Goal: Task Accomplishment & Management: Manage account settings

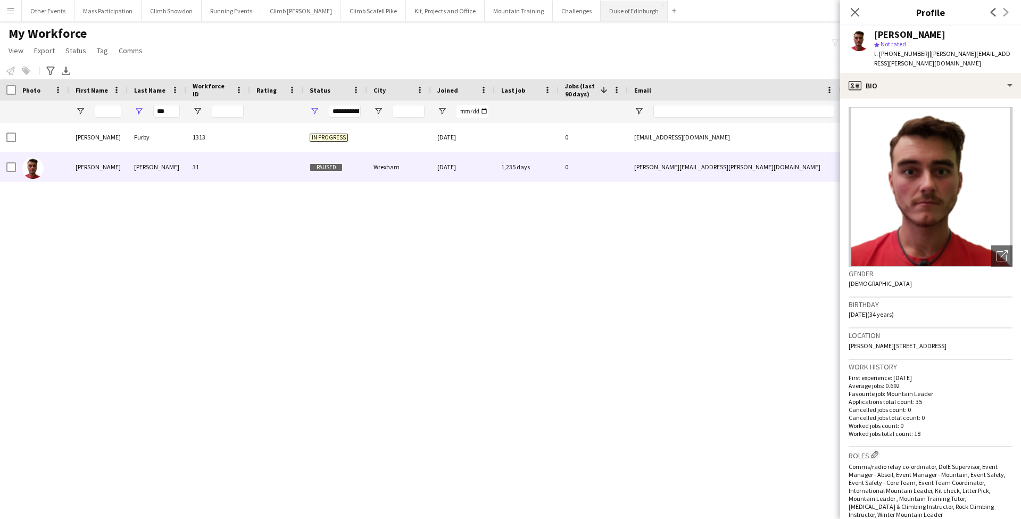
click at [608, 14] on button "Duke of Edinburgh Close" at bounding box center [634, 11] width 67 height 21
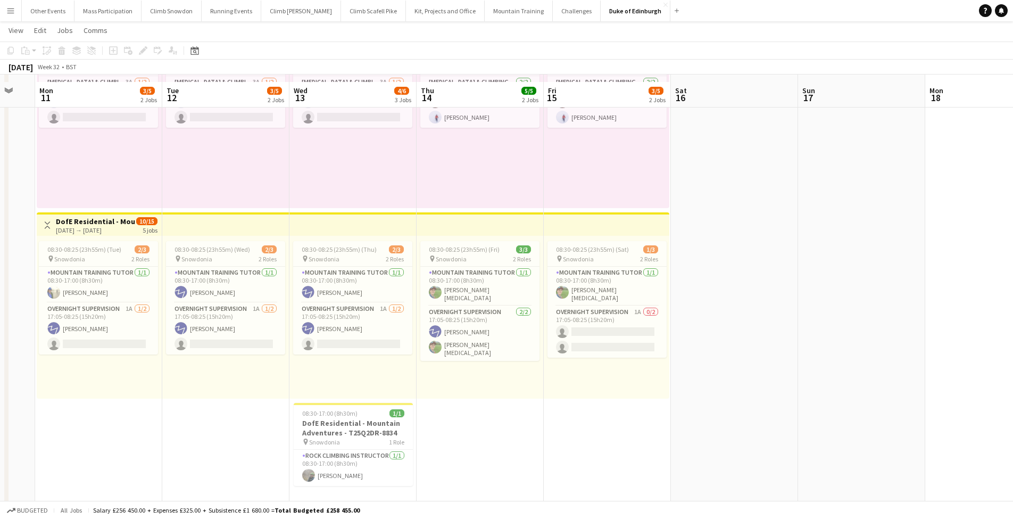
scroll to position [354, 0]
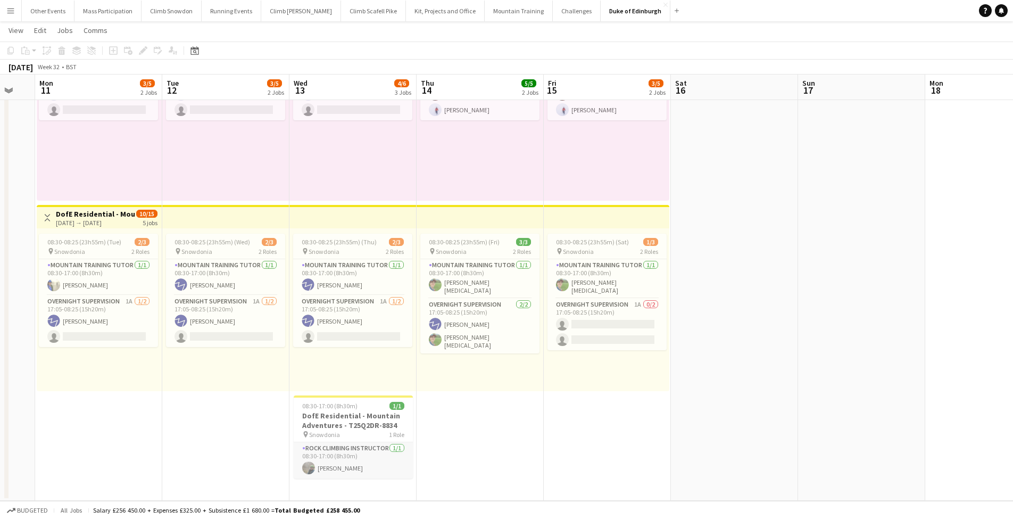
click at [360, 464] on app-card-role "Rock Climbing Instructor [DATE] 08:30-17:00 (8h30m) [PERSON_NAME]" at bounding box center [353, 460] width 119 height 36
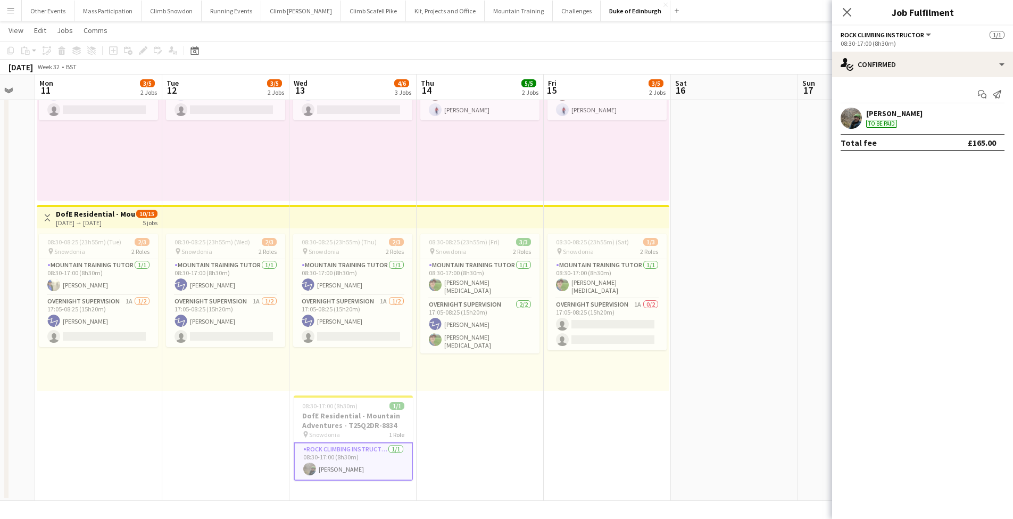
click at [920, 118] on div "[PERSON_NAME] To be paid" at bounding box center [922, 117] width 181 height 21
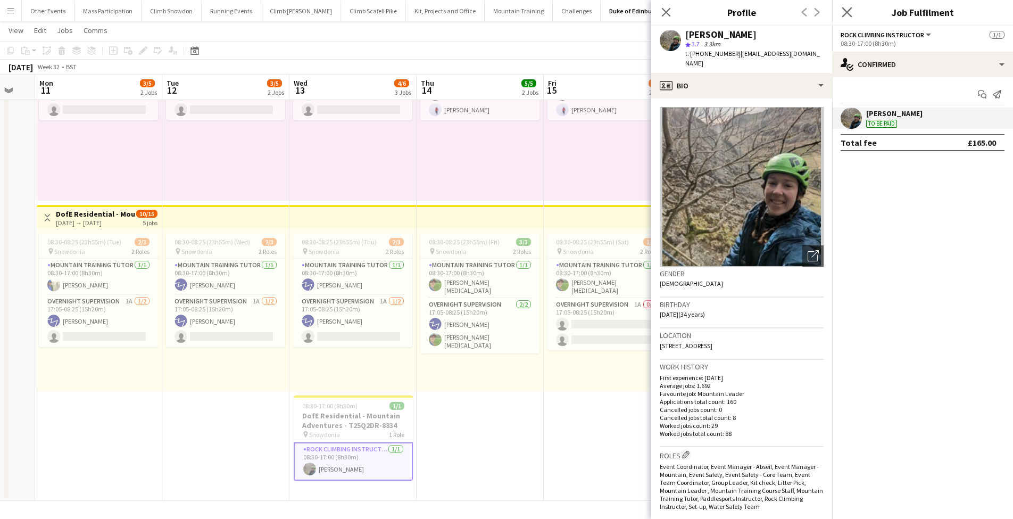
click at [845, 6] on app-icon "Close pop-in" at bounding box center [847, 12] width 15 height 15
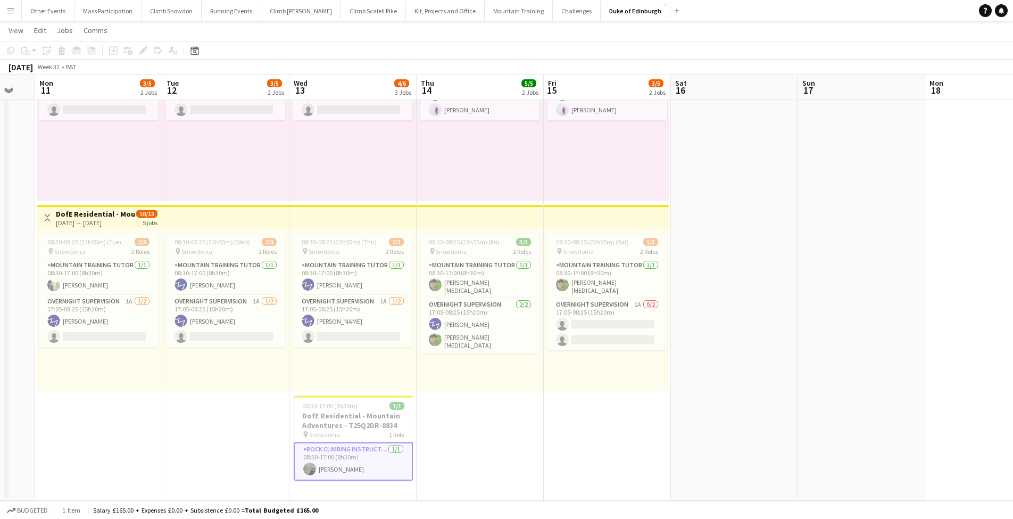
click at [688, 352] on app-date-cell at bounding box center [734, 255] width 127 height 491
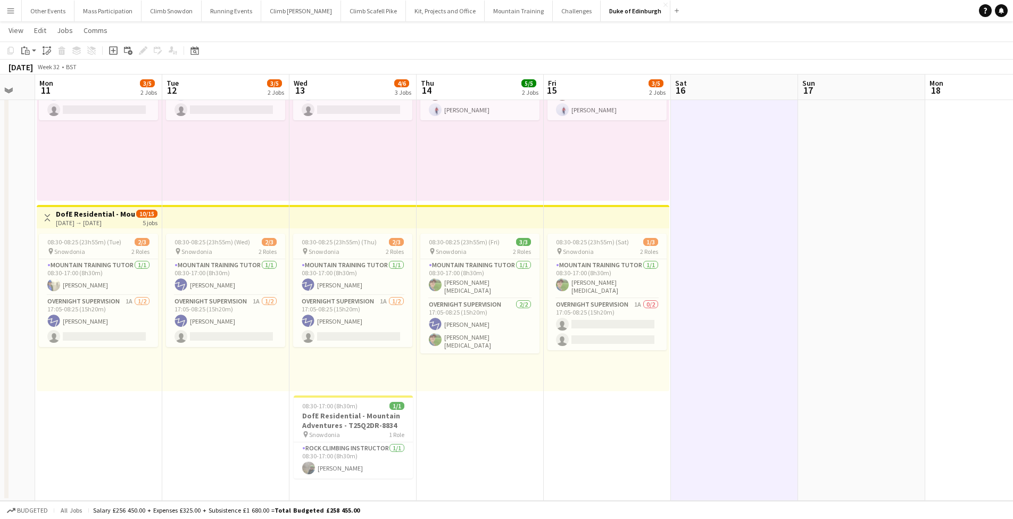
click at [221, 440] on app-date-cell "08:30-17:00 (8h30m) 1/2 pin Snowdonia 1 Role [MEDICAL_DATA] & Climbing Instruct…" at bounding box center [225, 255] width 127 height 491
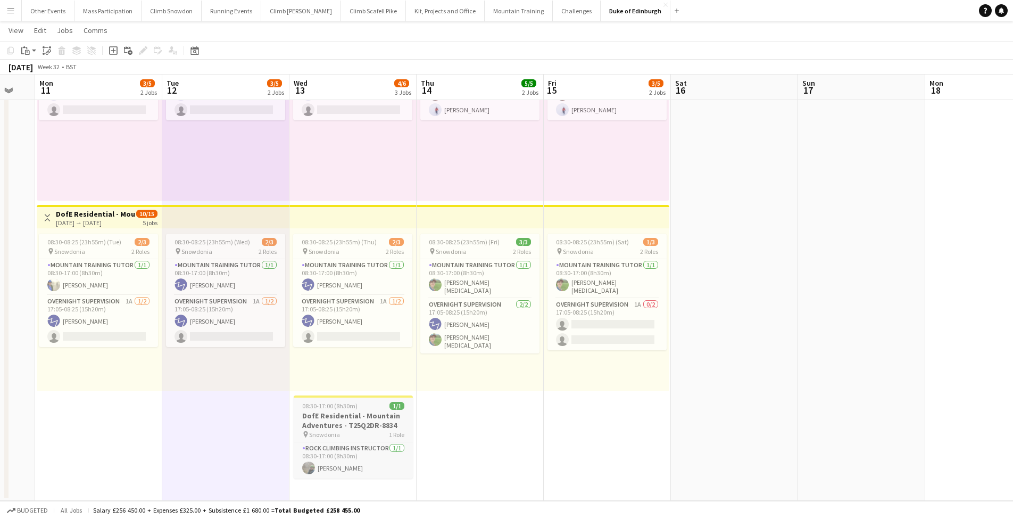
click at [360, 425] on h3 "DofE Residential - Mountain Adventures - T25Q2DR-8834" at bounding box center [353, 420] width 119 height 19
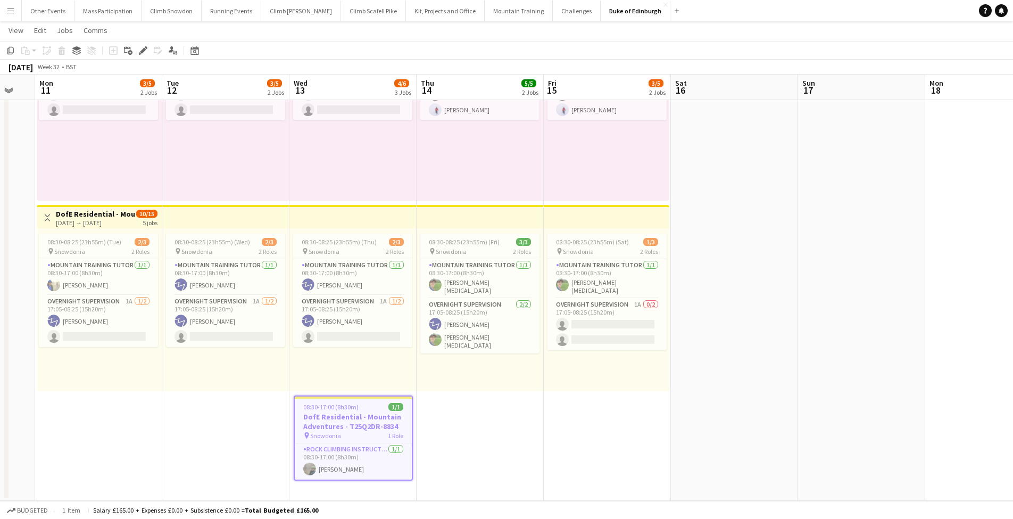
click at [330, 423] on h3 "DofE Residential - Mountain Adventures - T25Q2DR-8834" at bounding box center [353, 421] width 117 height 19
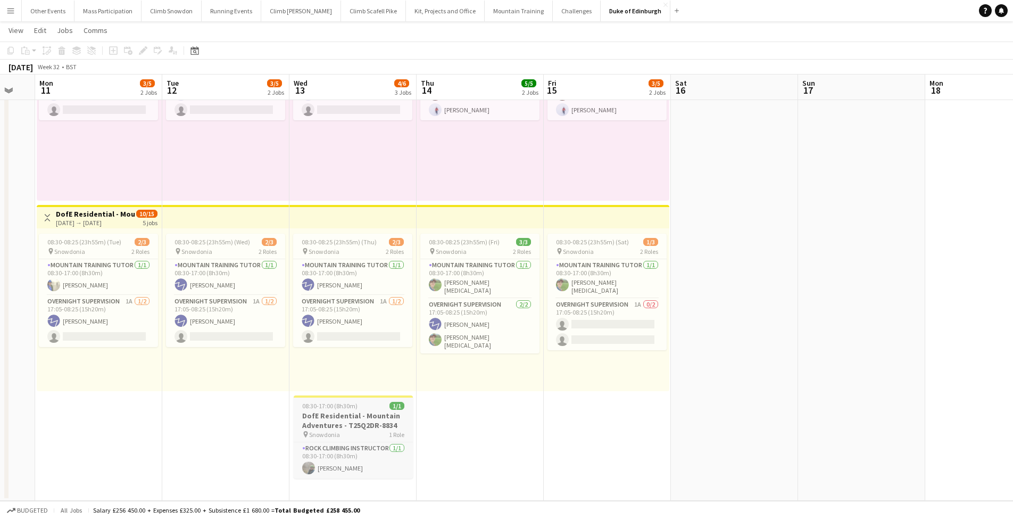
click at [330, 422] on h3 "DofE Residential - Mountain Adventures - T25Q2DR-8834" at bounding box center [353, 420] width 119 height 19
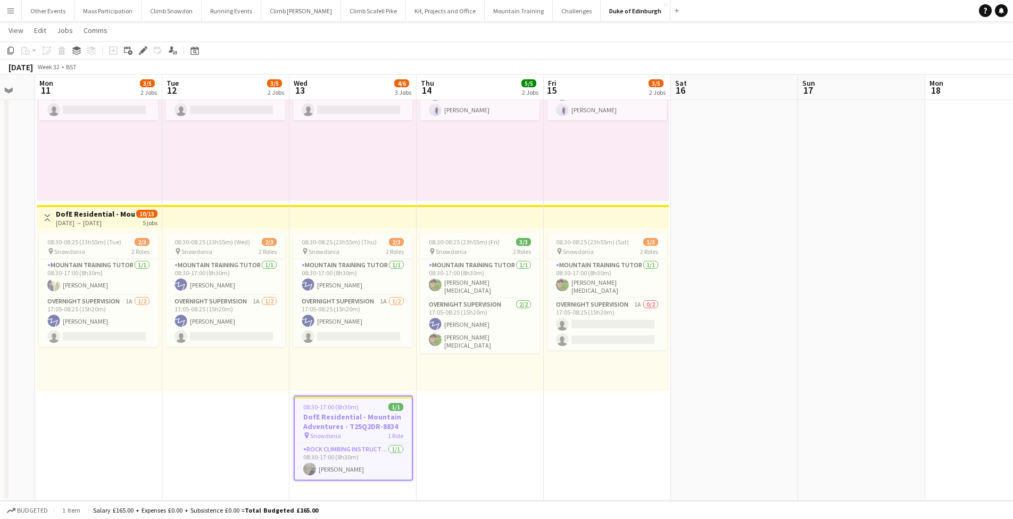
click at [363, 490] on app-date-cell "08:30-17:00 (8h30m) 1/2 pin Snowdonia 1 Role [MEDICAL_DATA] & Climbing Instruct…" at bounding box center [352, 255] width 127 height 491
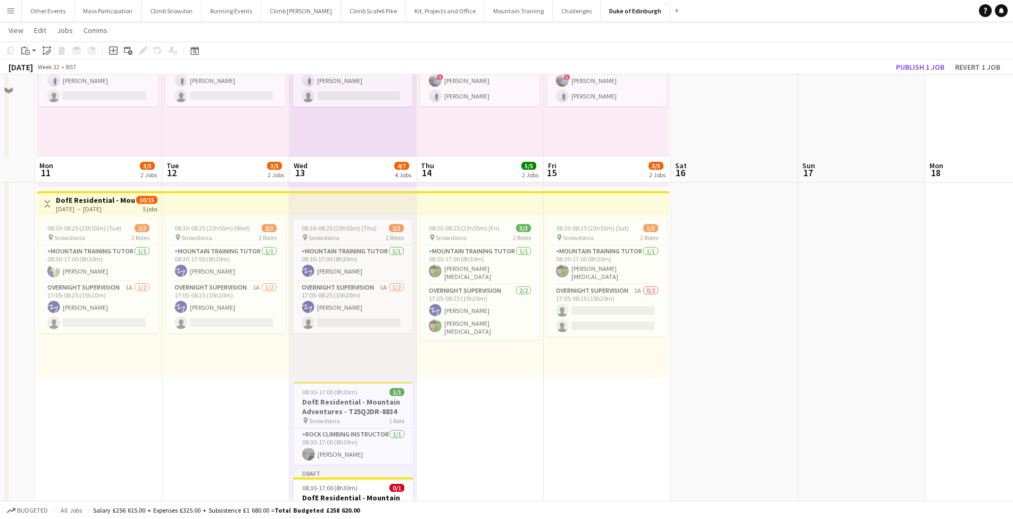
scroll to position [450, 0]
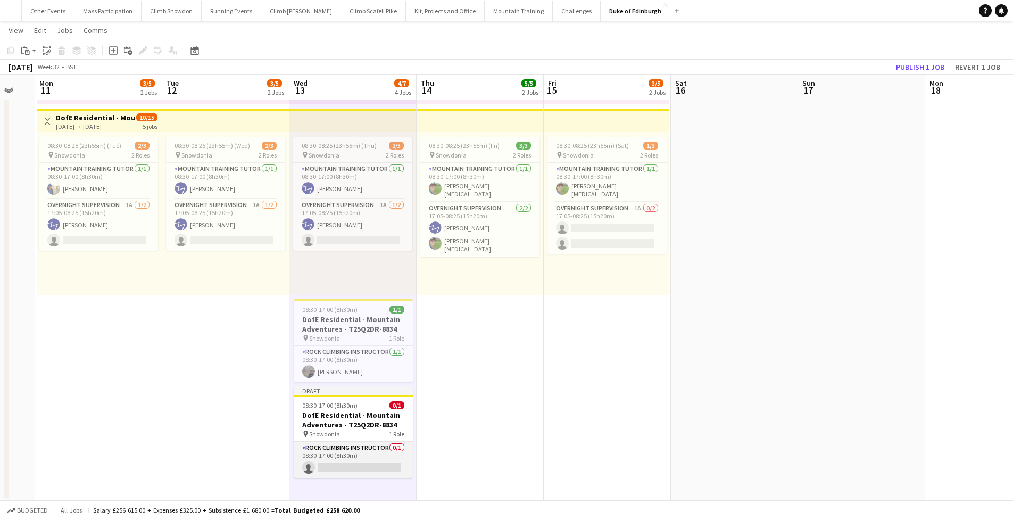
click at [350, 453] on app-card-role "Rock Climbing Instructor 0/1 08:30-17:00 (8h30m) single-neutral-actions" at bounding box center [353, 460] width 119 height 36
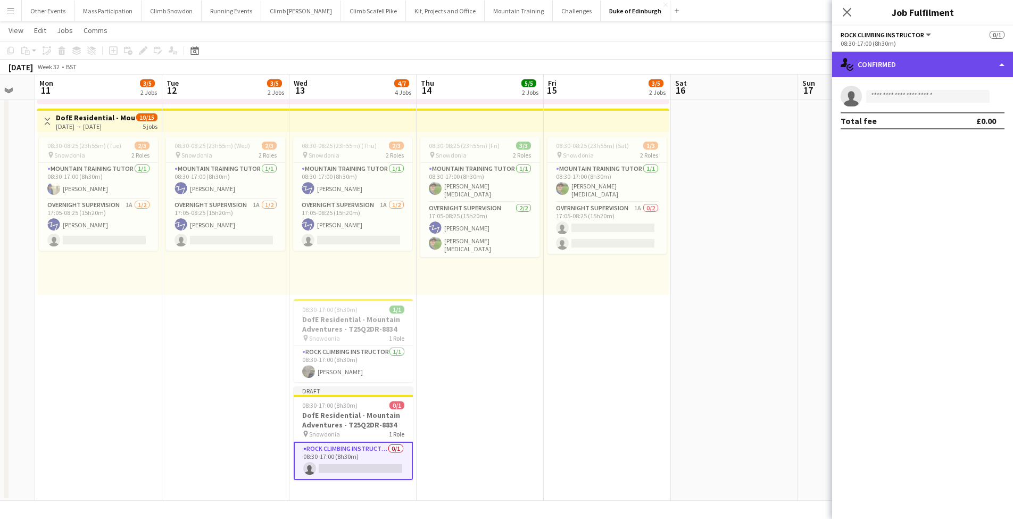
click at [876, 67] on div "single-neutral-actions-check-2 Confirmed" at bounding box center [922, 65] width 181 height 26
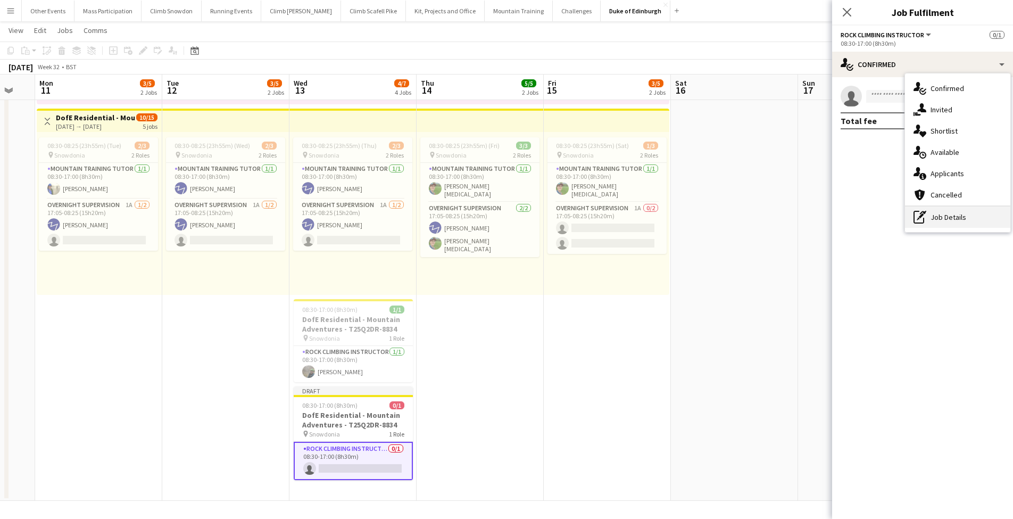
click at [944, 216] on div "pen-write Job Details" at bounding box center [957, 216] width 105 height 21
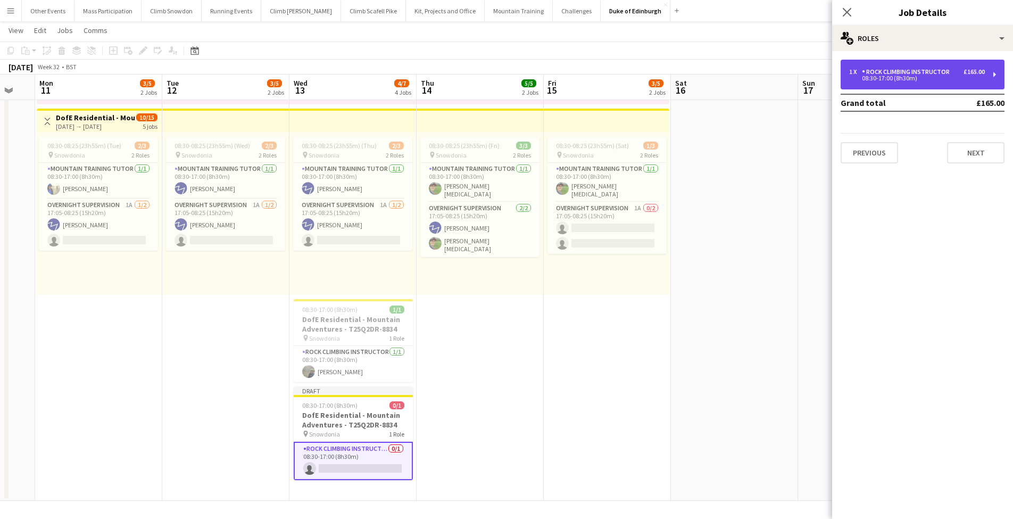
click at [890, 74] on div "Rock Climbing Instructor" at bounding box center [908, 71] width 92 height 7
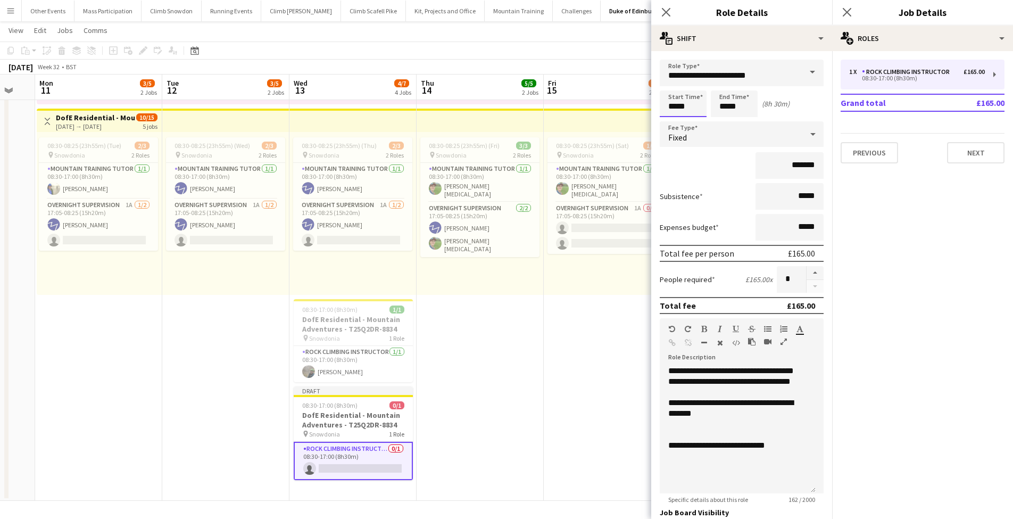
click at [674, 107] on input "*****" at bounding box center [683, 103] width 47 height 27
click at [673, 85] on div at bounding box center [672, 85] width 21 height 11
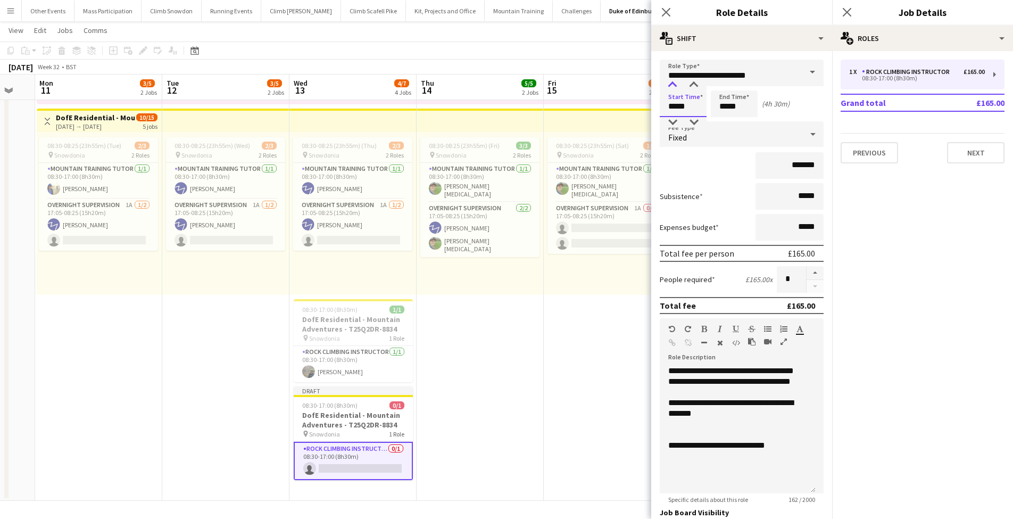
click at [673, 85] on div at bounding box center [672, 85] width 21 height 11
type input "*****"
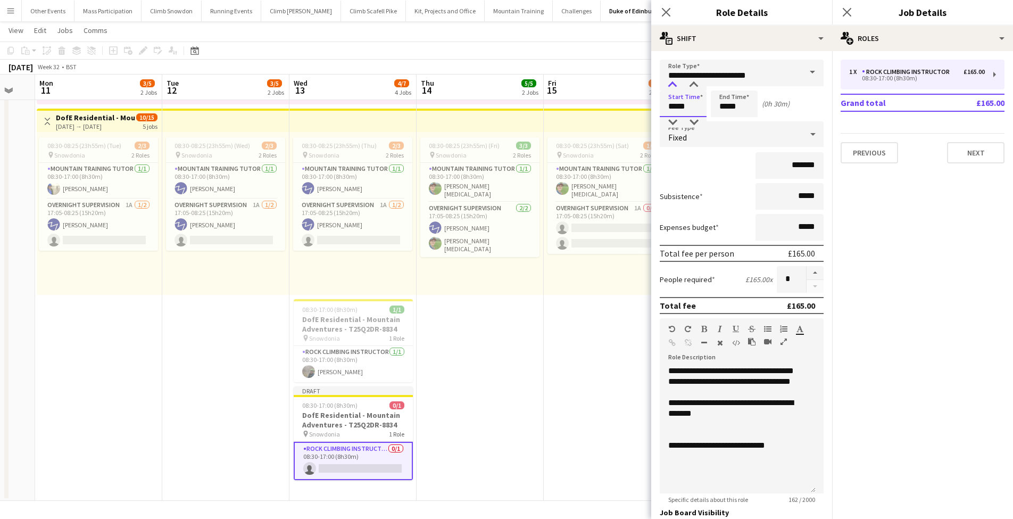
click at [673, 85] on div at bounding box center [672, 85] width 21 height 11
click at [724, 112] on input "*****" at bounding box center [734, 103] width 47 height 27
type input "*****"
click at [724, 88] on div at bounding box center [723, 85] width 21 height 11
click at [795, 165] on input "*******" at bounding box center [790, 165] width 68 height 27
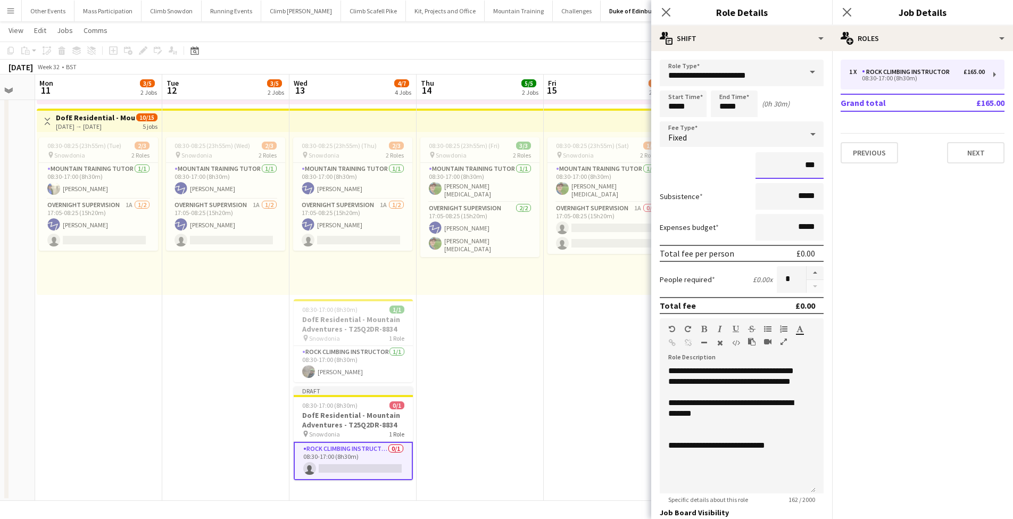
type input "**"
type input "***"
click at [683, 166] on div "***" at bounding box center [742, 165] width 164 height 27
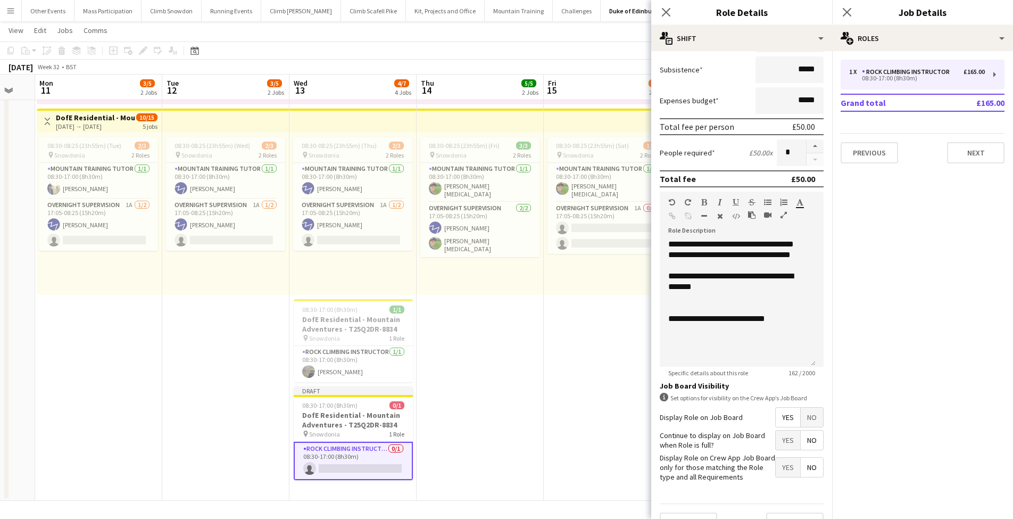
scroll to position [128, 0]
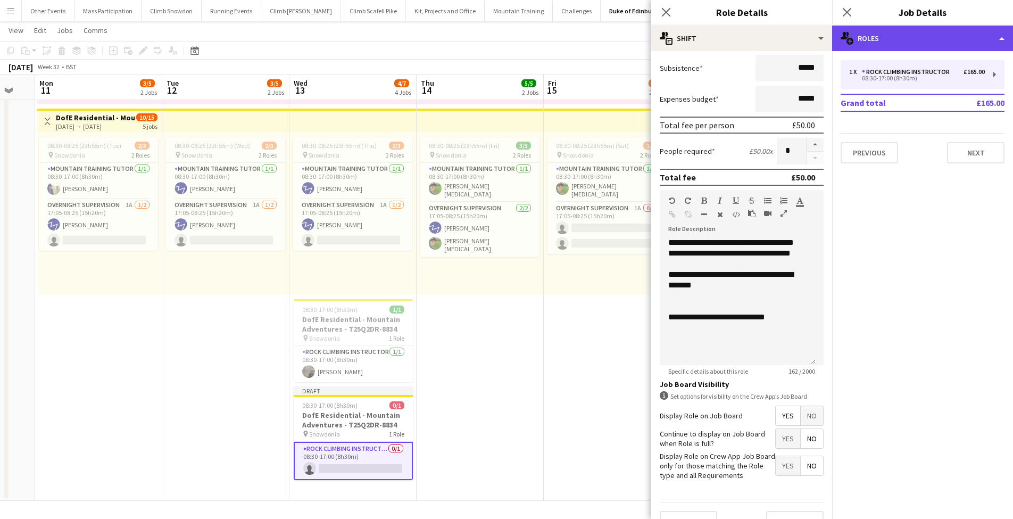
click at [880, 43] on div "multiple-users-add Roles" at bounding box center [922, 39] width 181 height 26
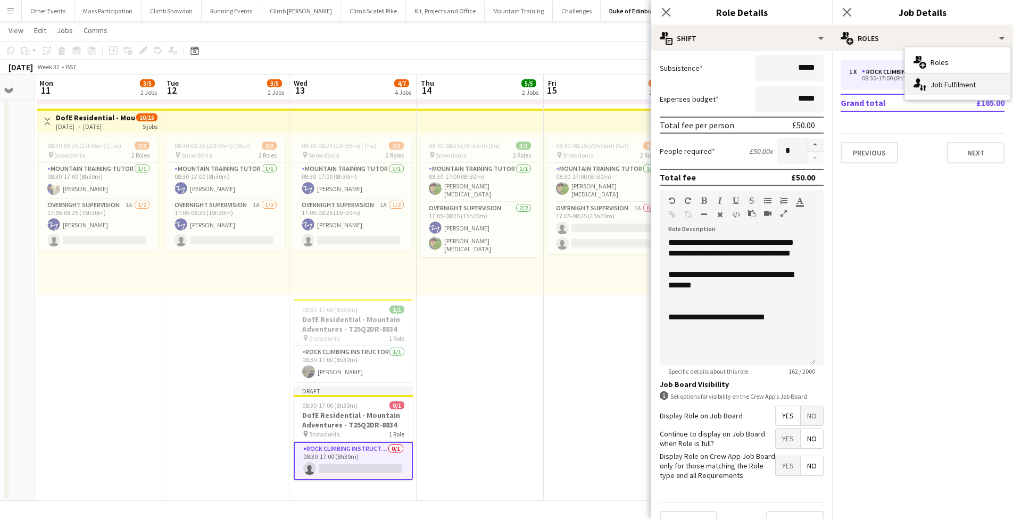
click at [928, 83] on div "single-neutral-actions-up-down Job Fulfilment" at bounding box center [957, 84] width 105 height 21
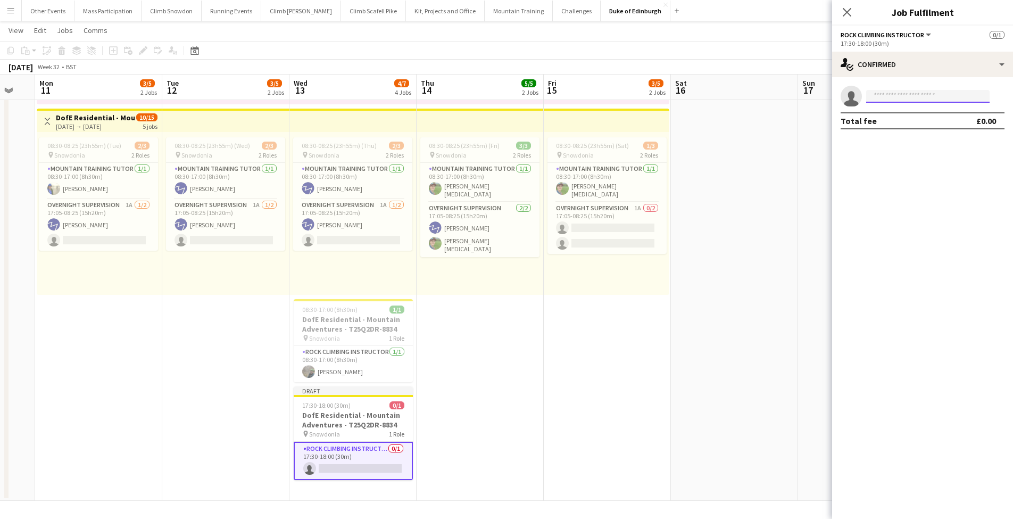
click at [885, 98] on input at bounding box center [927, 96] width 123 height 13
type input "*****"
click at [900, 129] on span "[PHONE_NUMBER]" at bounding box center [928, 129] width 106 height 9
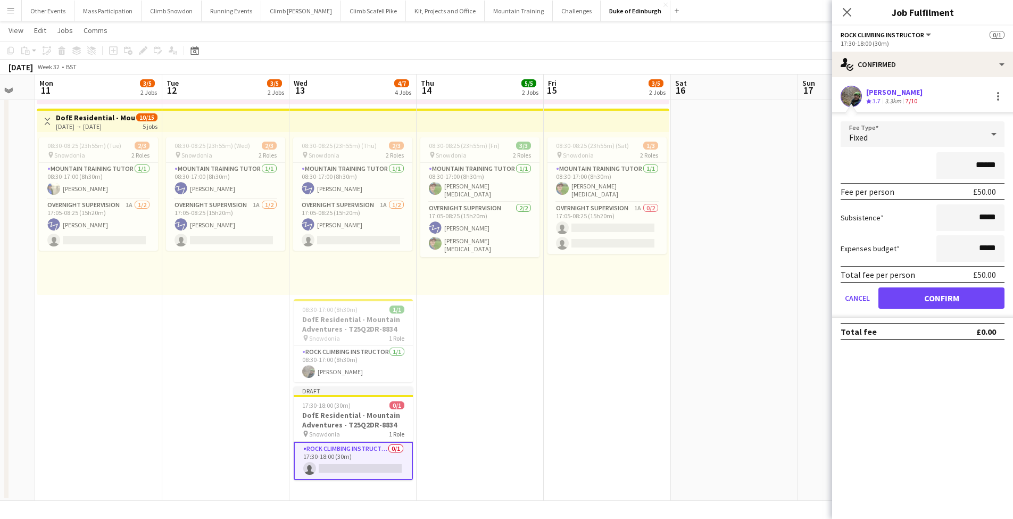
click at [928, 302] on button "Confirm" at bounding box center [941, 297] width 126 height 21
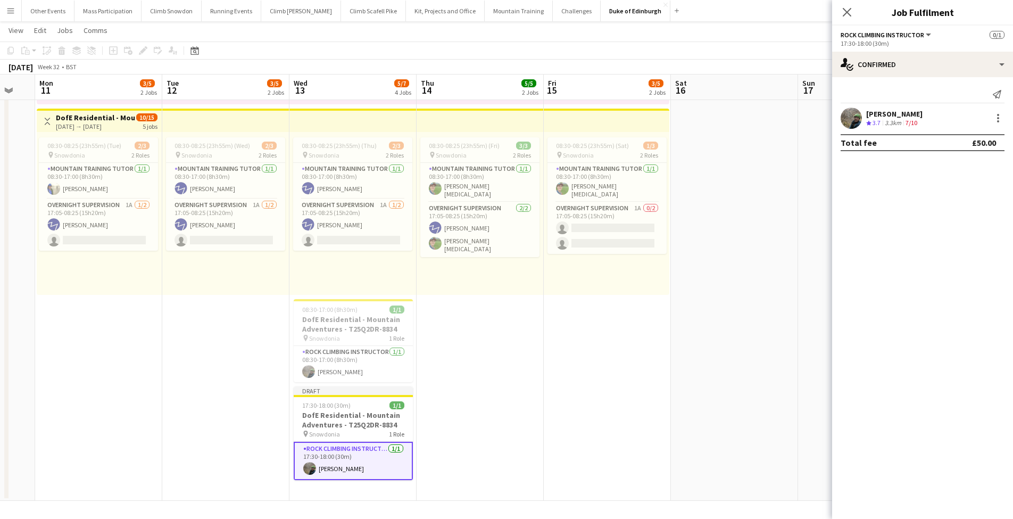
click at [587, 346] on app-date-cell "08:30-17:00 (8h30m) 2/2 pin Snowdonia 1 Role [MEDICAL_DATA] & Climbing Instruct…" at bounding box center [607, 207] width 127 height 587
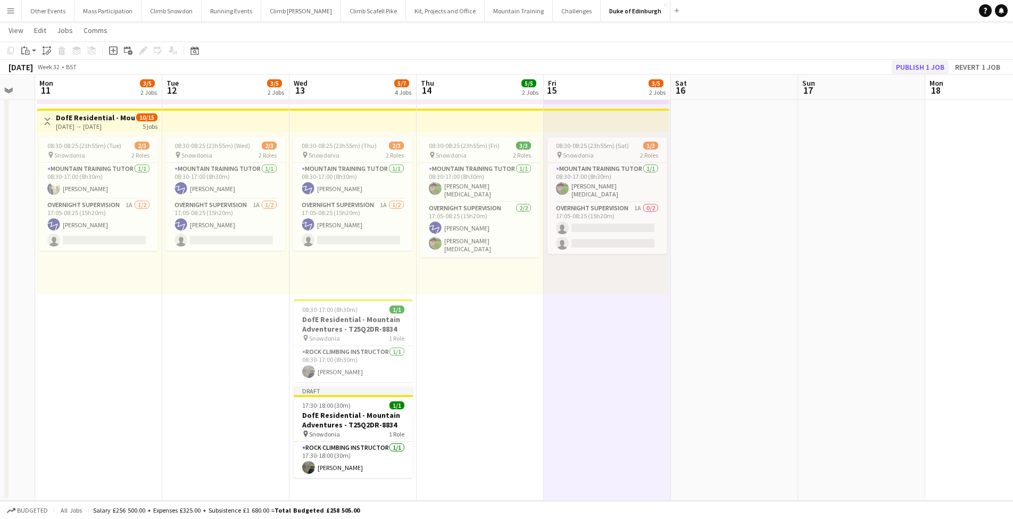
click at [910, 67] on button "Publish 1 job" at bounding box center [920, 67] width 57 height 14
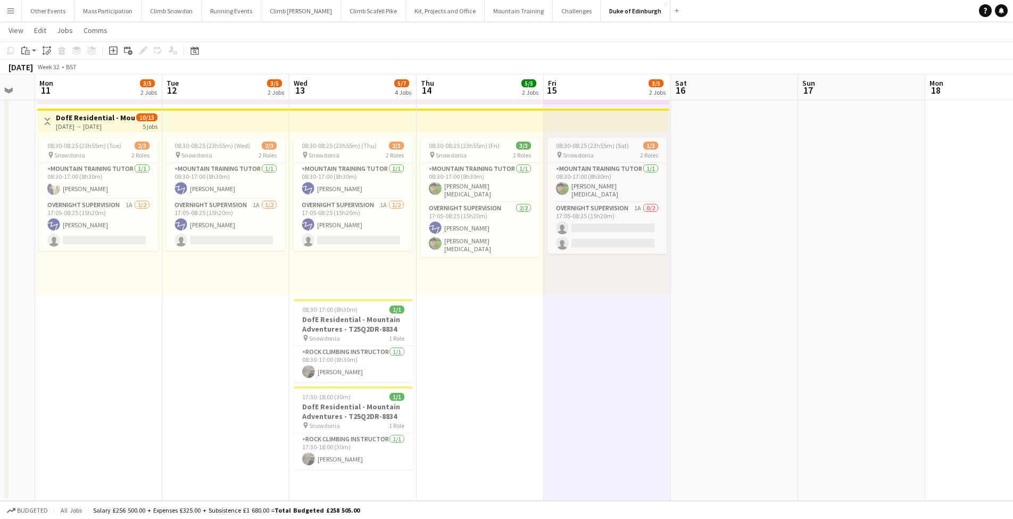
drag, startPoint x: 938, startPoint y: 432, endPoint x: 6, endPoint y: 10, distance: 1022.1
click at [6, 10] on app-icon "Menu" at bounding box center [10, 10] width 9 height 9
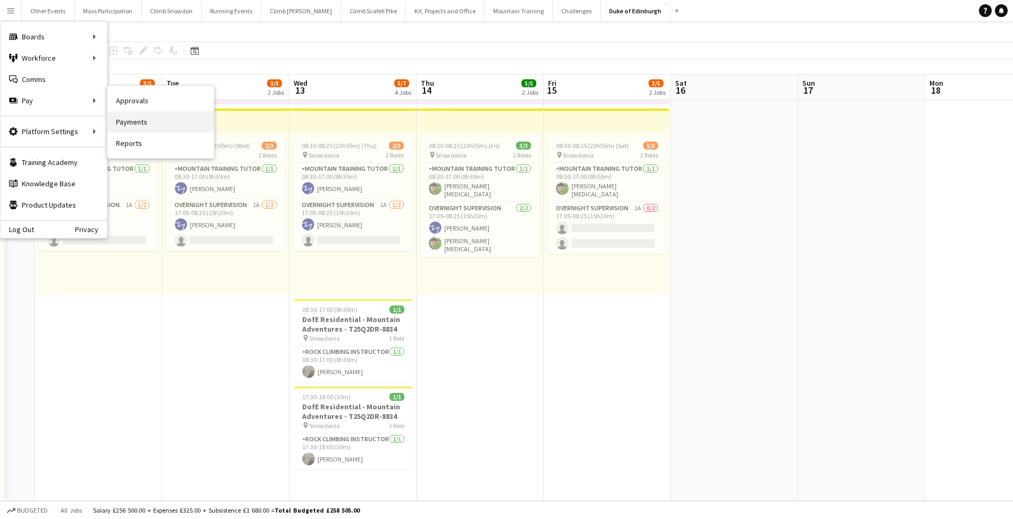
click at [135, 118] on link "Payments" at bounding box center [160, 121] width 106 height 21
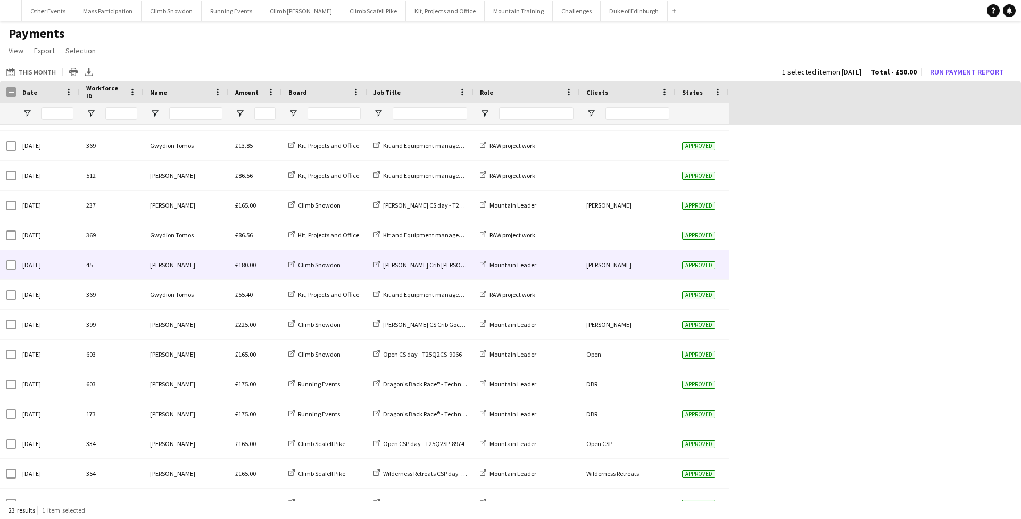
scroll to position [308, 0]
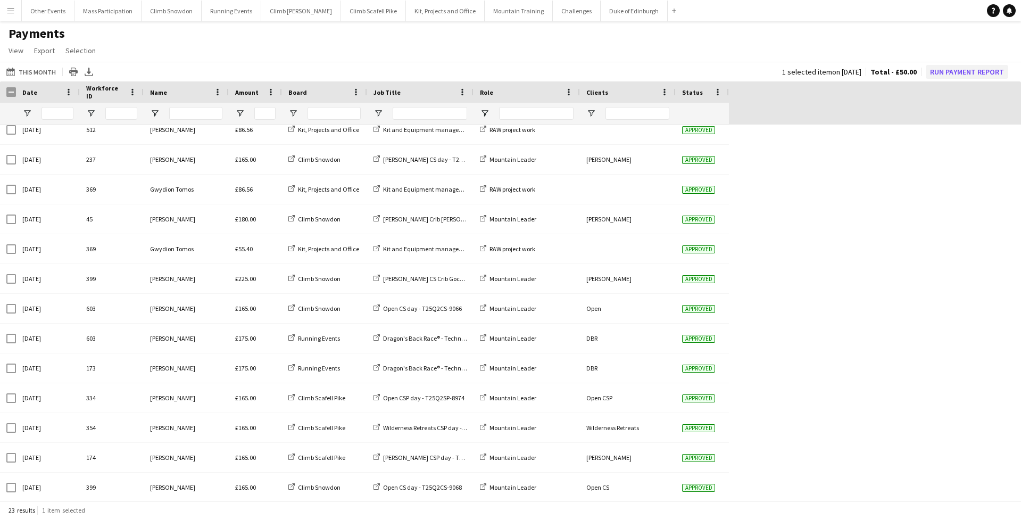
click at [941, 72] on button "Run Payment Report" at bounding box center [967, 72] width 82 height 14
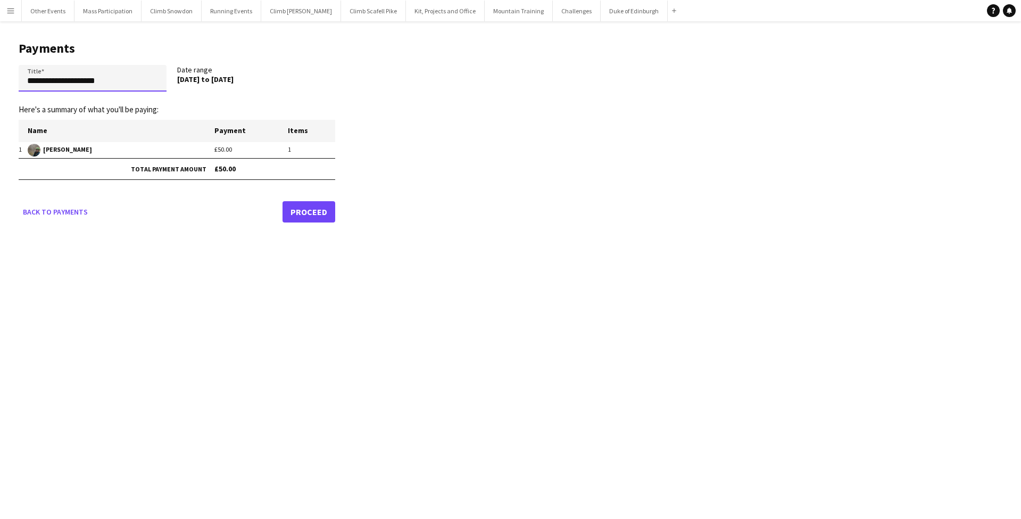
click at [105, 84] on input "**********" at bounding box center [93, 78] width 148 height 27
type input "**********"
click at [304, 214] on link "Proceed" at bounding box center [309, 211] width 53 height 21
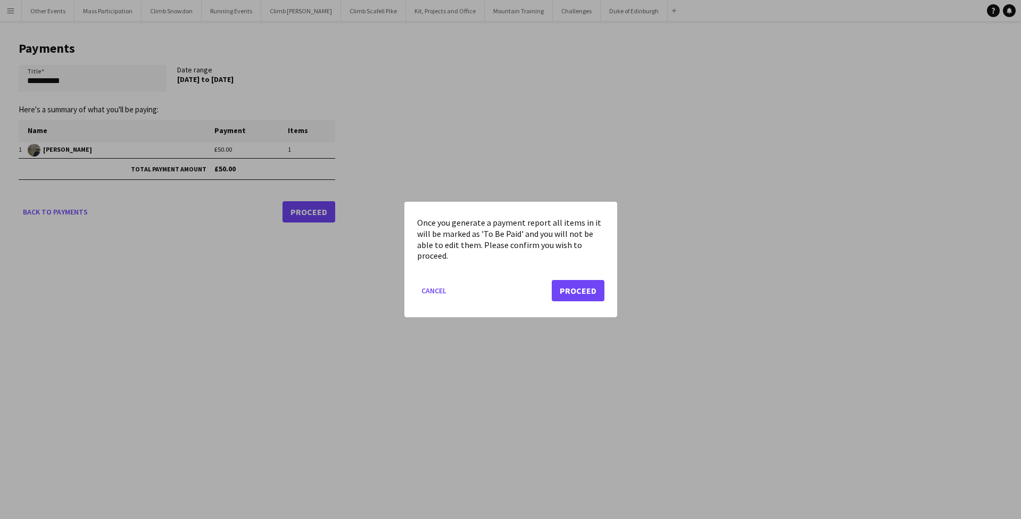
click at [564, 289] on button "Proceed" at bounding box center [578, 290] width 53 height 21
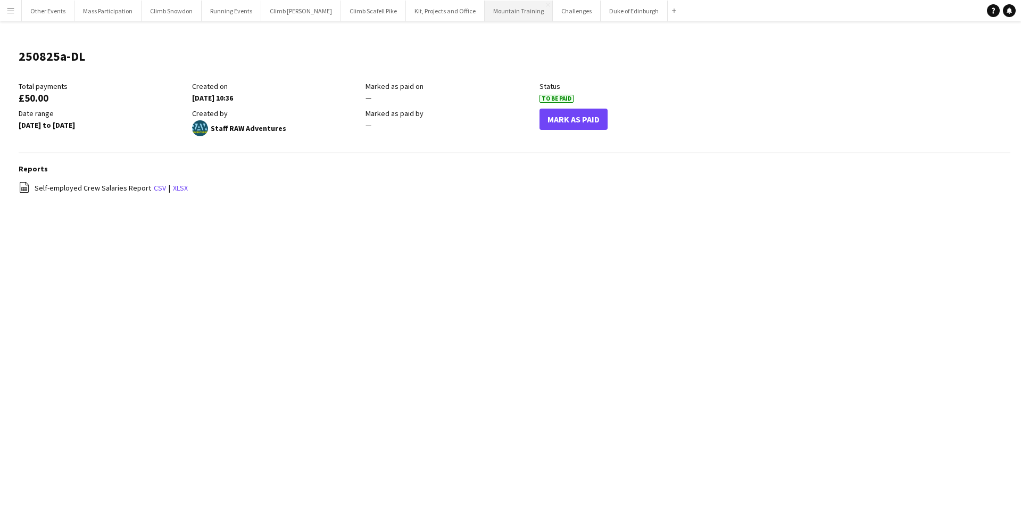
click at [497, 13] on button "Mountain Training Close" at bounding box center [519, 11] width 68 height 21
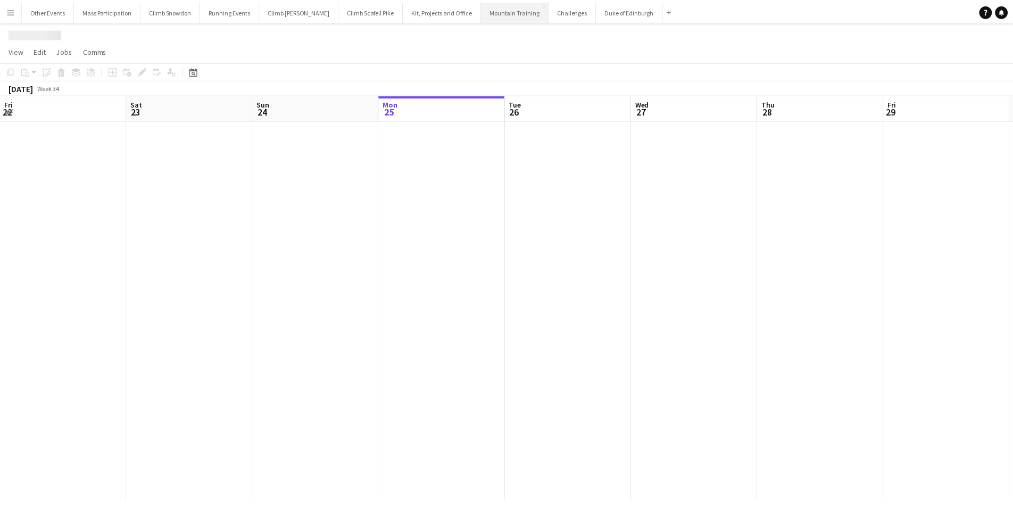
scroll to position [0, 254]
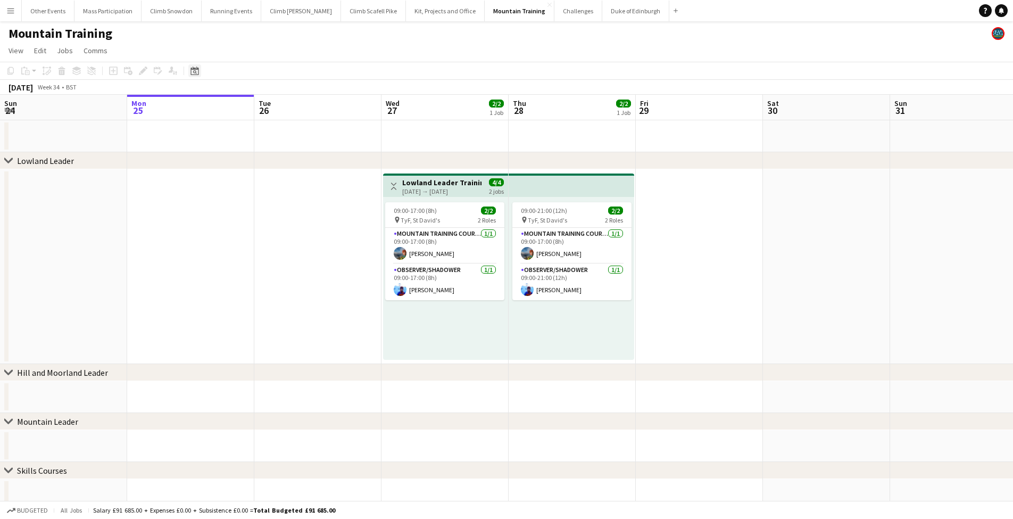
click at [195, 70] on icon at bounding box center [195, 72] width 4 height 4
click at [281, 109] on span "Next month" at bounding box center [280, 107] width 21 height 21
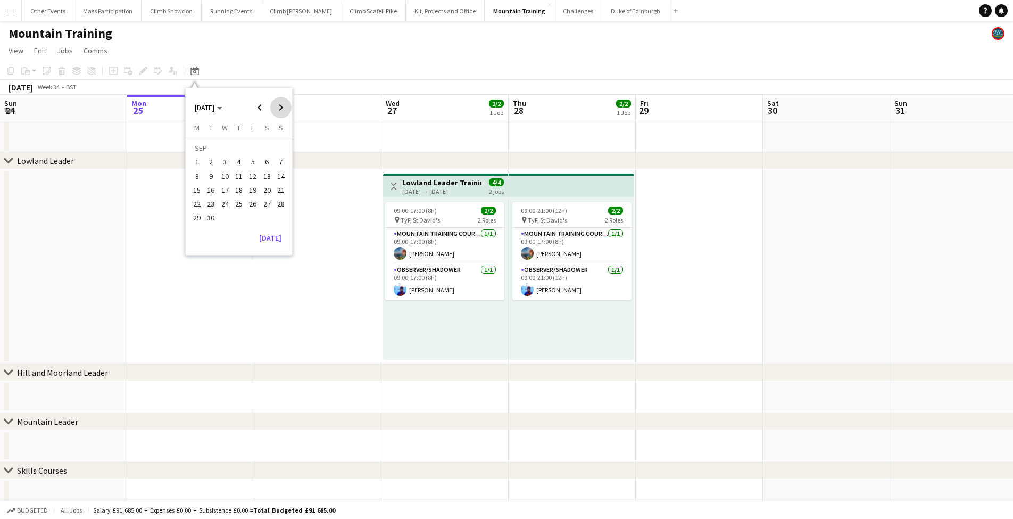
click at [281, 109] on span "Next month" at bounding box center [280, 107] width 21 height 21
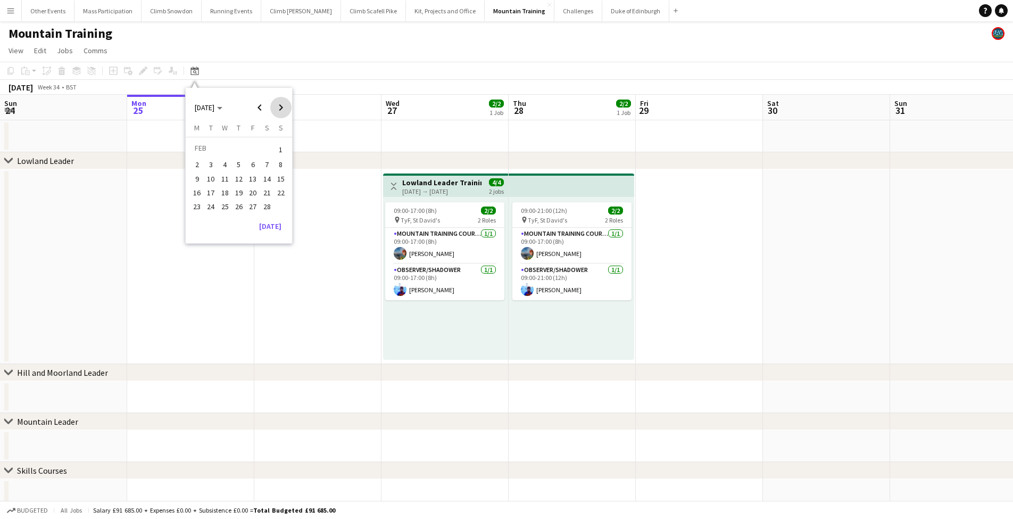
click at [281, 109] on span "Next month" at bounding box center [280, 107] width 21 height 21
click at [238, 190] on span "16" at bounding box center [239, 190] width 13 height 13
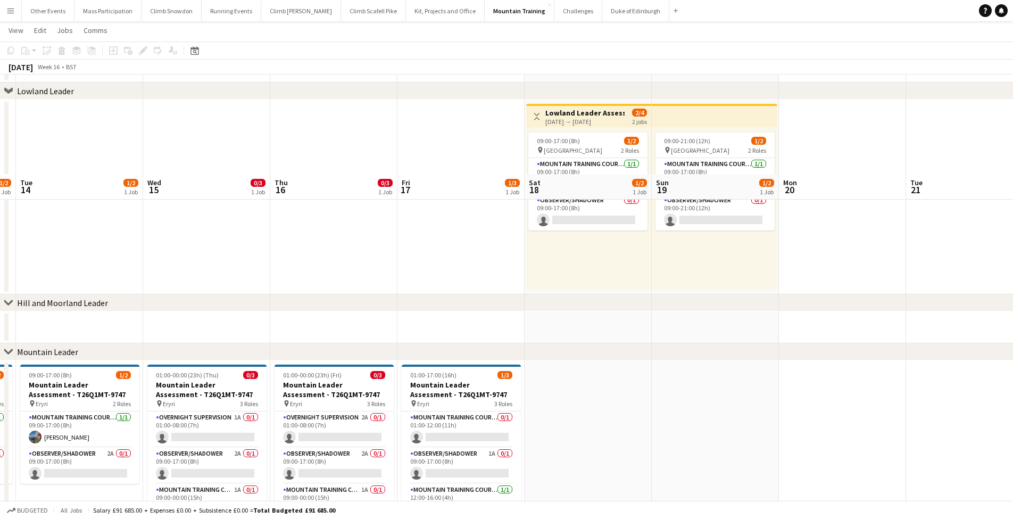
scroll to position [168, 0]
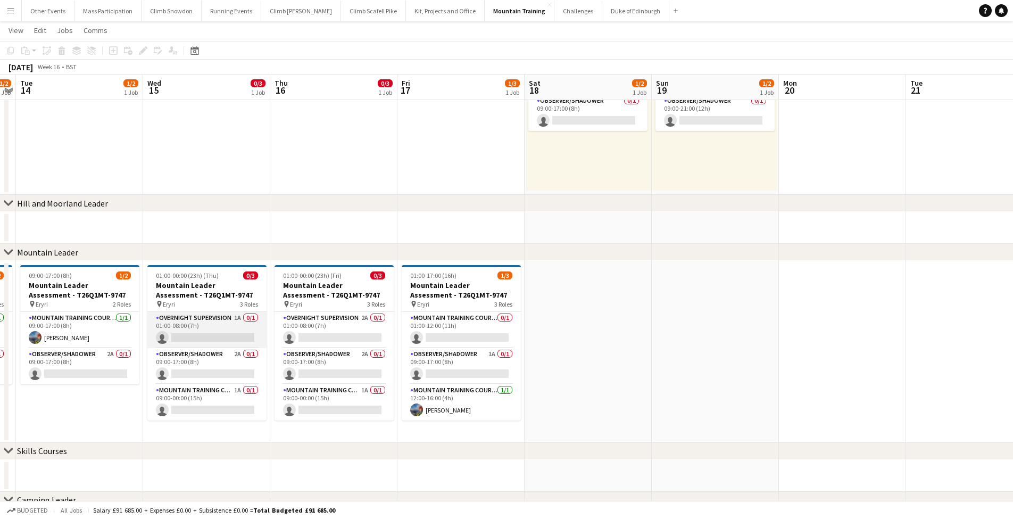
click at [205, 328] on app-card-role "Overnight Supervision 1A 0/1 01:00-08:00 (7h) single-neutral-actions" at bounding box center [206, 330] width 119 height 36
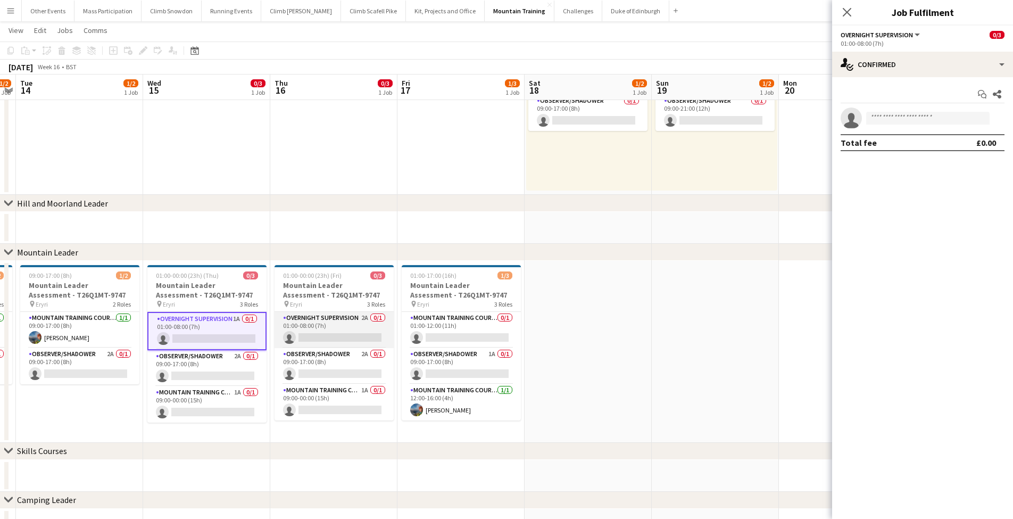
click at [318, 334] on app-card-role "Overnight Supervision 2A 0/1 01:00-08:00 (7h) single-neutral-actions" at bounding box center [334, 330] width 119 height 36
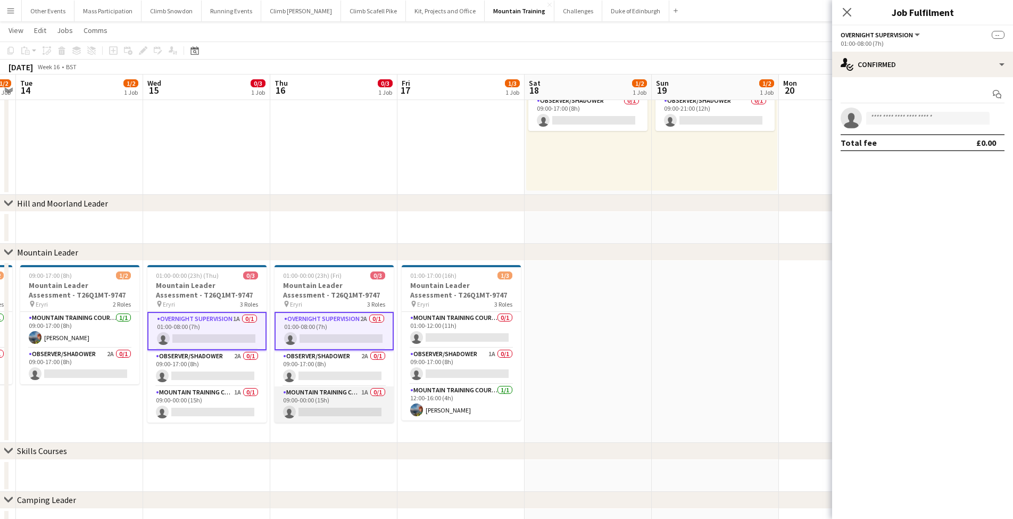
click at [321, 403] on app-card-role "Mountain Training Course Staff 1A 0/1 09:00-00:00 (15h) single-neutral-actions" at bounding box center [334, 404] width 119 height 36
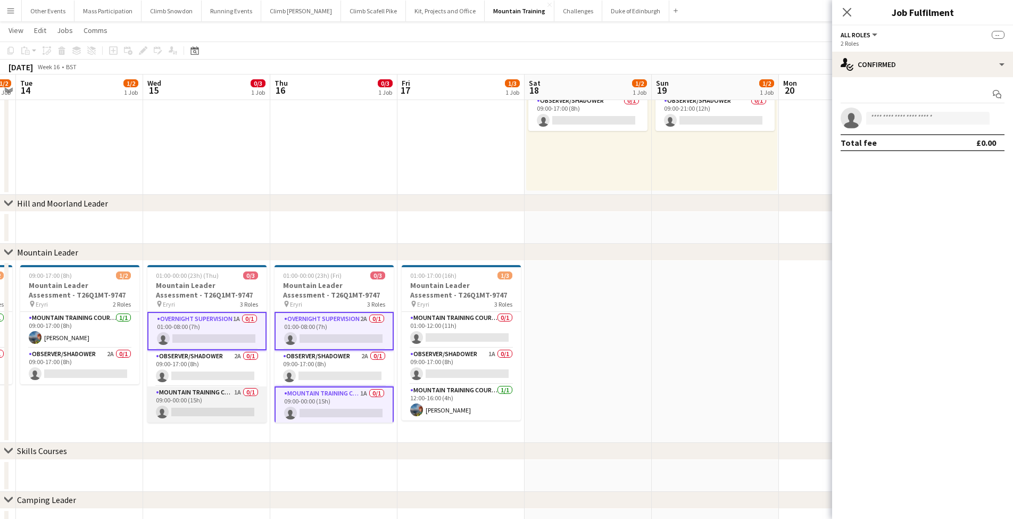
click at [224, 404] on app-card-role "Mountain Training Course Staff 1A 0/1 09:00-00:00 (15h) single-neutral-actions" at bounding box center [206, 404] width 119 height 36
click at [442, 329] on app-card-role "Mountain Training Course Staff 0/1 01:00-12:00 (11h) single-neutral-actions" at bounding box center [461, 330] width 119 height 36
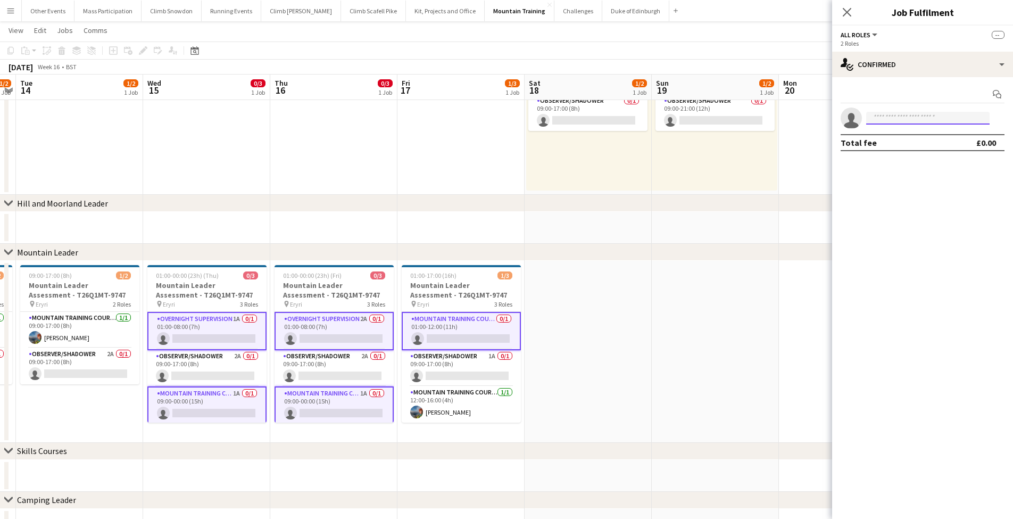
click at [891, 121] on input at bounding box center [927, 118] width 123 height 13
type input "****"
click at [906, 146] on span "[PHONE_NUMBER]" at bounding box center [928, 150] width 106 height 9
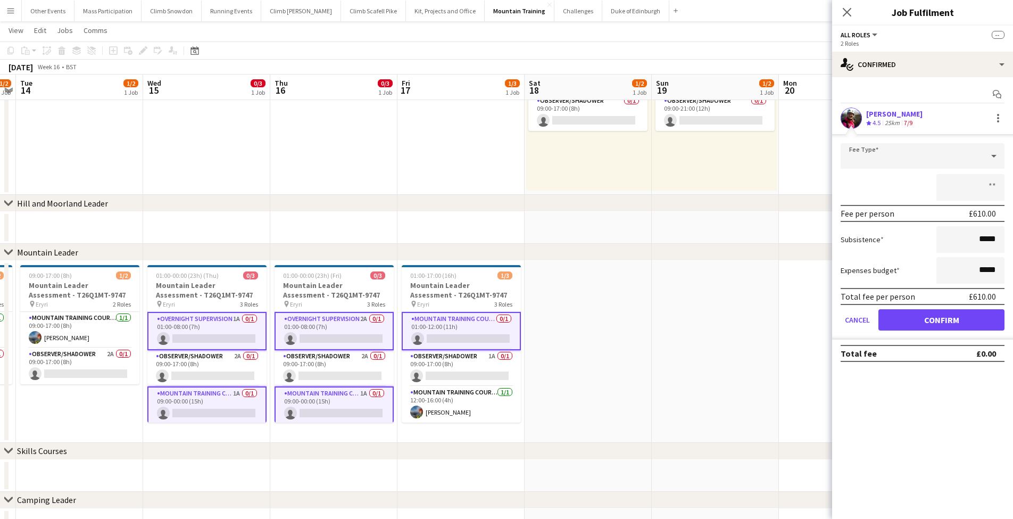
click at [926, 320] on button "Confirm" at bounding box center [941, 319] width 126 height 21
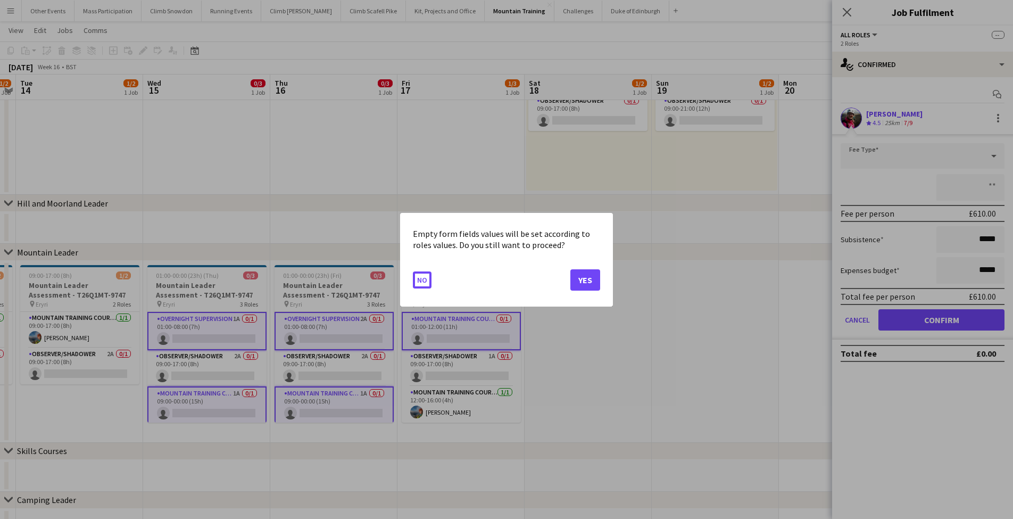
scroll to position [0, 0]
click at [582, 276] on button "Yes" at bounding box center [585, 279] width 30 height 21
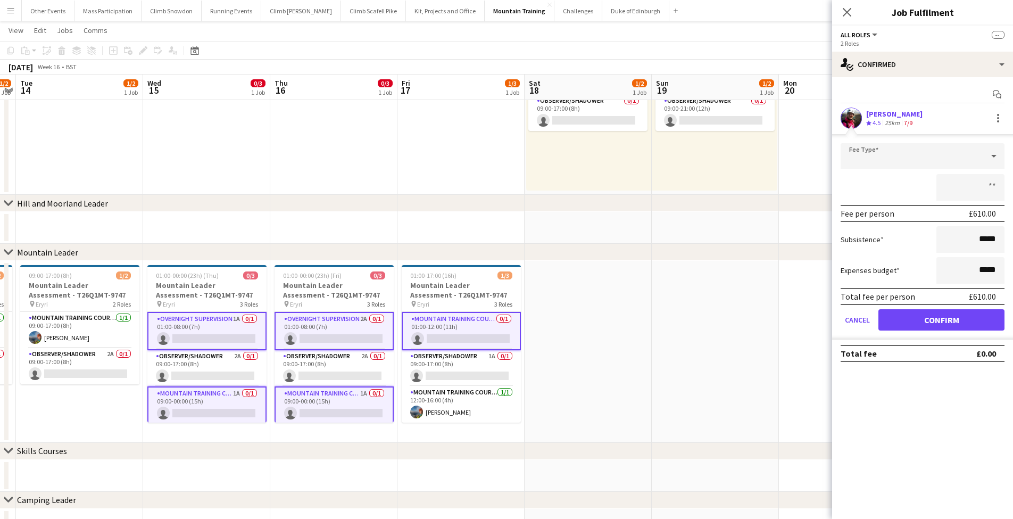
scroll to position [168, 0]
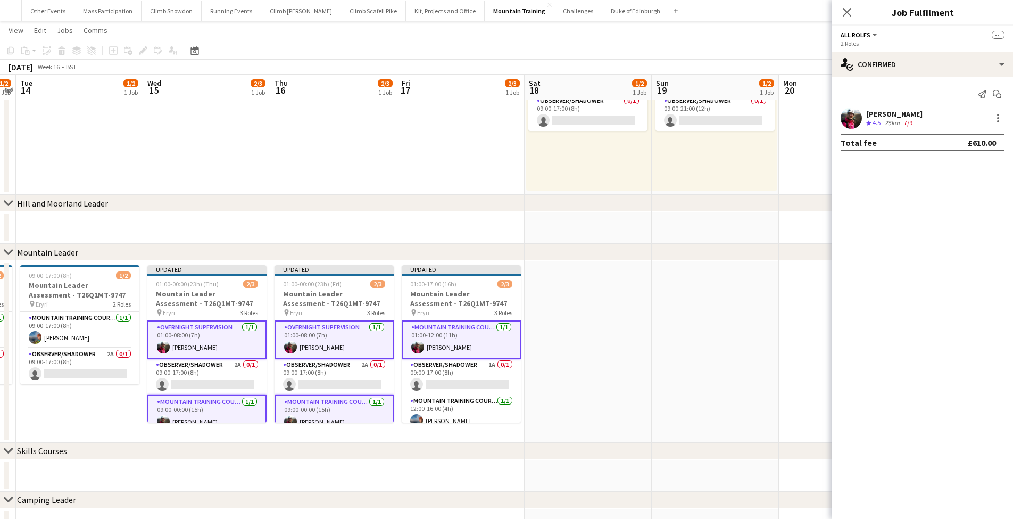
click at [574, 353] on app-date-cell at bounding box center [588, 352] width 127 height 182
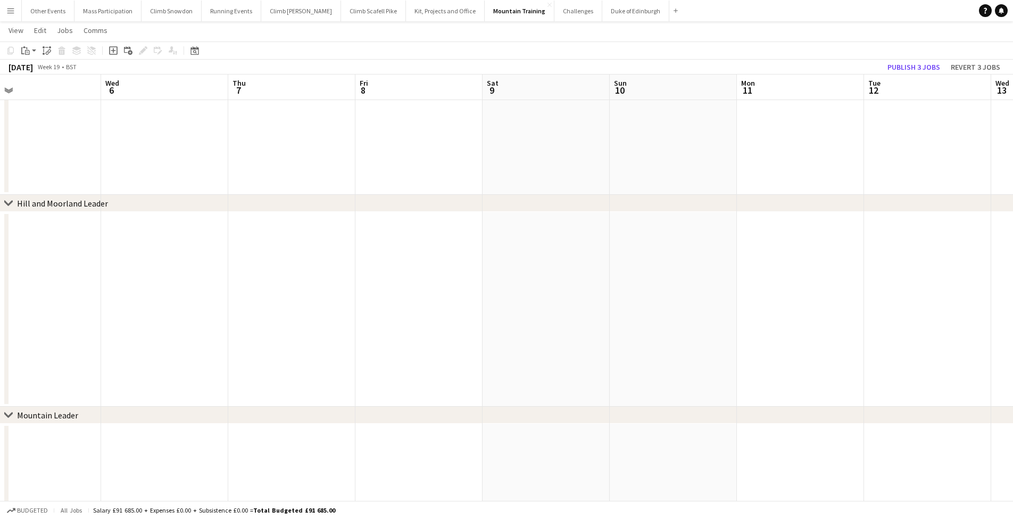
scroll to position [0, 412]
click at [196, 53] on icon "Date picker" at bounding box center [194, 50] width 9 height 9
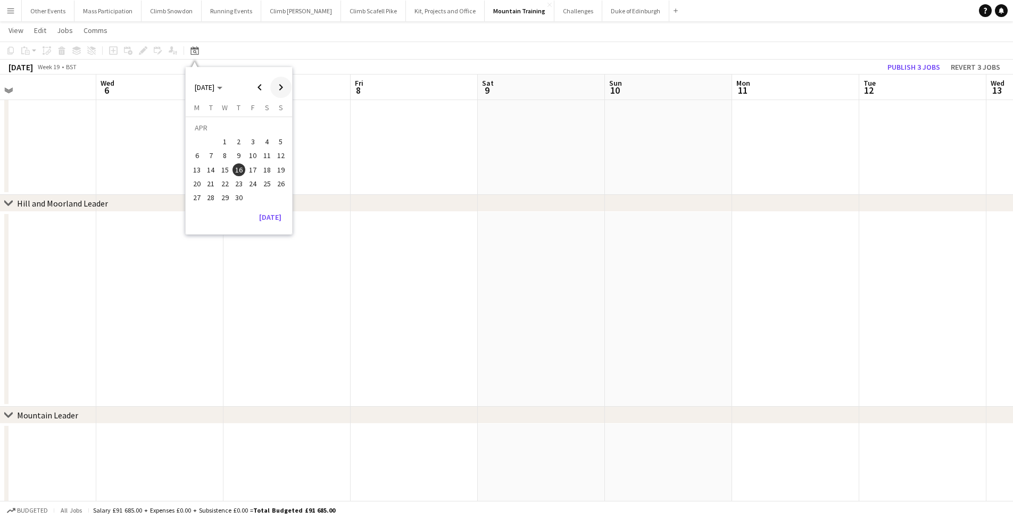
click at [281, 88] on span "Next month" at bounding box center [280, 87] width 21 height 21
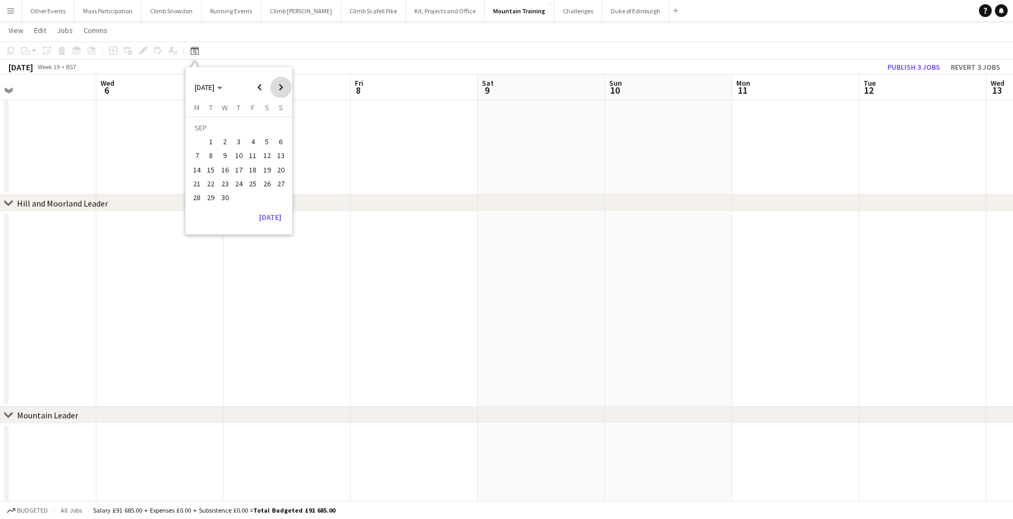
click at [281, 88] on span "Next month" at bounding box center [280, 87] width 21 height 21
click at [208, 186] on span "27" at bounding box center [211, 186] width 13 height 13
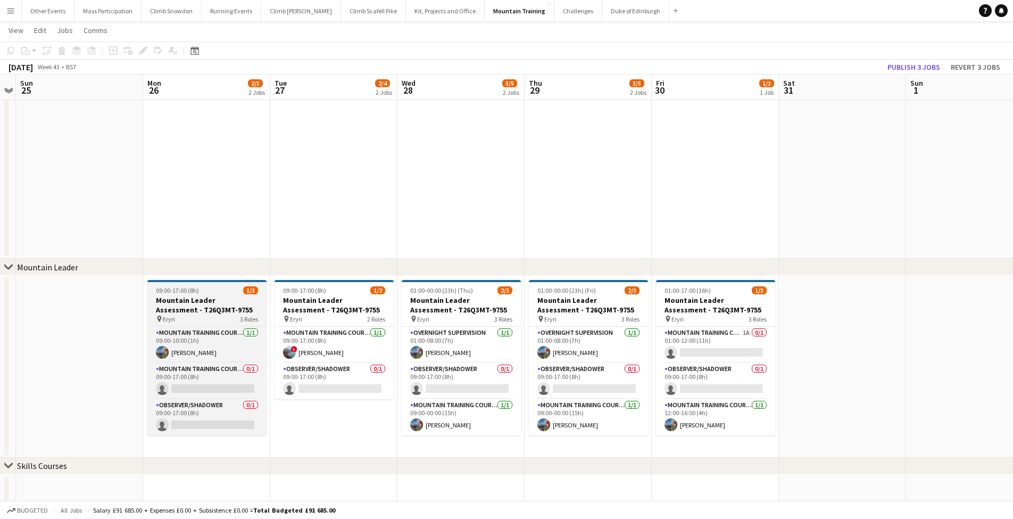
scroll to position [318, 0]
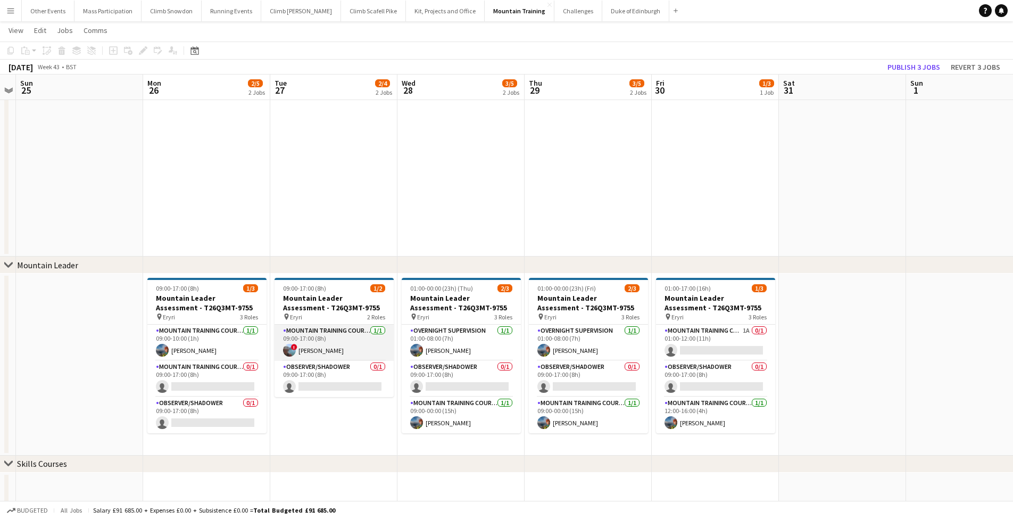
click at [312, 347] on app-card-role "Mountain Training Course Staff [DATE] 09:00-17:00 (8h) ! [PERSON_NAME]" at bounding box center [334, 343] width 119 height 36
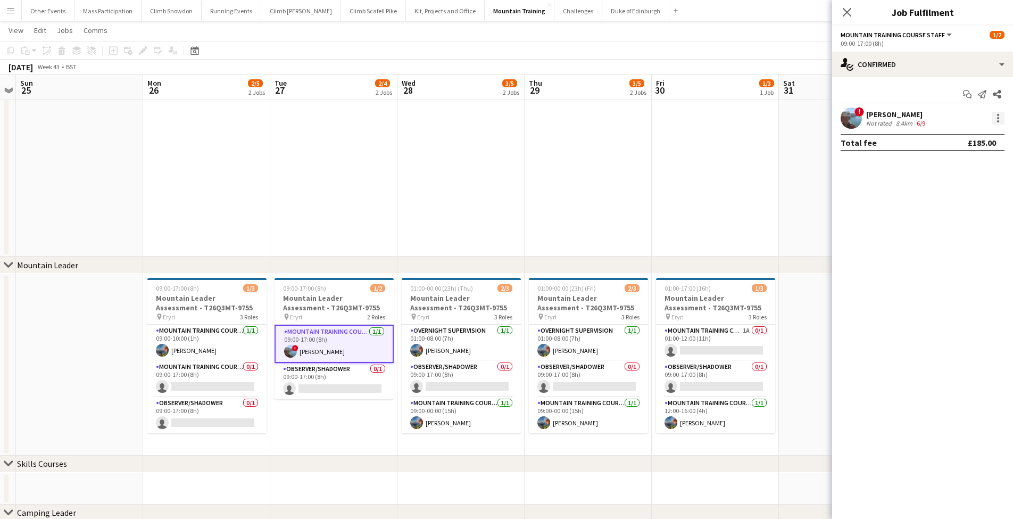
click at [997, 120] on div at bounding box center [998, 118] width 13 height 13
click at [941, 240] on span "Remove" at bounding box center [946, 239] width 32 height 9
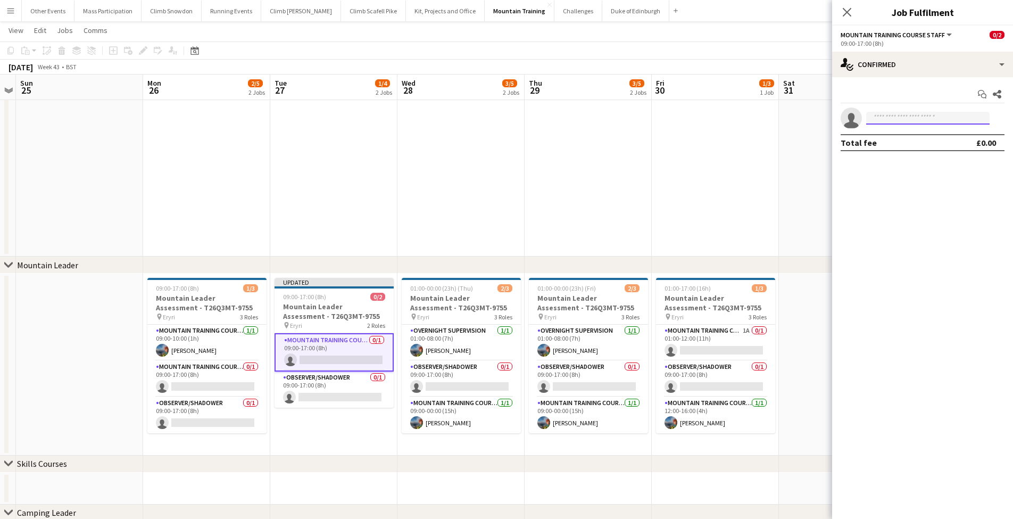
click at [892, 118] on input at bounding box center [927, 118] width 123 height 13
type input "****"
click at [895, 137] on span "[PERSON_NAME]" at bounding box center [905, 133] width 61 height 9
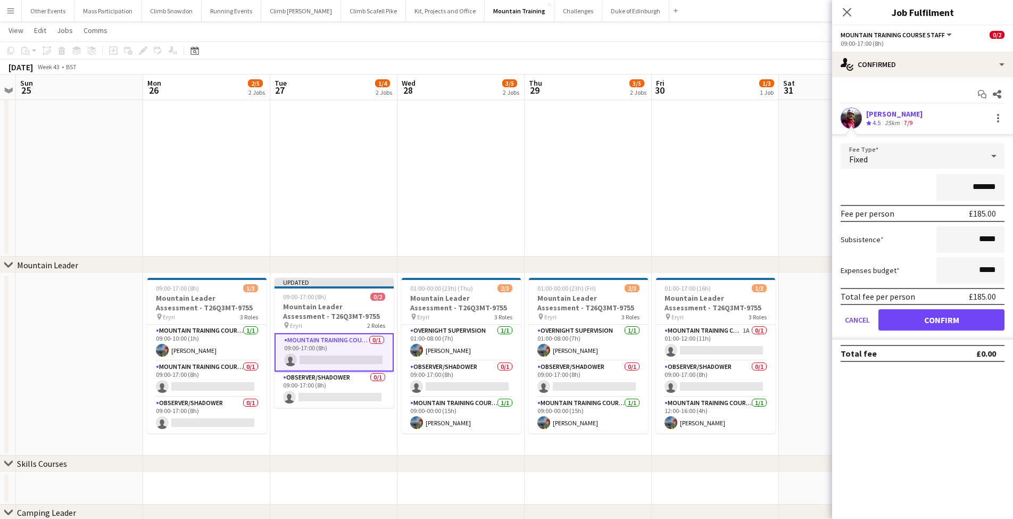
drag, startPoint x: 194, startPoint y: 53, endPoint x: 200, endPoint y: 56, distance: 6.7
click at [194, 53] on icon at bounding box center [195, 52] width 4 height 4
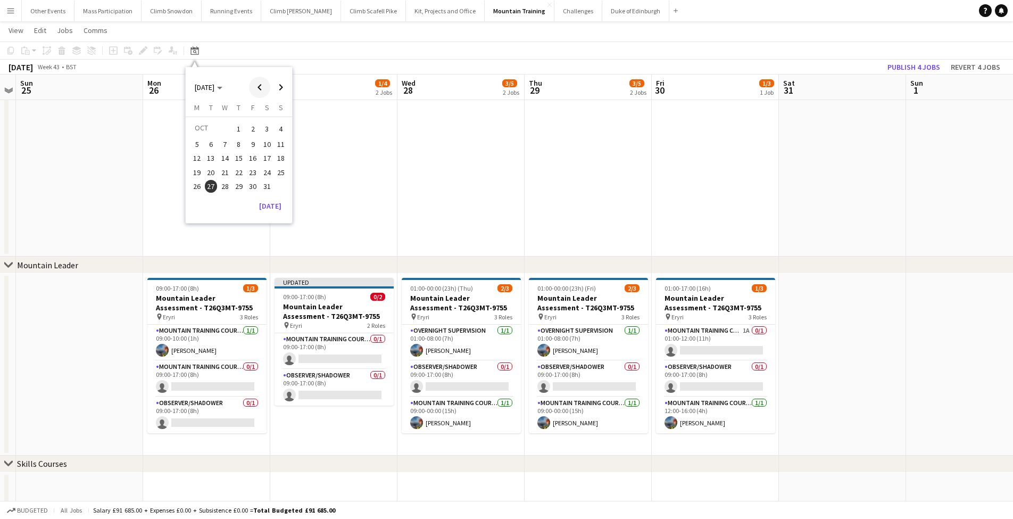
click at [258, 88] on span "Previous month" at bounding box center [259, 87] width 21 height 21
click at [280, 89] on span "Next month" at bounding box center [280, 87] width 21 height 21
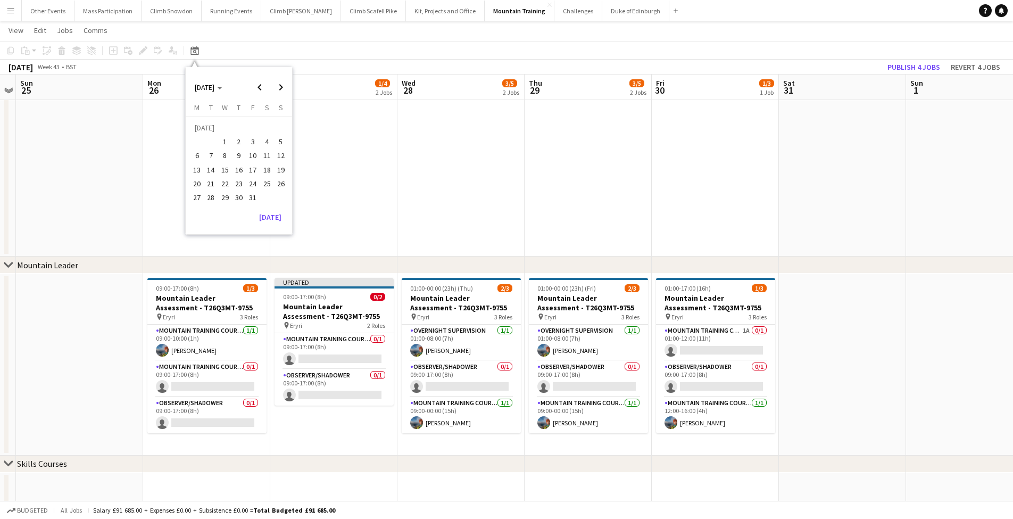
click at [214, 171] on span "14" at bounding box center [211, 169] width 13 height 13
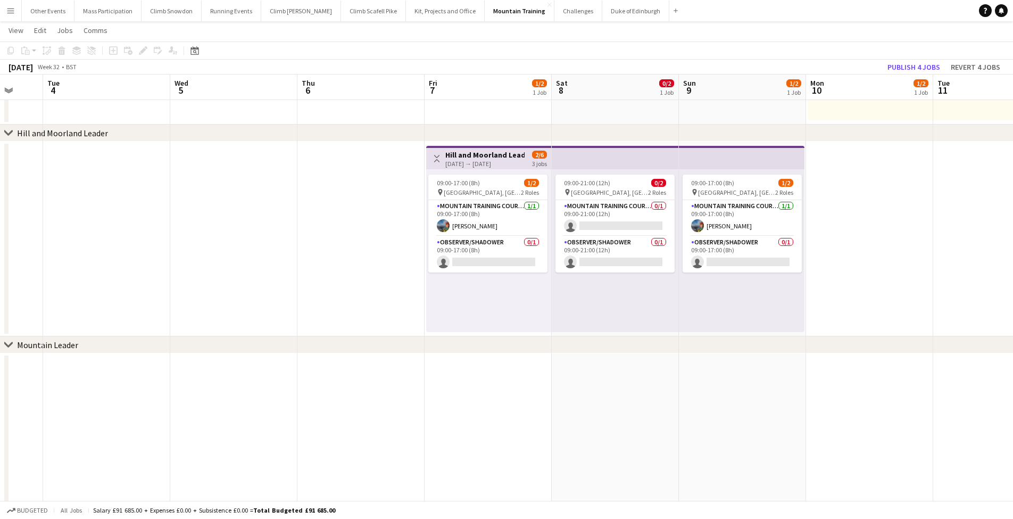
scroll to position [237, 0]
click at [593, 228] on app-card-role "Mountain Training Course Director 0/1 09:00-21:00 (12h) single-neutral-actions" at bounding box center [614, 219] width 119 height 36
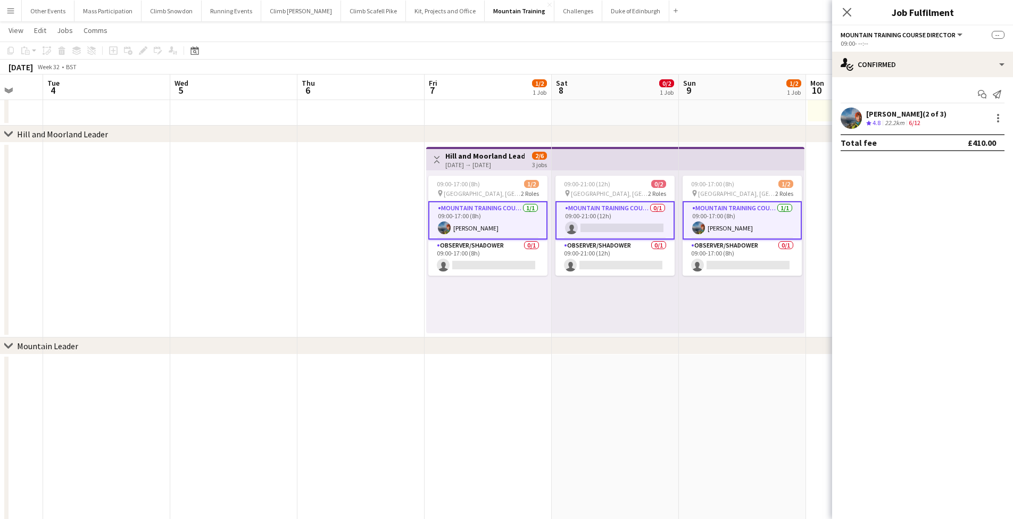
click at [639, 211] on app-card-role "Mountain Training Course Director 0/1 09:00-21:00 (12h) single-neutral-actions" at bounding box center [614, 220] width 119 height 38
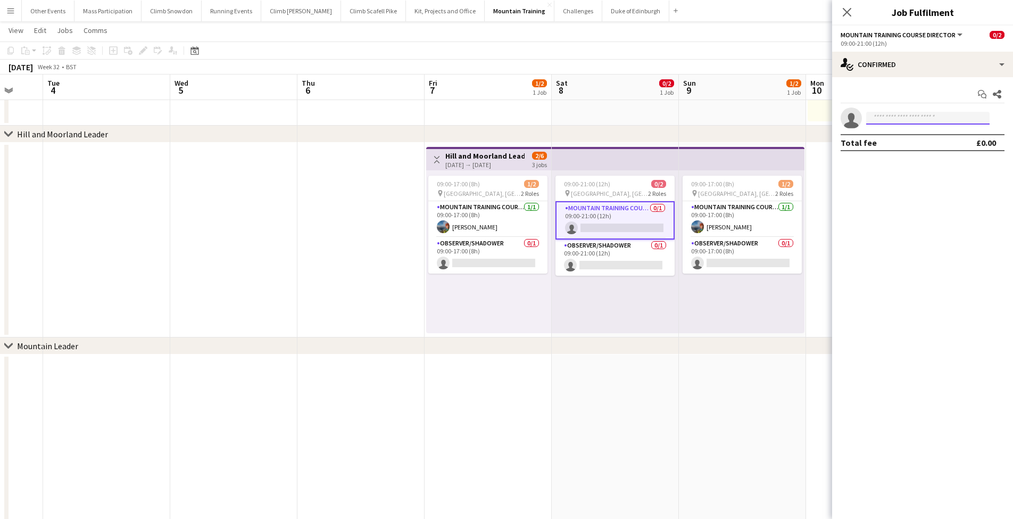
click at [901, 112] on input at bounding box center [927, 118] width 123 height 13
type input "****"
click at [923, 148] on span "[PHONE_NUMBER]" at bounding box center [928, 150] width 106 height 9
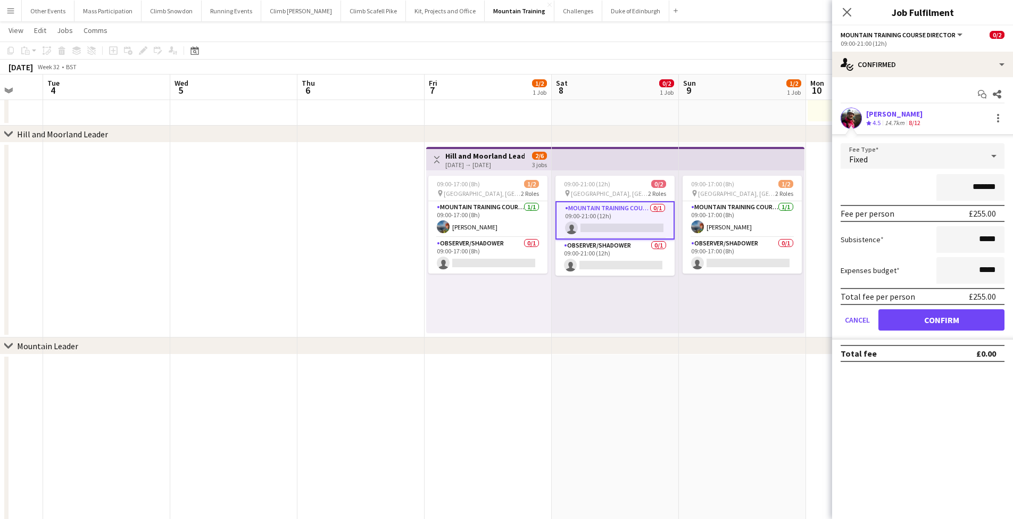
click at [937, 319] on button "Confirm" at bounding box center [941, 319] width 126 height 21
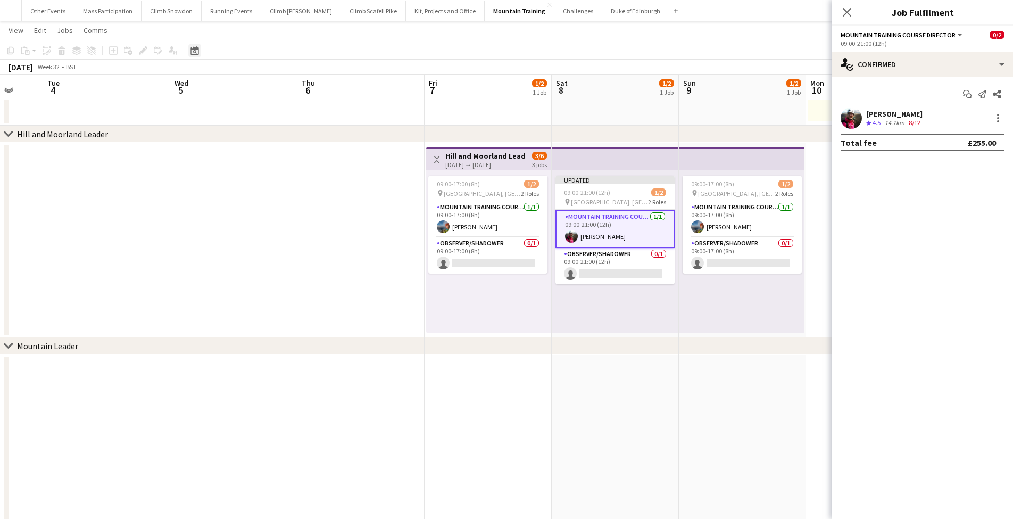
click at [196, 52] on icon "Date picker" at bounding box center [194, 50] width 9 height 9
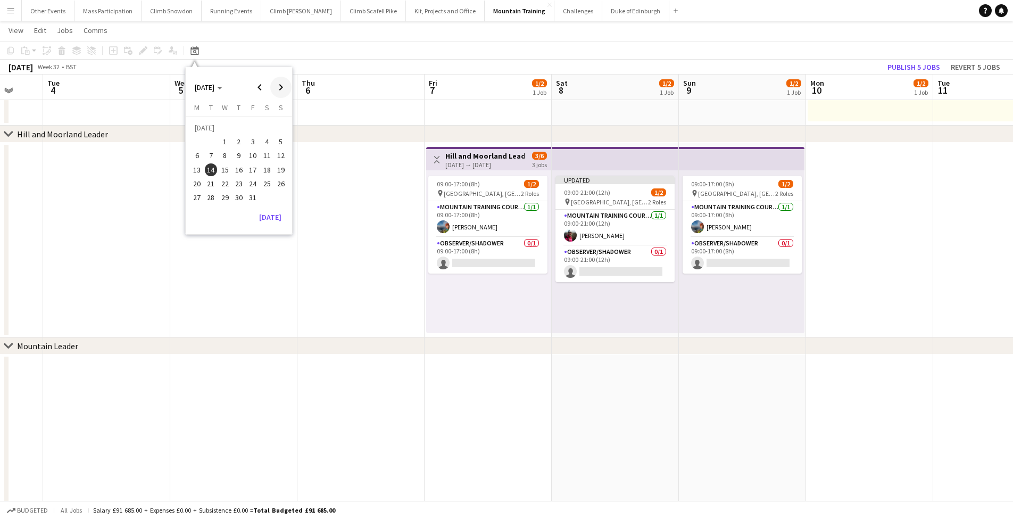
click at [284, 86] on span "Next month" at bounding box center [280, 87] width 21 height 21
click at [218, 183] on button "23" at bounding box center [225, 184] width 14 height 14
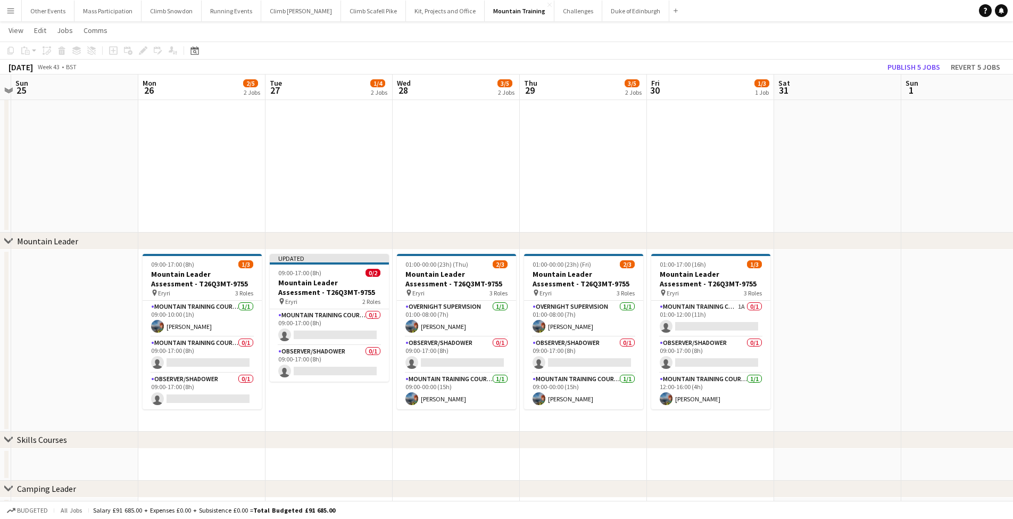
scroll to position [0, 371]
click at [870, 309] on app-date-cell at bounding box center [837, 341] width 127 height 182
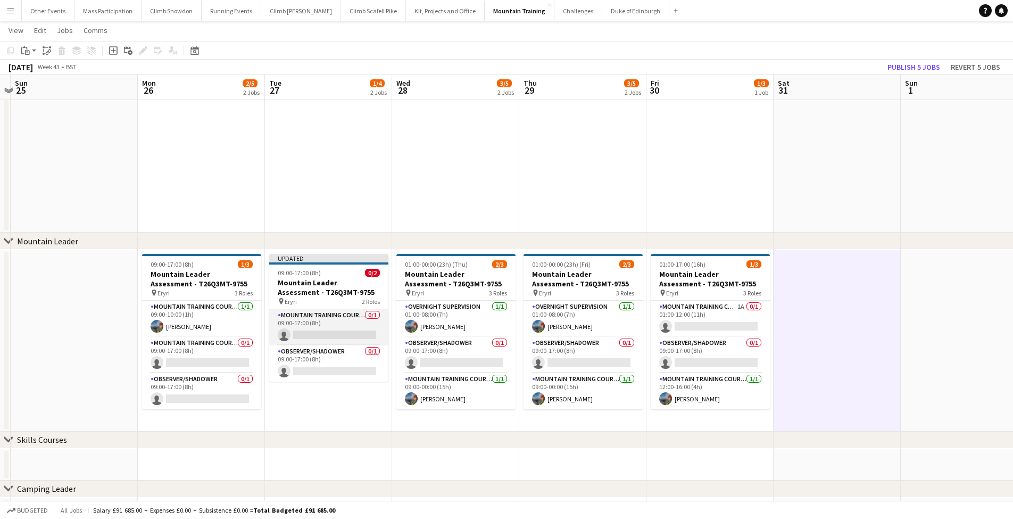
click at [321, 341] on app-card-role "Mountain Training Course Staff 0/1 09:00-17:00 (8h) single-neutral-actions" at bounding box center [328, 327] width 119 height 36
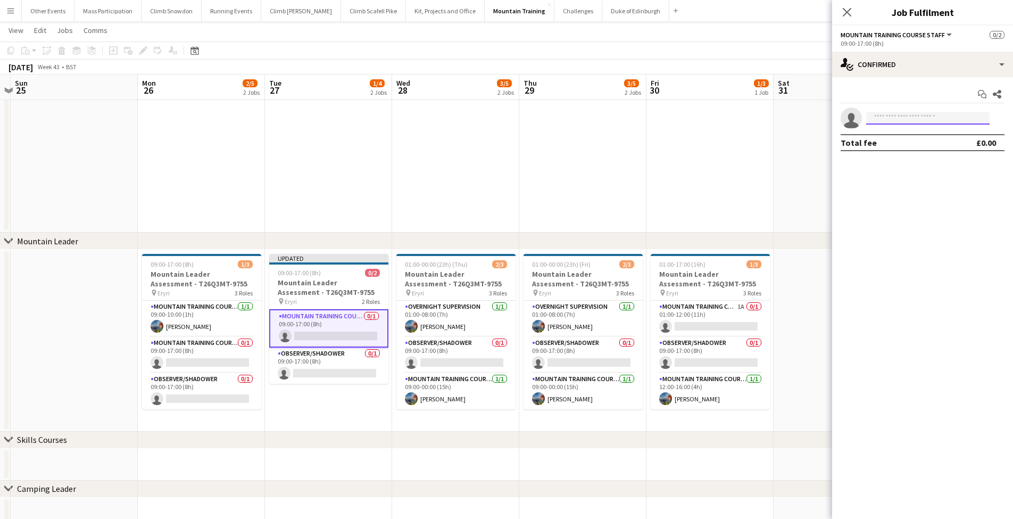
click at [891, 117] on input at bounding box center [927, 118] width 123 height 13
type input "****"
click at [892, 140] on span "[EMAIL_ADDRESS][DOMAIN_NAME]" at bounding box center [928, 142] width 106 height 9
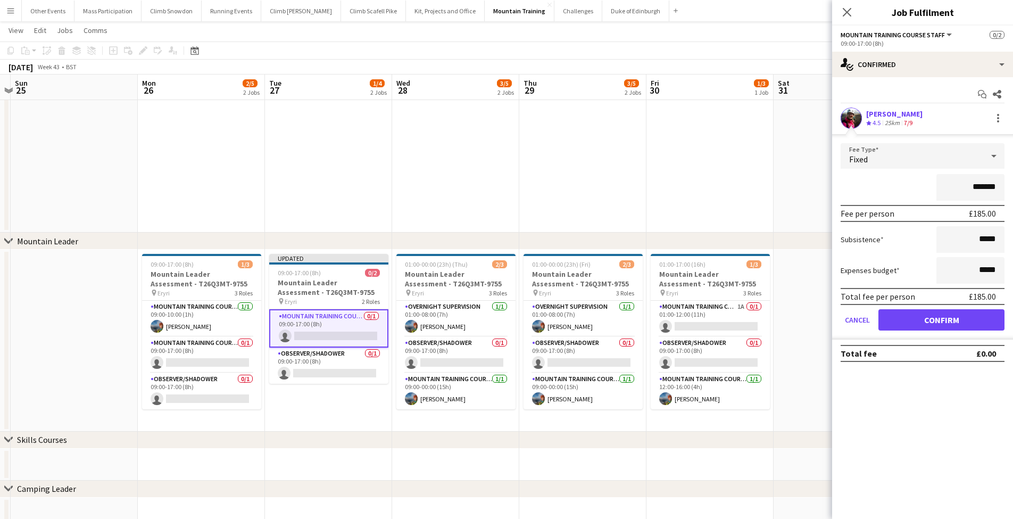
click at [931, 320] on button "Confirm" at bounding box center [941, 319] width 126 height 21
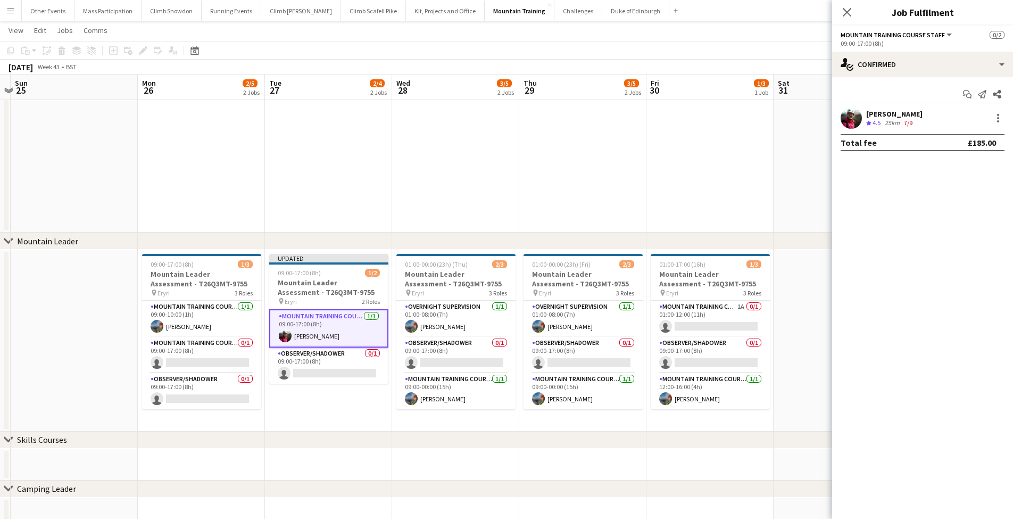
click at [674, 163] on app-date-cell at bounding box center [709, 135] width 127 height 195
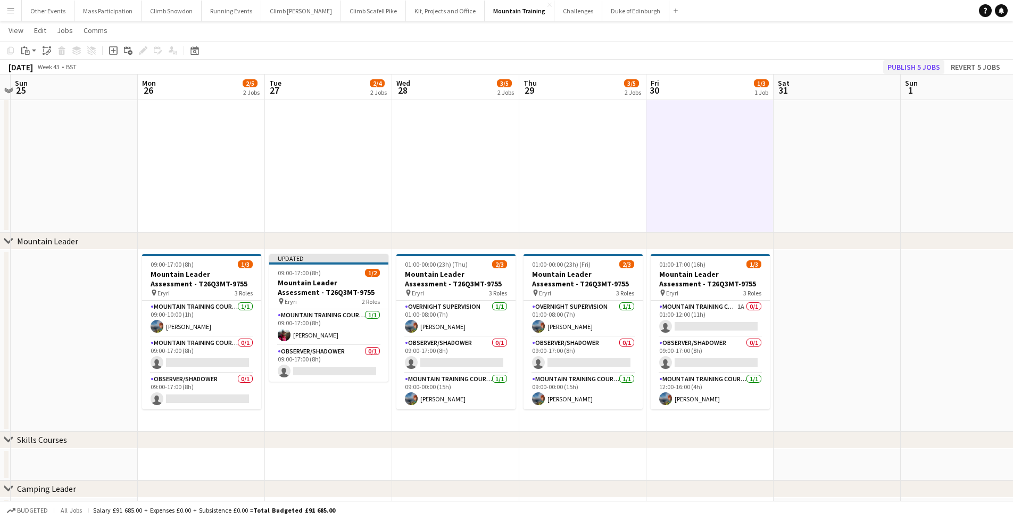
click at [898, 68] on button "Publish 5 jobs" at bounding box center [913, 67] width 61 height 14
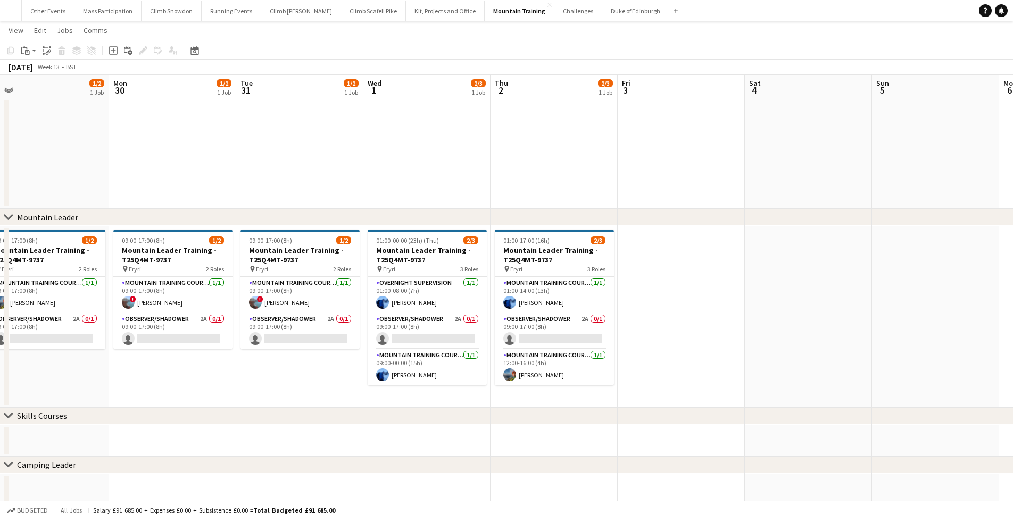
scroll to position [0, 241]
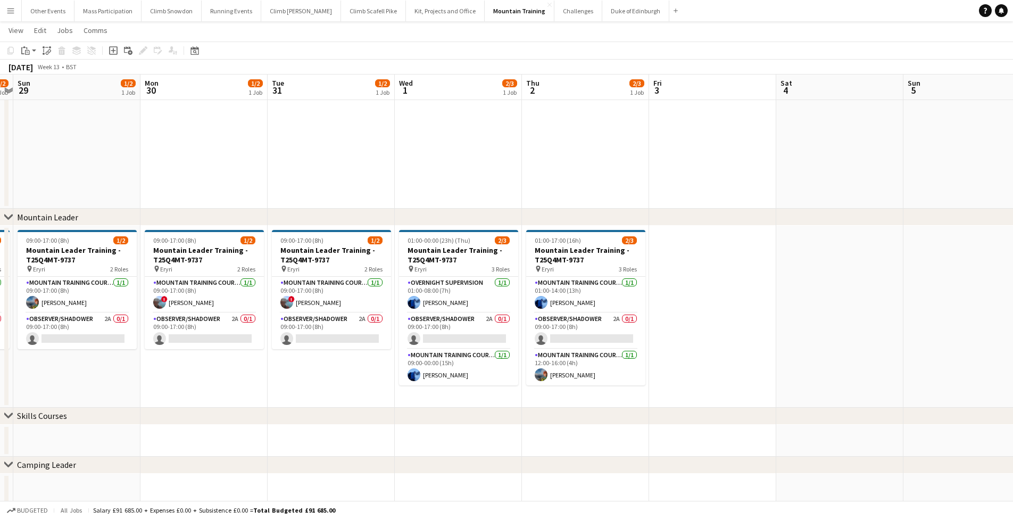
click at [9, 11] on app-icon "Menu" at bounding box center [10, 10] width 9 height 9
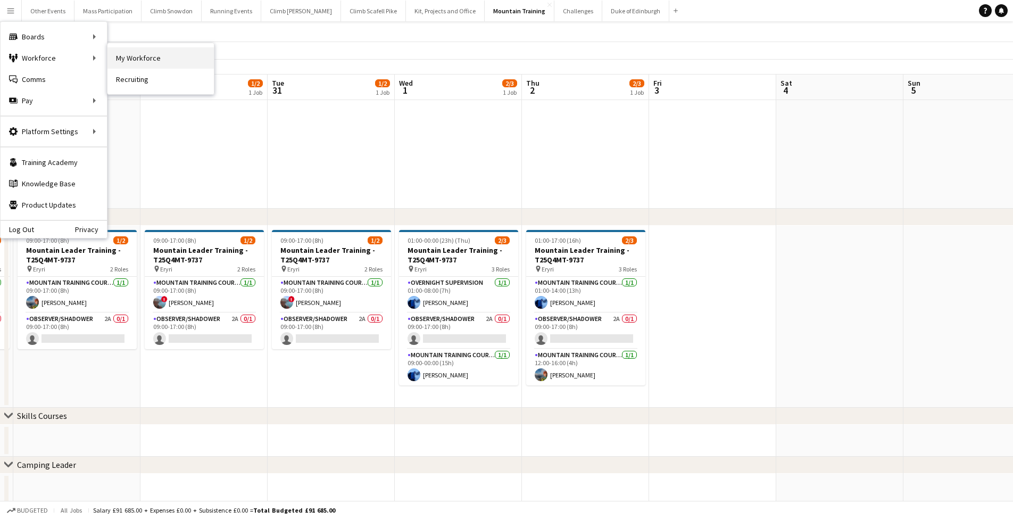
click at [150, 57] on link "My Workforce" at bounding box center [160, 57] width 106 height 21
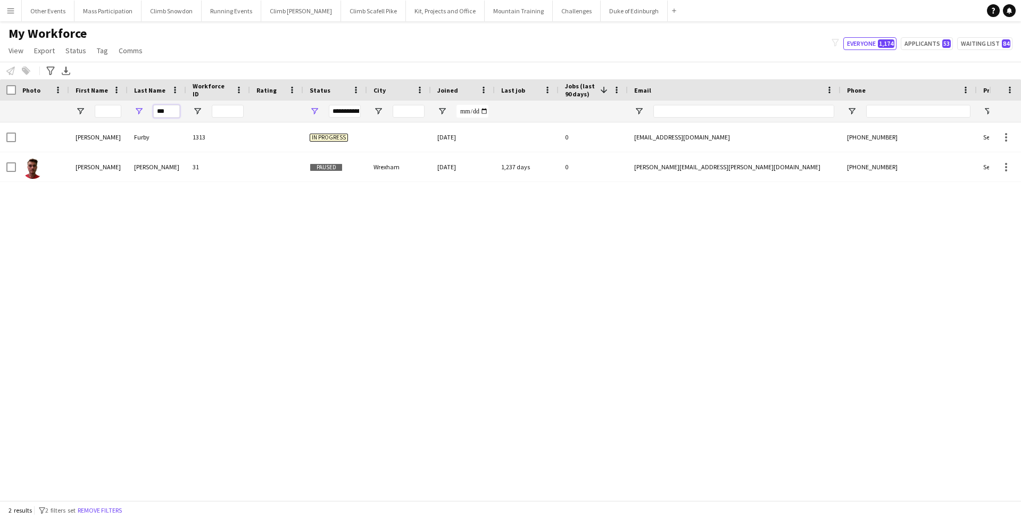
click at [168, 111] on input "***" at bounding box center [166, 111] width 27 height 13
type input "*"
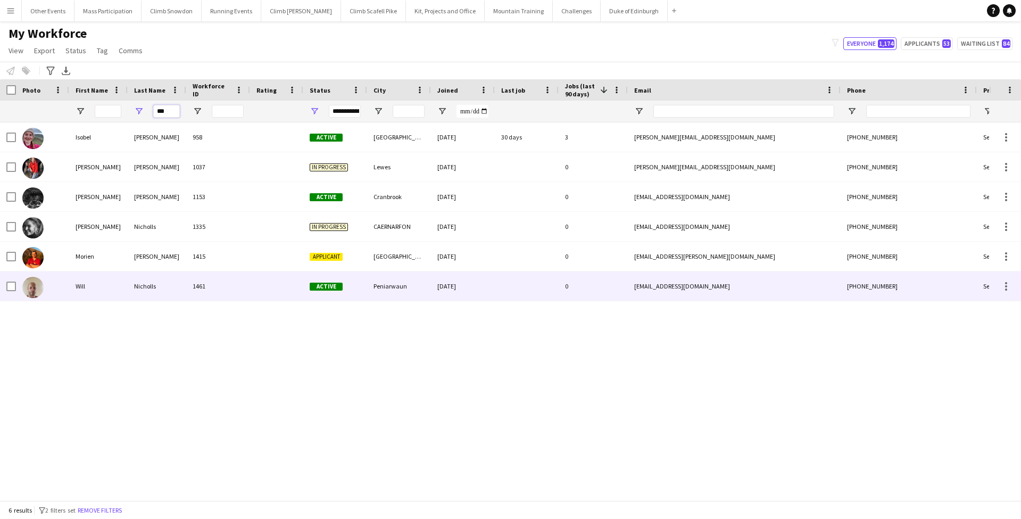
type input "***"
click at [128, 283] on div "Nicholls" at bounding box center [157, 285] width 59 height 29
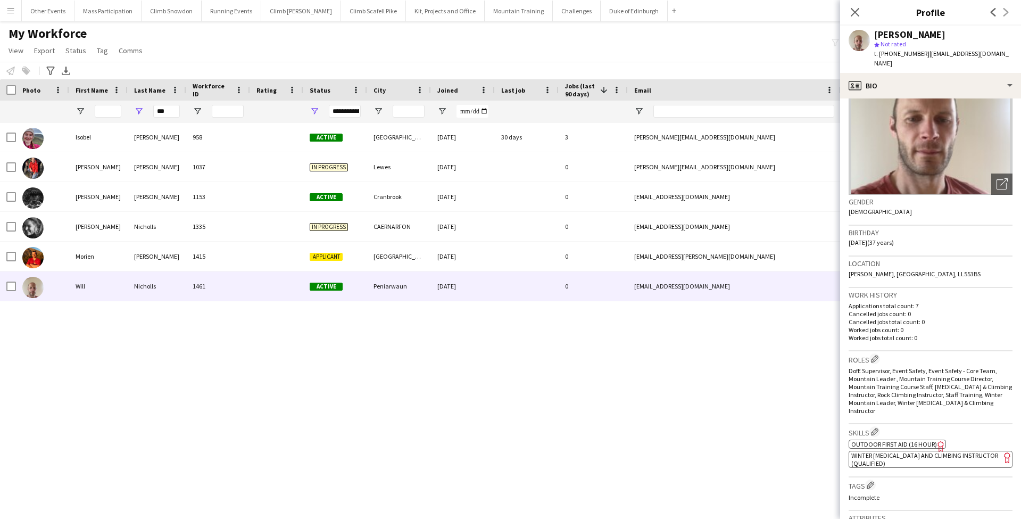
scroll to position [151, 0]
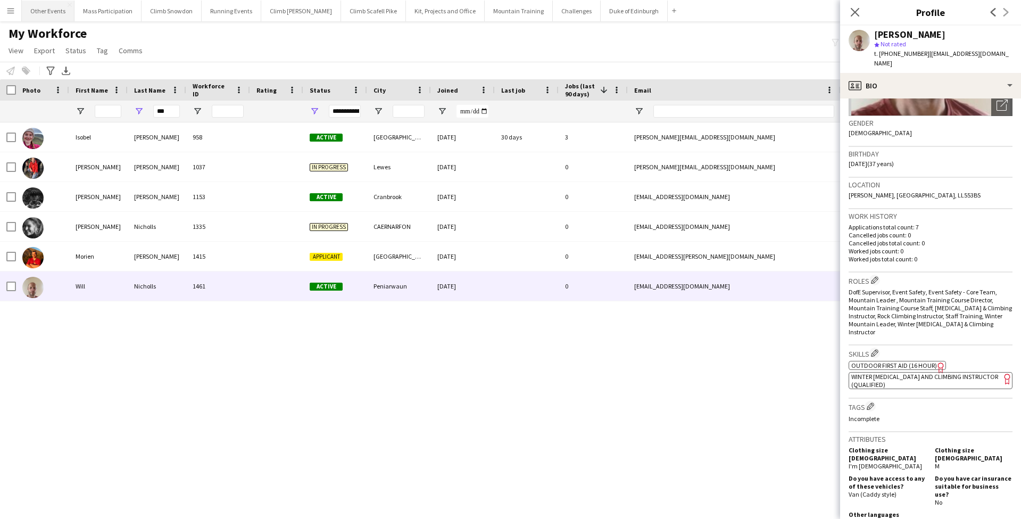
click at [47, 9] on button "Other Events Close" at bounding box center [48, 11] width 53 height 21
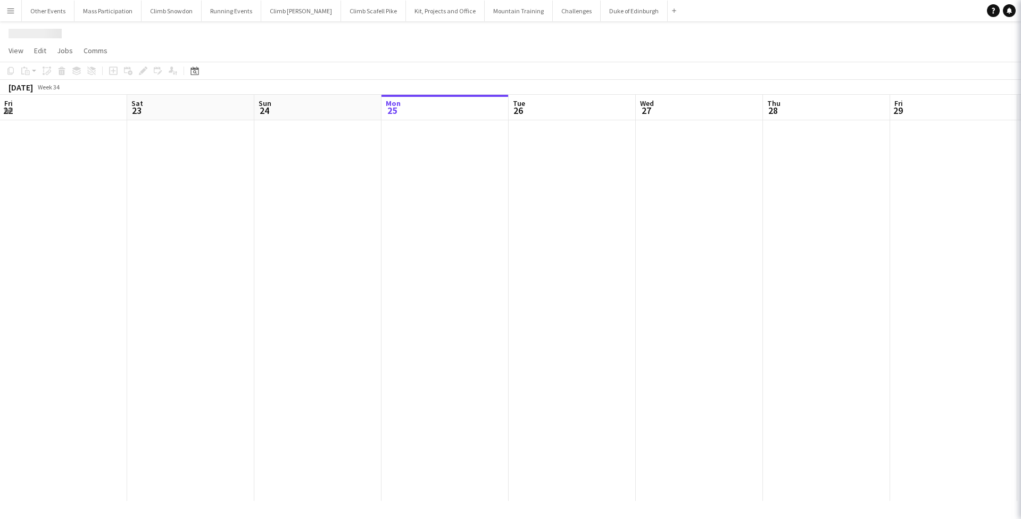
scroll to position [0, 254]
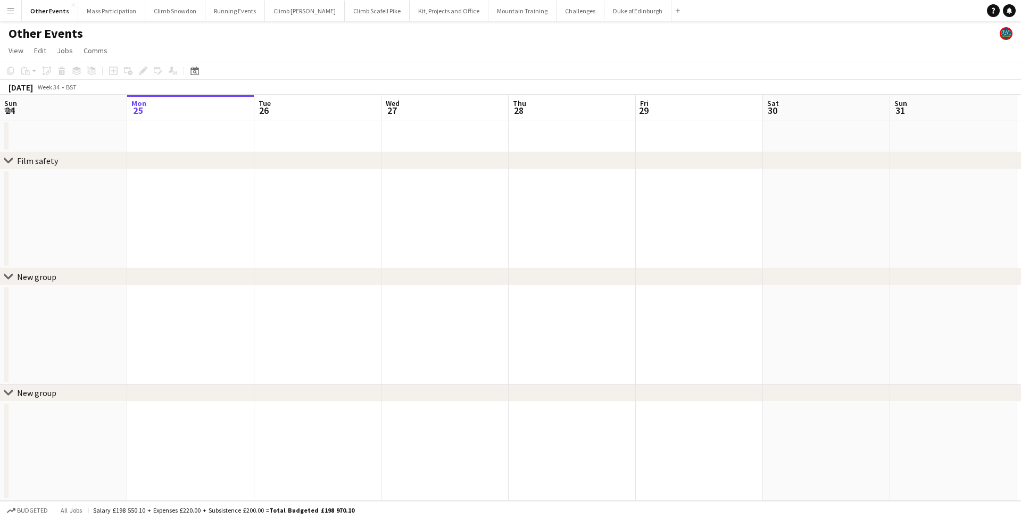
click at [197, 71] on icon "Date picker" at bounding box center [194, 71] width 9 height 9
click at [284, 104] on span "Next month" at bounding box center [280, 107] width 21 height 21
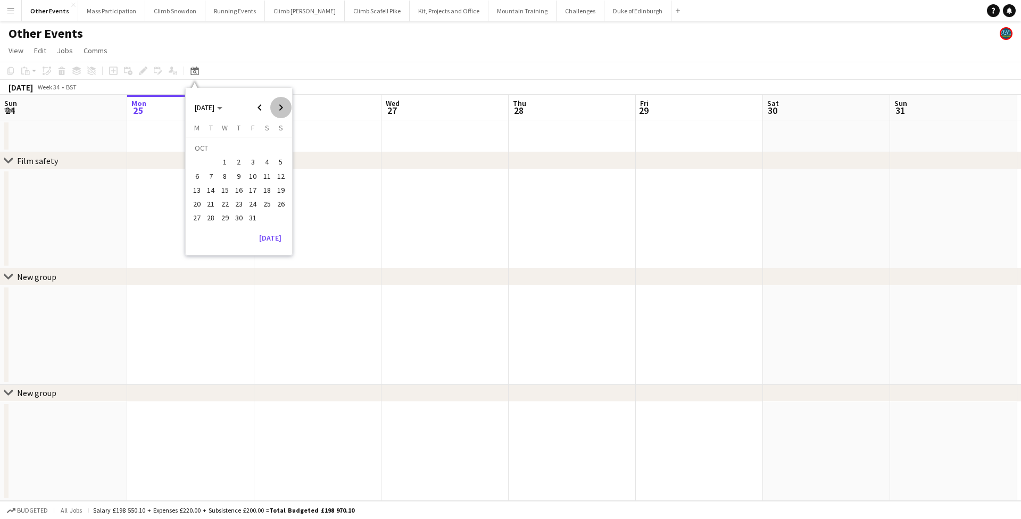
click at [284, 104] on span "Next month" at bounding box center [280, 107] width 21 height 21
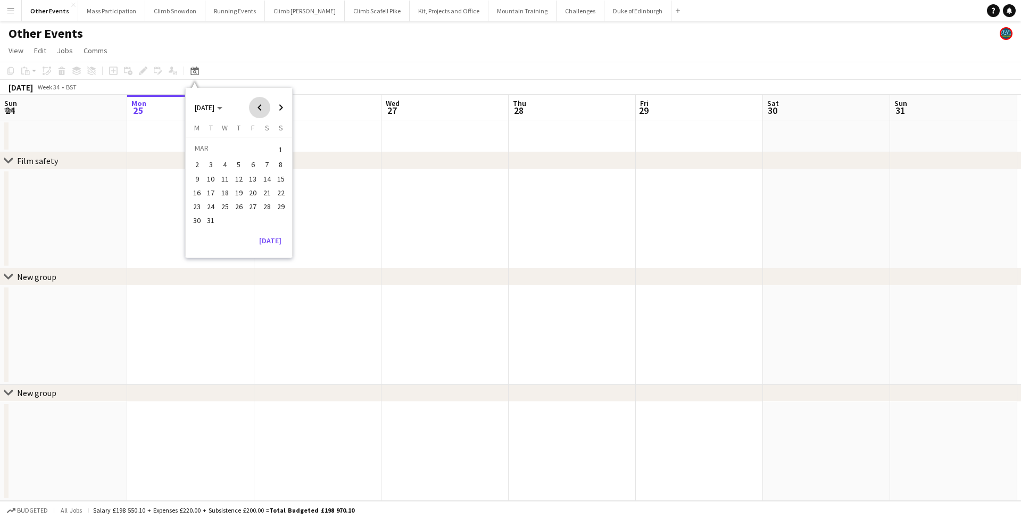
click at [261, 107] on span "Previous month" at bounding box center [259, 107] width 21 height 21
click at [204, 160] on button "3" at bounding box center [211, 164] width 14 height 14
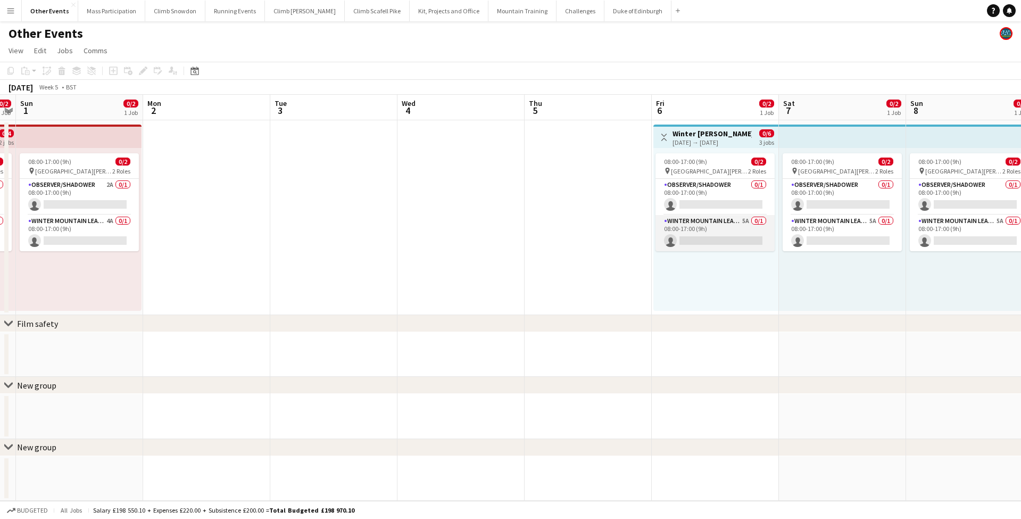
click at [720, 239] on app-card-role "Winter Mountain Leader 5A 0/1 08:00-17:00 (9h) single-neutral-actions" at bounding box center [715, 233] width 119 height 36
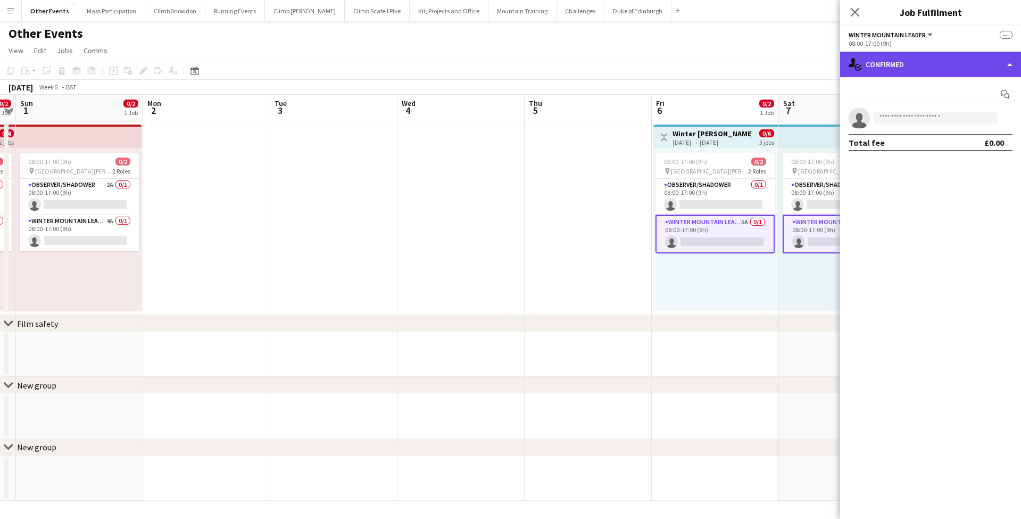
click at [921, 59] on div "single-neutral-actions-check-2 Confirmed" at bounding box center [930, 65] width 181 height 26
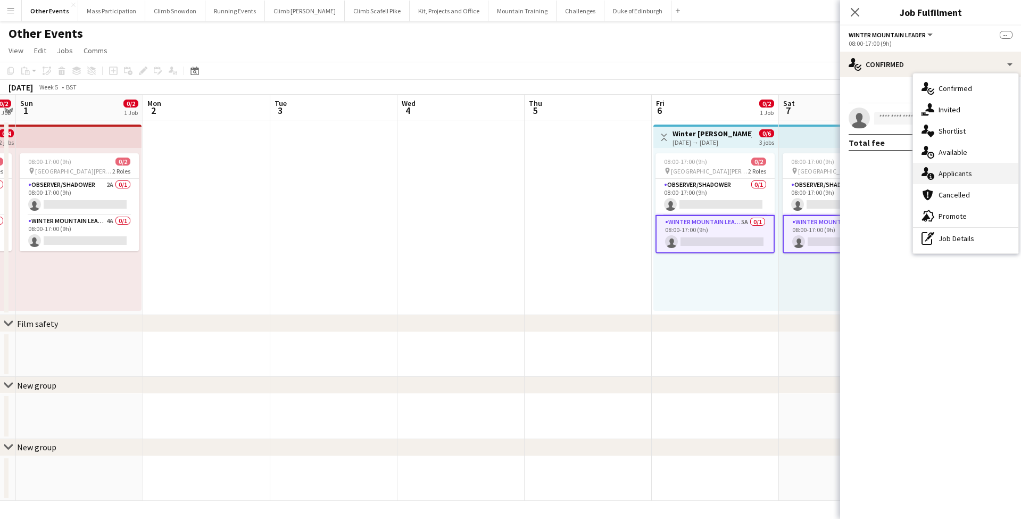
click at [950, 175] on div "single-neutral-actions-information Applicants" at bounding box center [965, 173] width 105 height 21
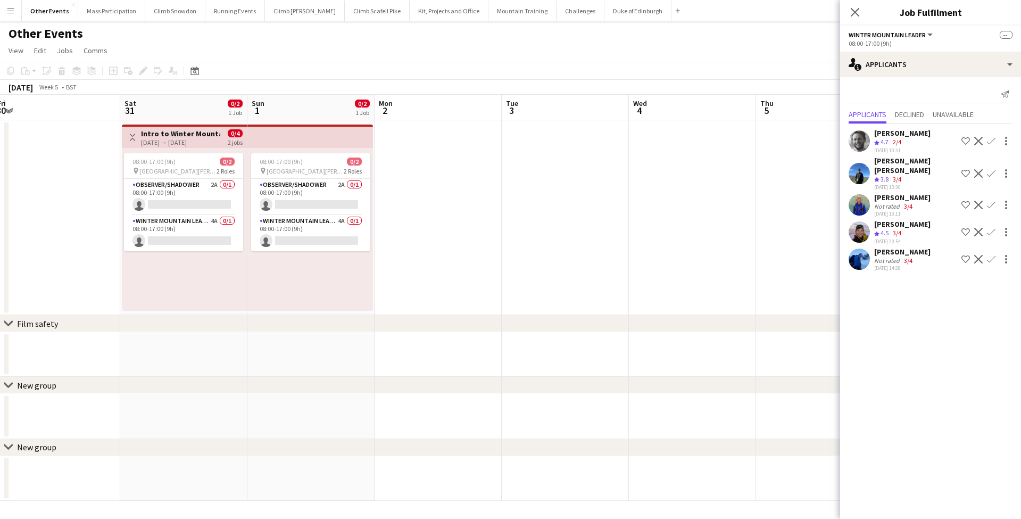
scroll to position [0, 306]
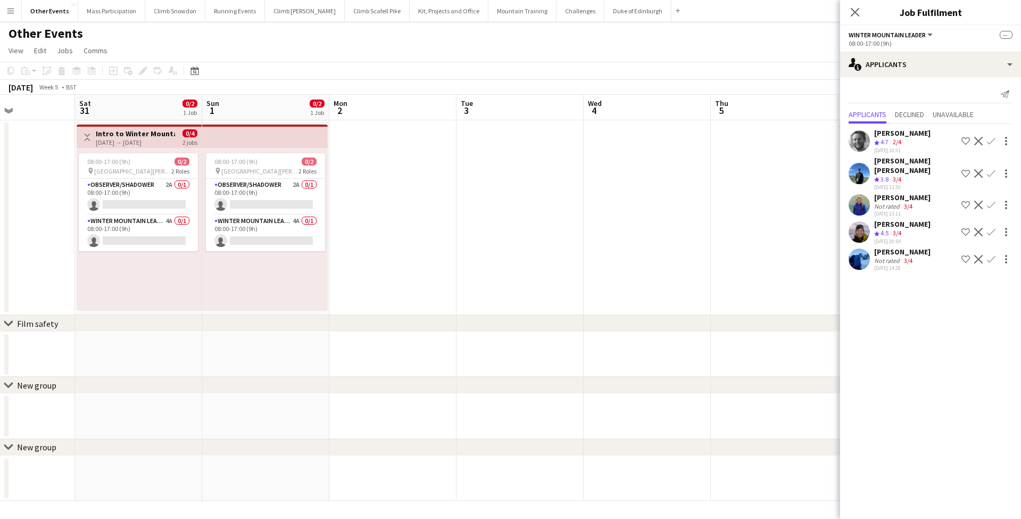
drag, startPoint x: 239, startPoint y: 221, endPoint x: 396, endPoint y: 243, distance: 157.9
click at [396, 243] on app-calendar-viewport "Wed 28 0/2 1 Job Thu 29 Fri 30 Sat 31 0/2 1 Job Sun 1 0/2 1 Job Mon 2 Tue 3 Wed…" at bounding box center [510, 298] width 1021 height 406
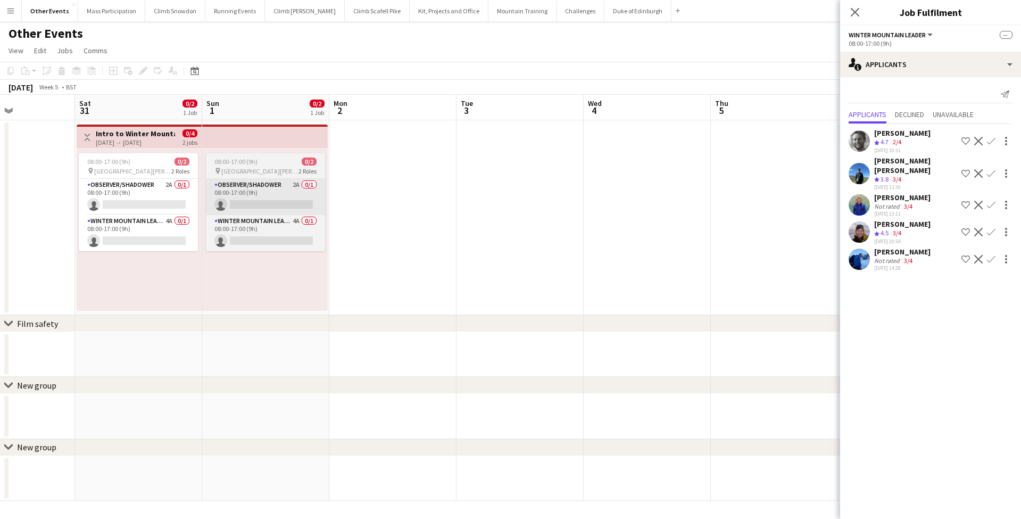
click at [279, 198] on app-card-role "Observer/Shadower 2A 0/1 08:00-17:00 (9h) single-neutral-actions" at bounding box center [265, 197] width 119 height 36
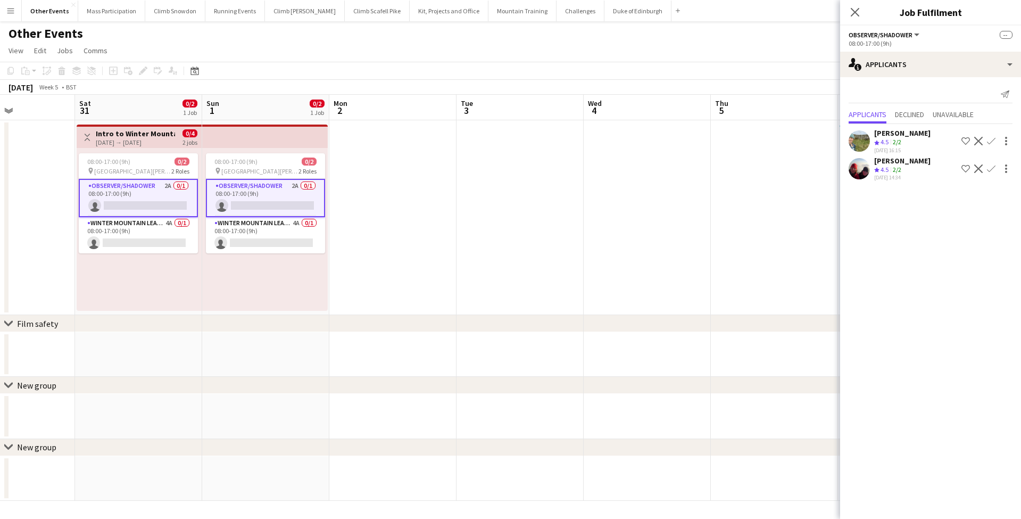
click at [919, 132] on div "[PERSON_NAME]" at bounding box center [902, 133] width 56 height 10
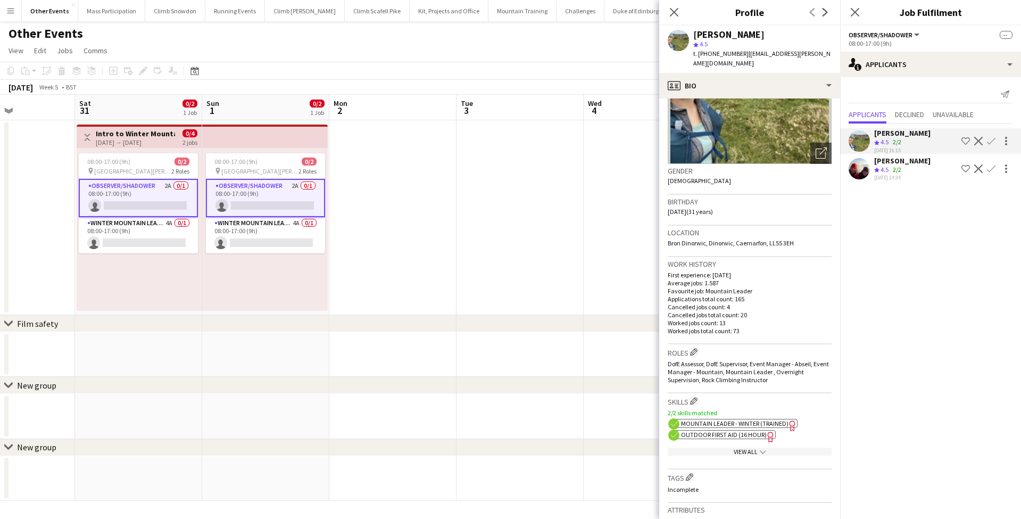
scroll to position [105, 0]
click at [538, 213] on app-date-cell at bounding box center [520, 217] width 127 height 195
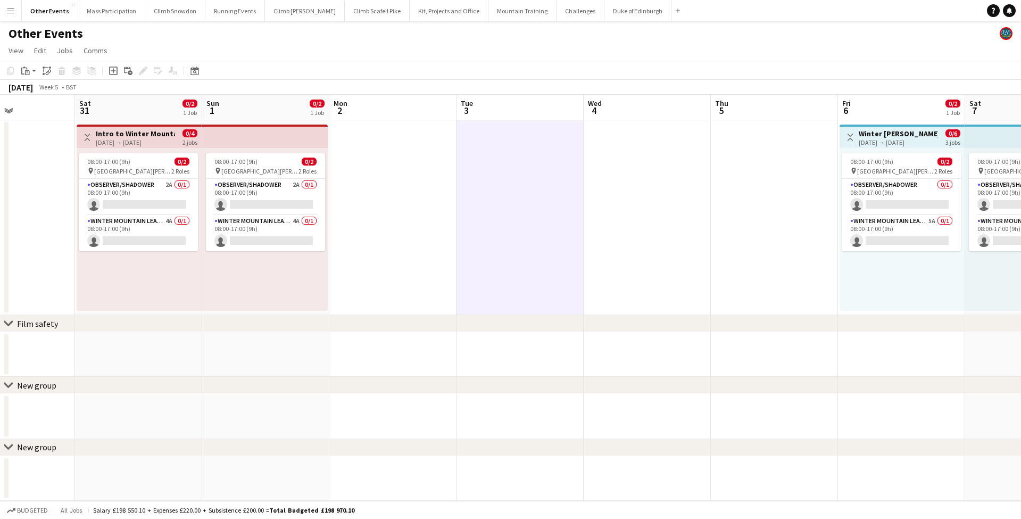
click at [338, 39] on div "Other Events" at bounding box center [510, 31] width 1021 height 20
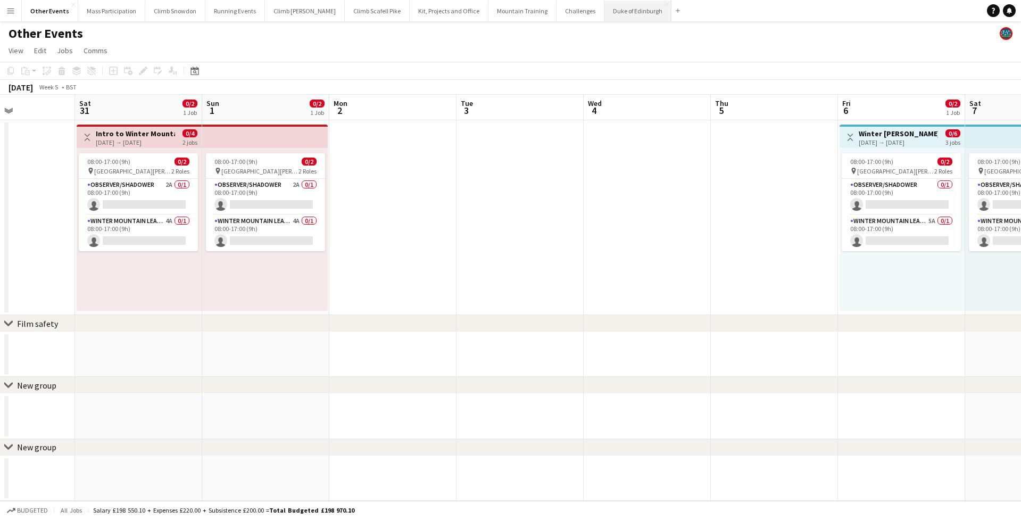
click at [604, 16] on button "Duke of Edinburgh Close" at bounding box center [637, 11] width 67 height 21
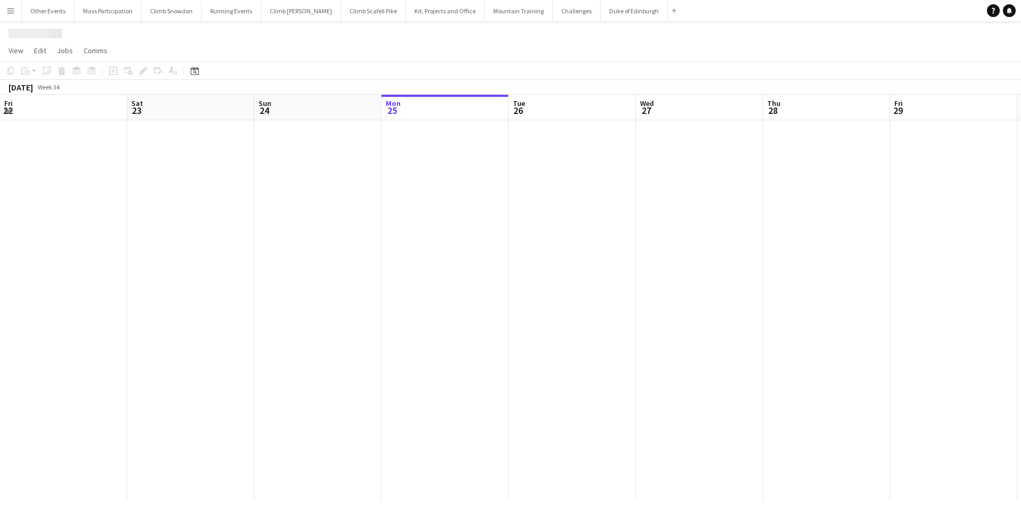
scroll to position [0, 254]
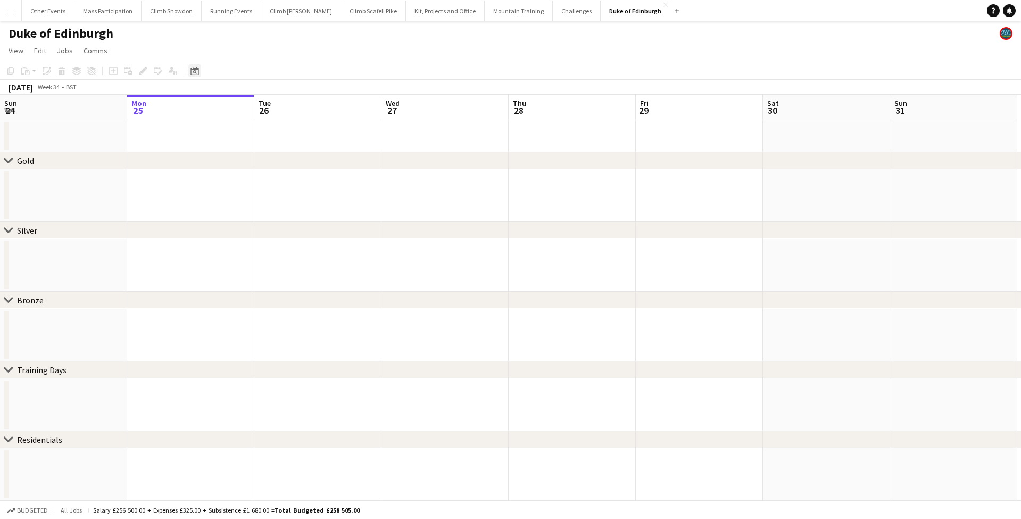
click at [197, 71] on icon "Date picker" at bounding box center [194, 71] width 9 height 9
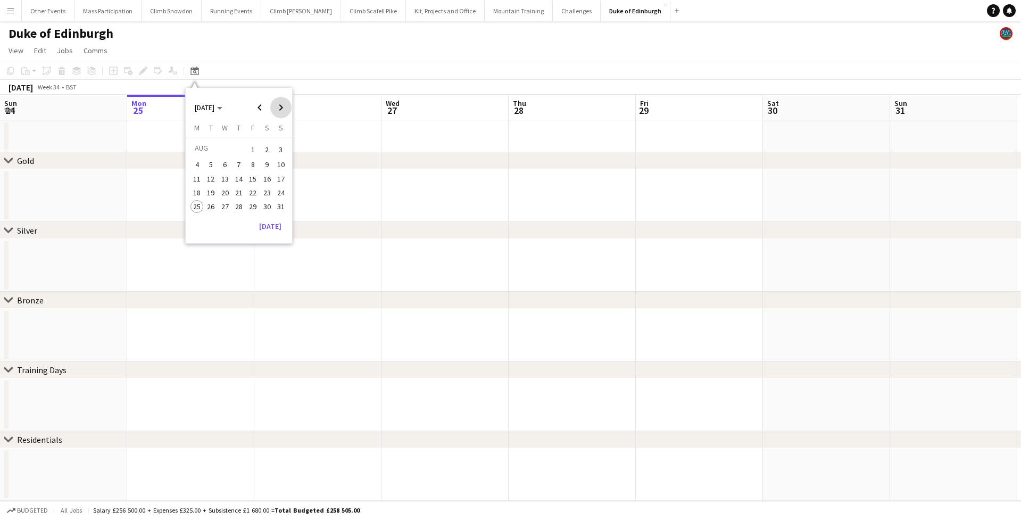
click at [280, 114] on span "Next month" at bounding box center [280, 107] width 21 height 21
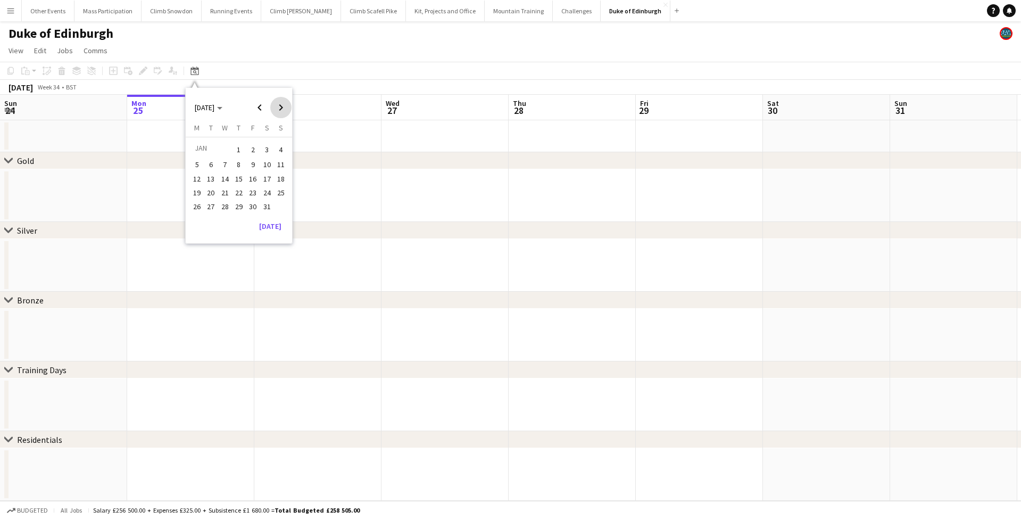
click at [280, 114] on span "Next month" at bounding box center [280, 107] width 21 height 21
click at [280, 115] on span "Next month" at bounding box center [280, 107] width 21 height 21
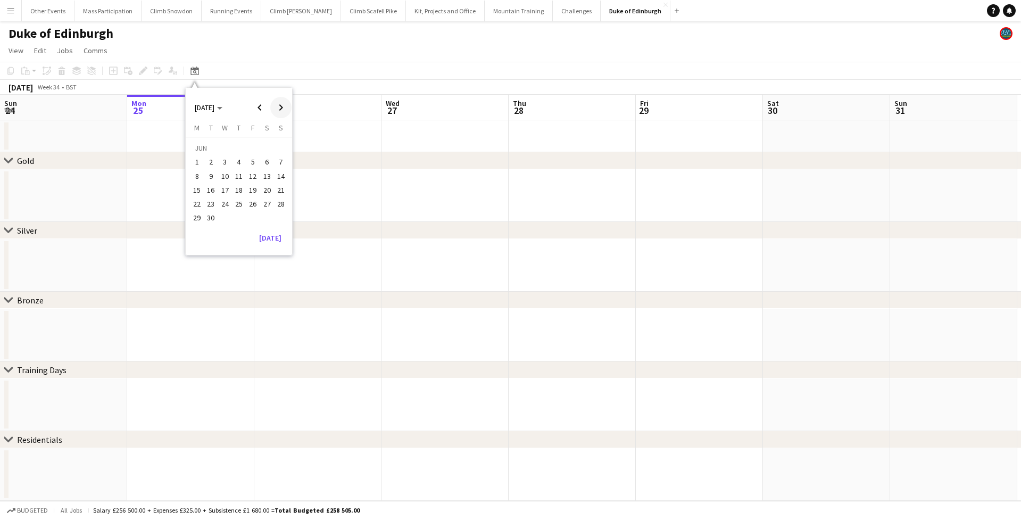
click at [280, 115] on span "Next month" at bounding box center [280, 107] width 21 height 21
click at [198, 162] on span "3" at bounding box center [196, 165] width 13 height 13
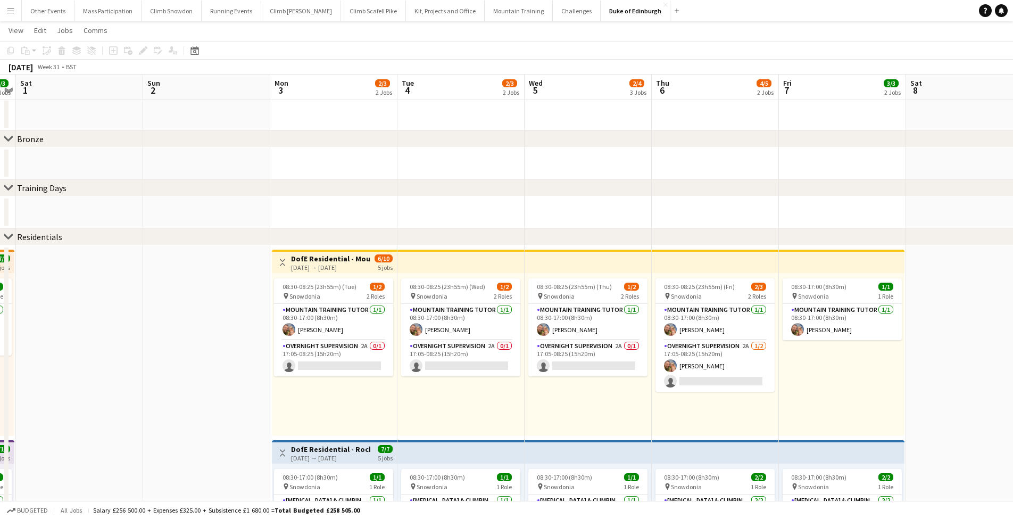
scroll to position [207, 0]
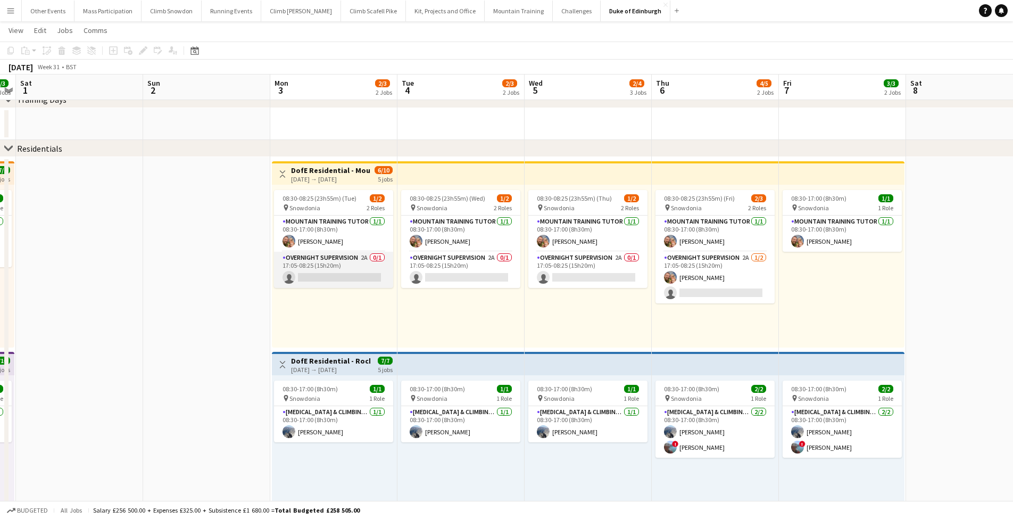
click at [322, 277] on app-card-role "Overnight Supervision 2A 0/1 17:05-08:25 (15h20m) single-neutral-actions" at bounding box center [333, 270] width 119 height 36
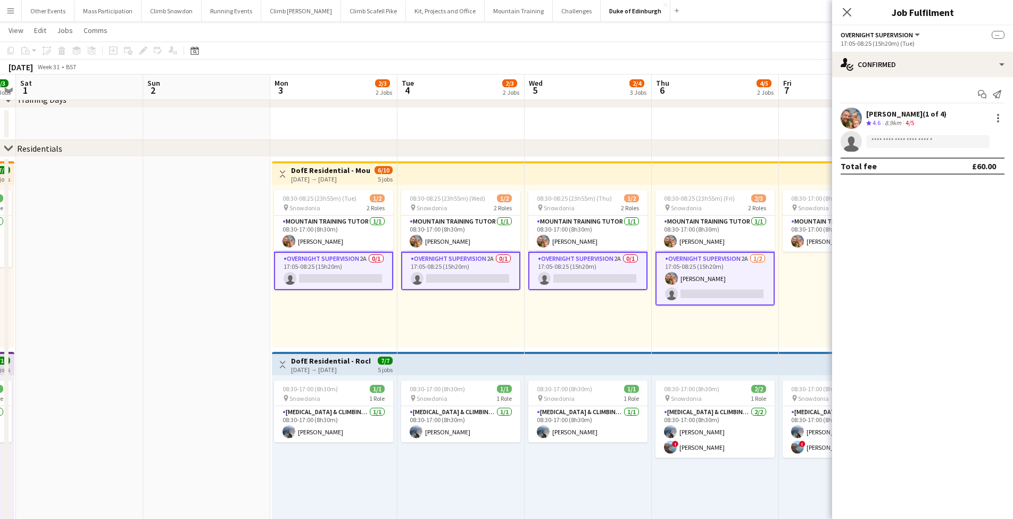
click at [193, 280] on app-date-cell at bounding box center [206, 402] width 127 height 491
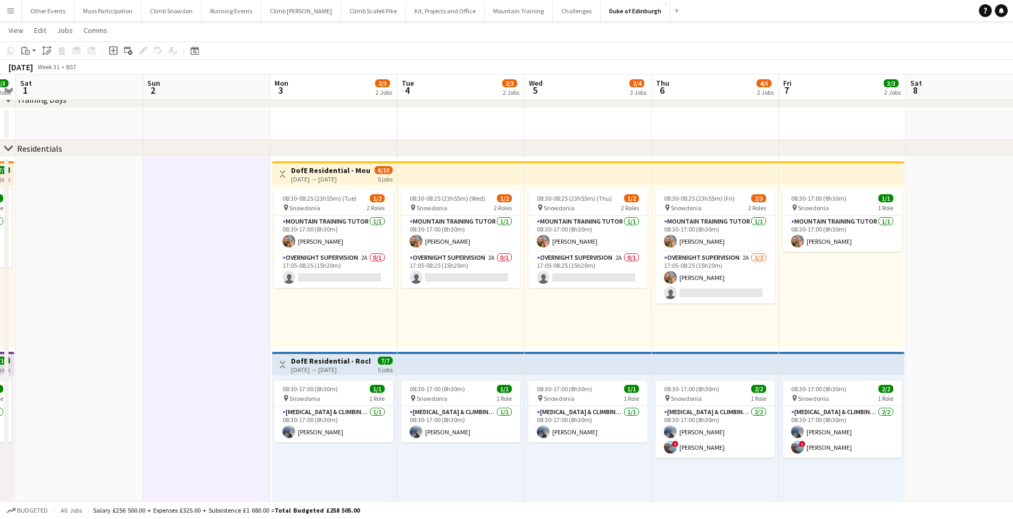
click at [193, 280] on app-date-cell at bounding box center [206, 402] width 127 height 491
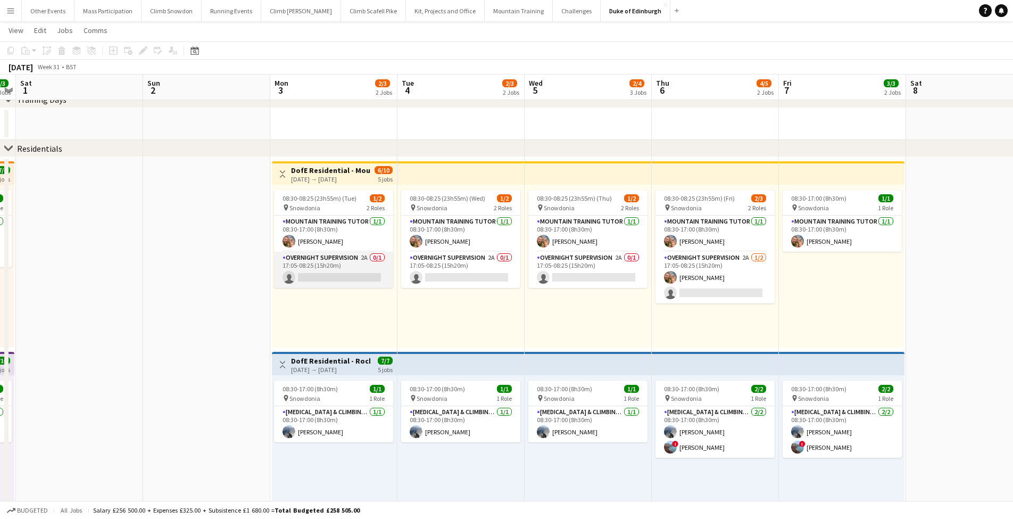
click at [322, 278] on app-card-role "Overnight Supervision 2A 0/1 17:05-08:25 (15h20m) single-neutral-actions" at bounding box center [333, 270] width 119 height 36
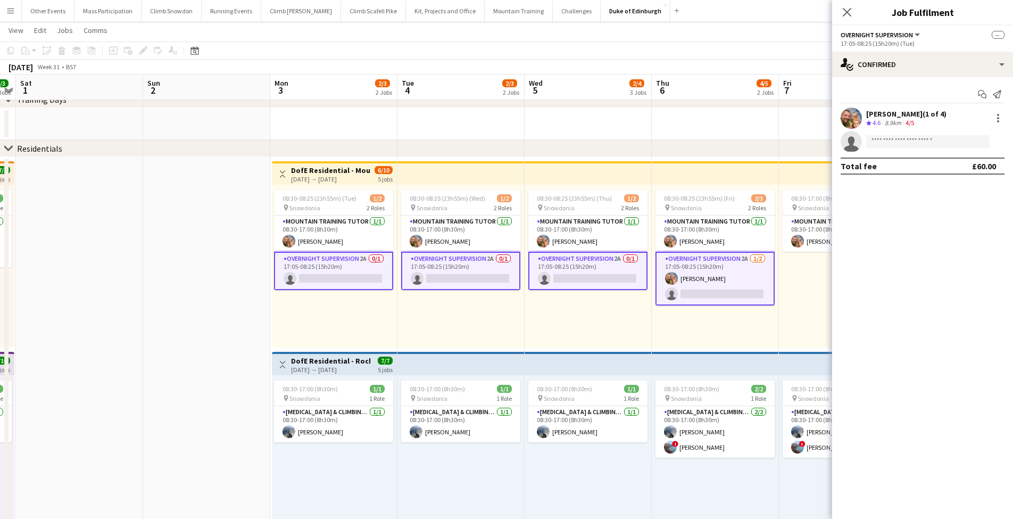
click at [335, 276] on app-card-role "Overnight Supervision 2A 0/1 17:05-08:25 (15h20m) single-neutral-actions" at bounding box center [333, 271] width 119 height 38
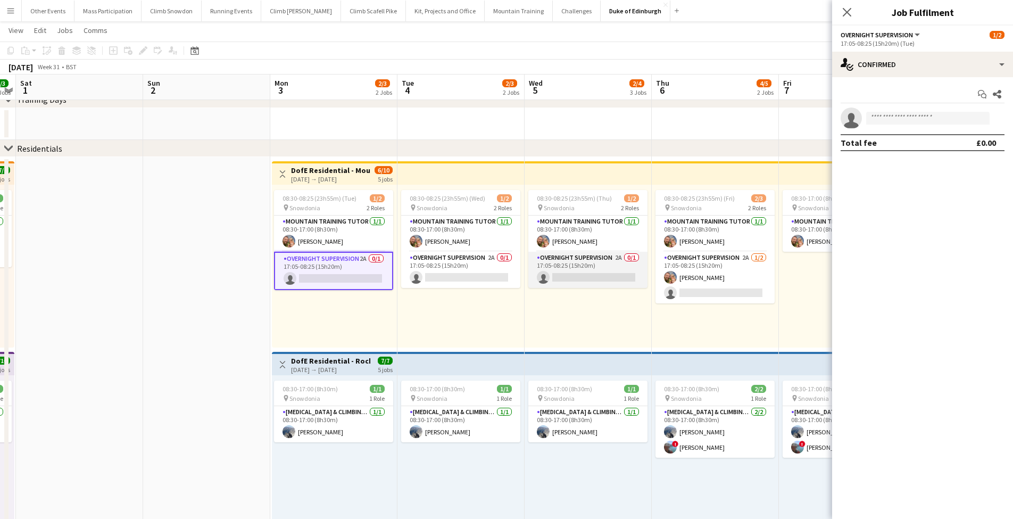
click at [577, 276] on app-card-role "Overnight Supervision 2A 0/1 17:05-08:25 (15h20m) single-neutral-actions" at bounding box center [587, 270] width 119 height 36
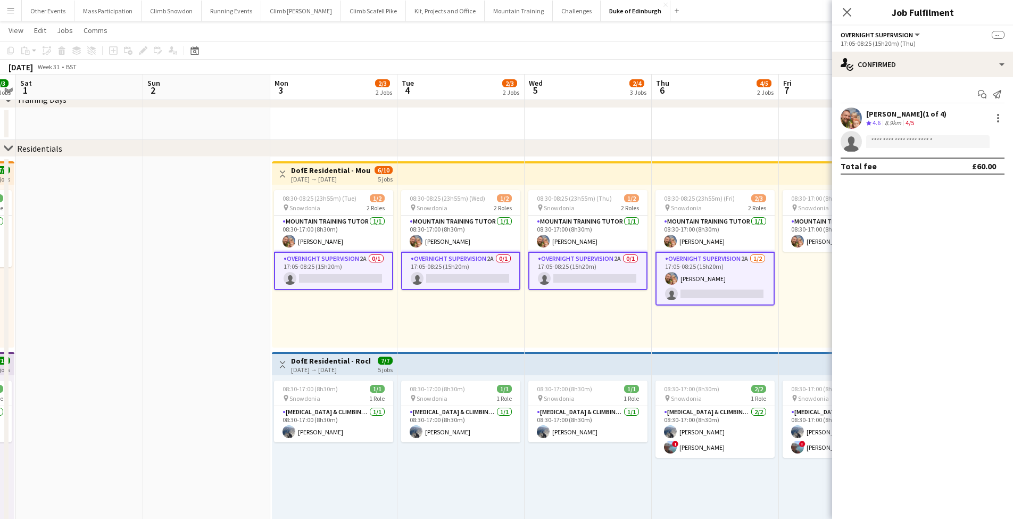
click at [577, 276] on app-card-role "Overnight Supervision 2A 0/1 17:05-08:25 (15h20m) single-neutral-actions" at bounding box center [587, 271] width 119 height 38
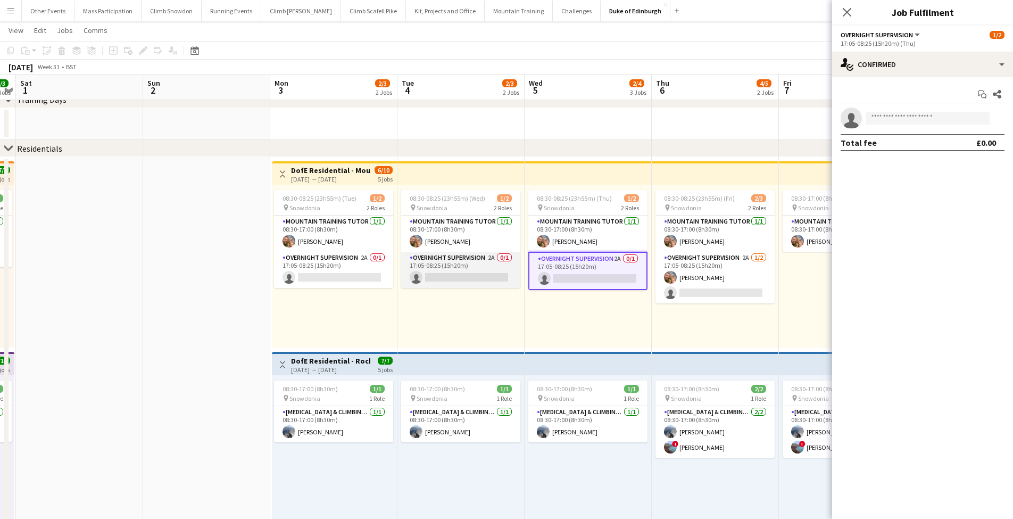
click at [445, 278] on app-card-role "Overnight Supervision 2A 0/1 17:05-08:25 (15h20m) single-neutral-actions" at bounding box center [460, 270] width 119 height 36
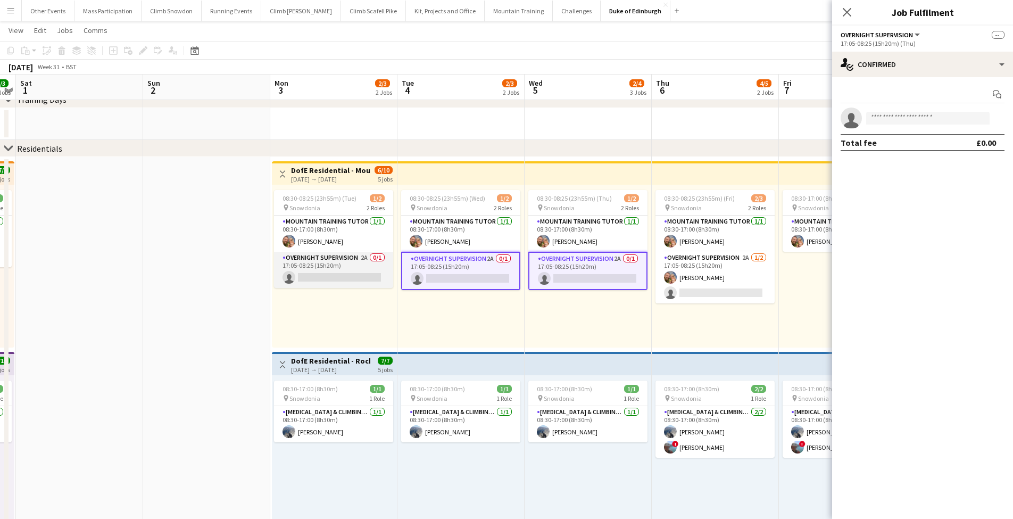
click at [344, 278] on app-card-role "Overnight Supervision 2A 0/1 17:05-08:25 (15h20m) single-neutral-actions" at bounding box center [333, 270] width 119 height 36
click at [894, 118] on input at bounding box center [927, 118] width 123 height 13
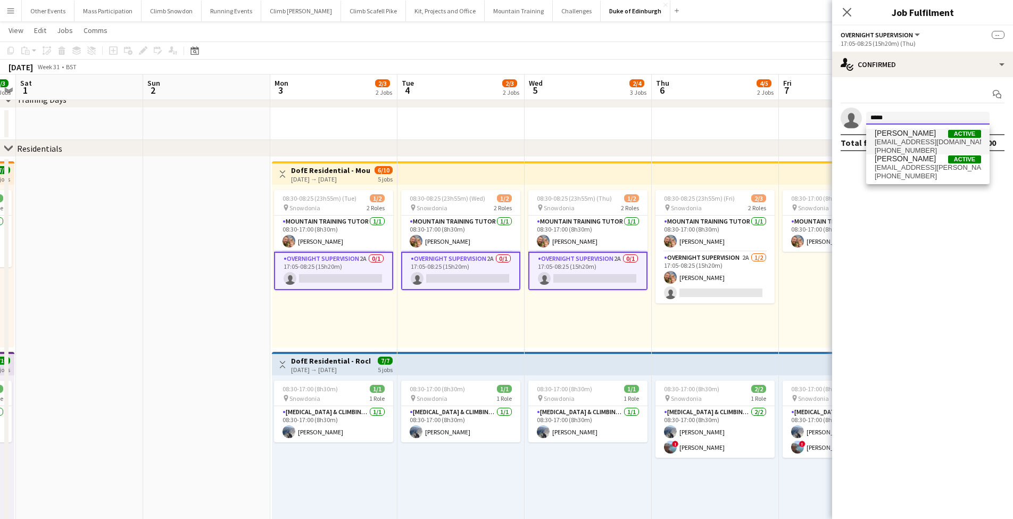
type input "*****"
click at [897, 141] on span "[EMAIL_ADDRESS][DOMAIN_NAME]" at bounding box center [928, 142] width 106 height 9
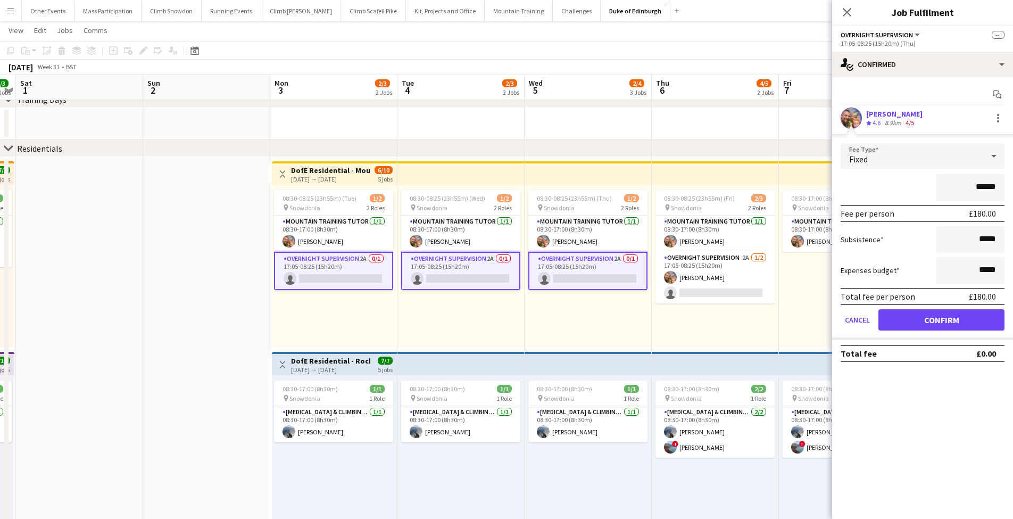
click at [922, 321] on button "Confirm" at bounding box center [941, 319] width 126 height 21
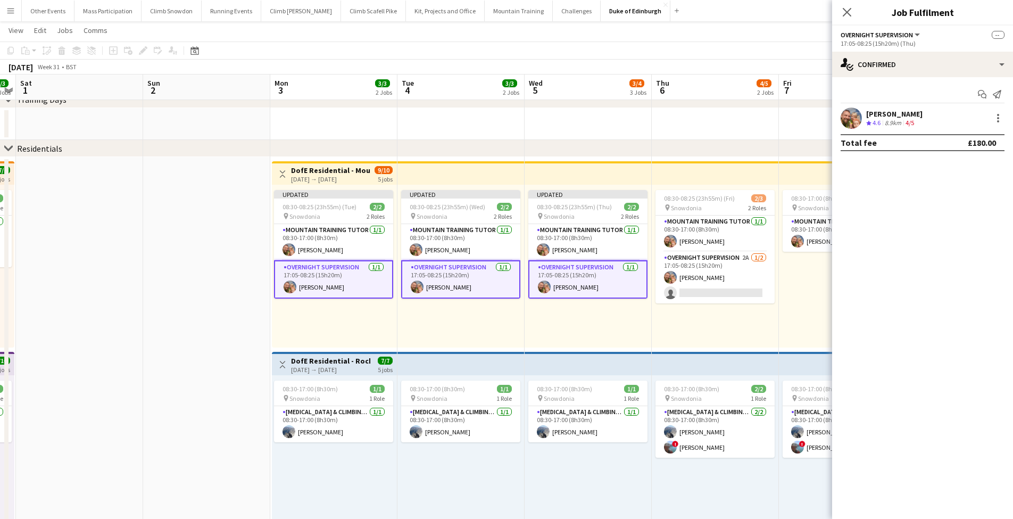
click at [190, 291] on app-date-cell at bounding box center [206, 402] width 127 height 491
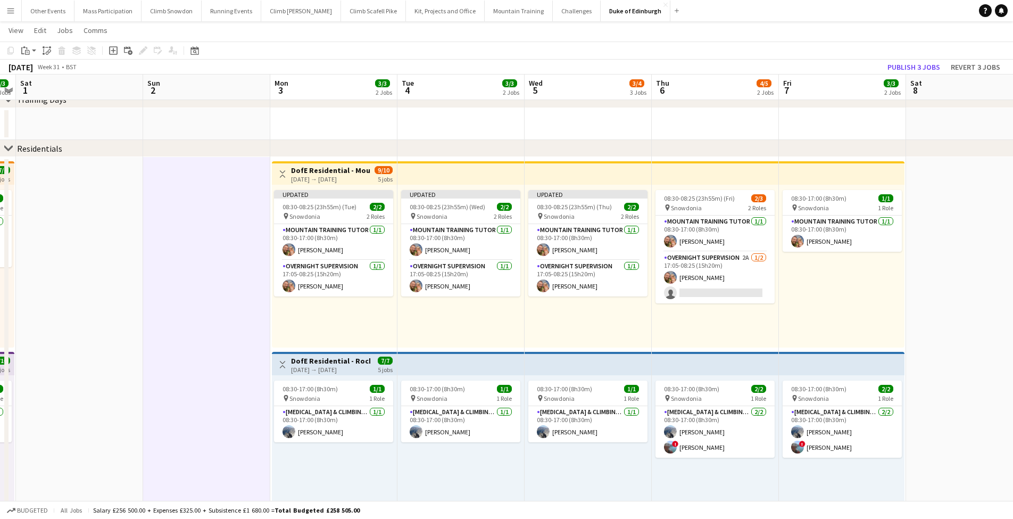
click at [190, 291] on app-date-cell at bounding box center [206, 402] width 127 height 491
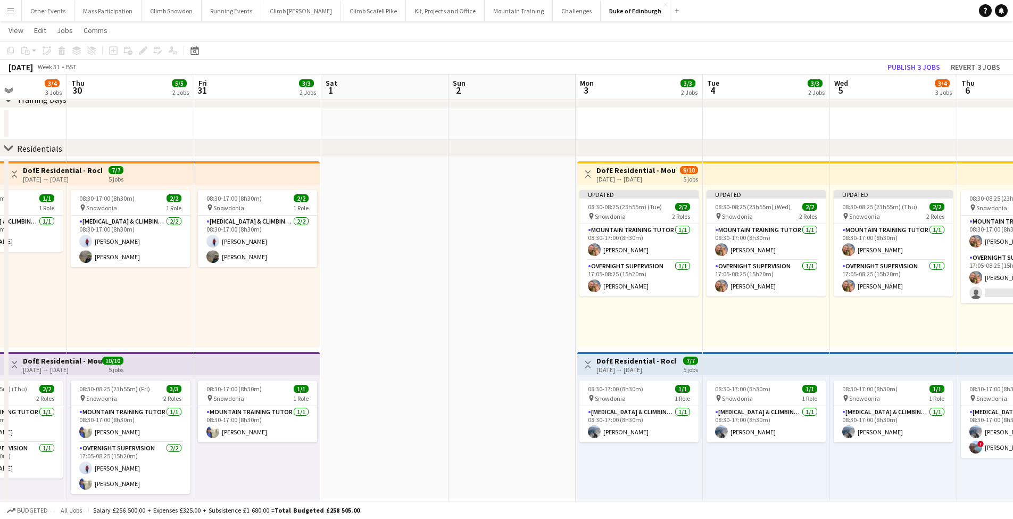
drag, startPoint x: 124, startPoint y: 275, endPoint x: 564, endPoint y: 316, distance: 441.9
click at [564, 316] on app-calendar-viewport "Mon 27 3/3 2 Jobs Tue 28 3/3 2 Jobs Wed 29 3/4 3 Jobs Thu 30 5/5 2 Jobs Fri 31 …" at bounding box center [506, 241] width 1013 height 813
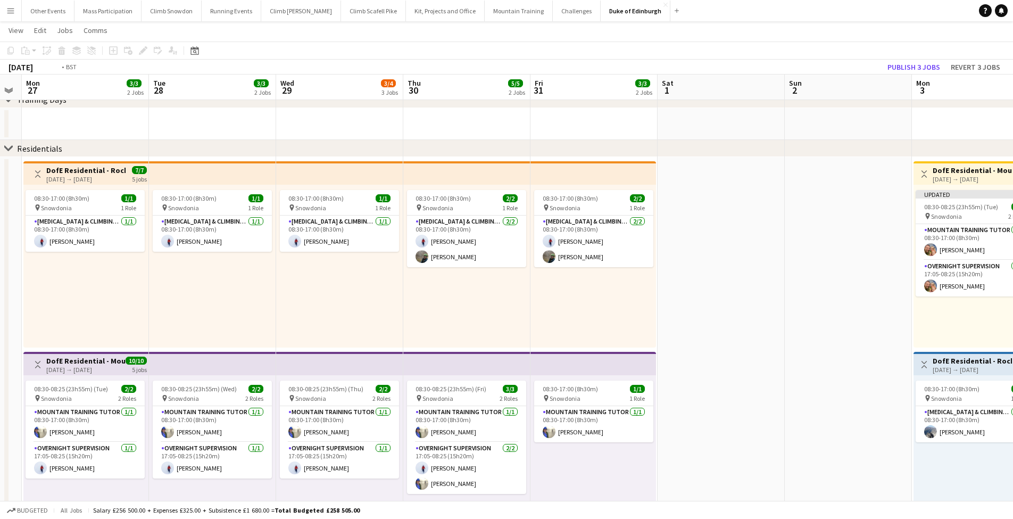
scroll to position [0, 227]
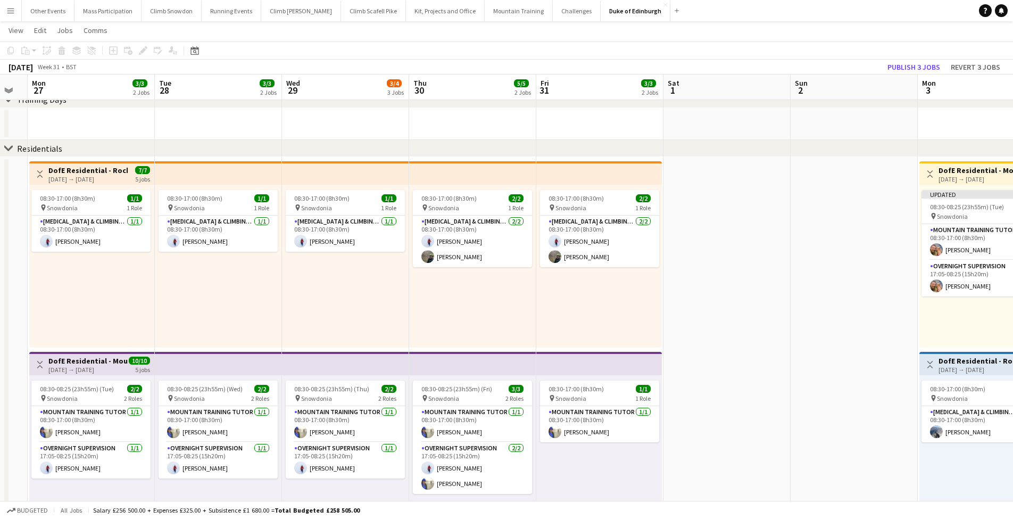
drag, startPoint x: 291, startPoint y: 321, endPoint x: 435, endPoint y: 333, distance: 144.1
click at [435, 333] on app-calendar-viewport "Sat 25 Sun 26 Mon 27 3/3 2 Jobs Tue 28 3/3 2 Jobs Wed 29 3/4 3 Jobs Thu 30 5/5 …" at bounding box center [506, 241] width 1013 height 813
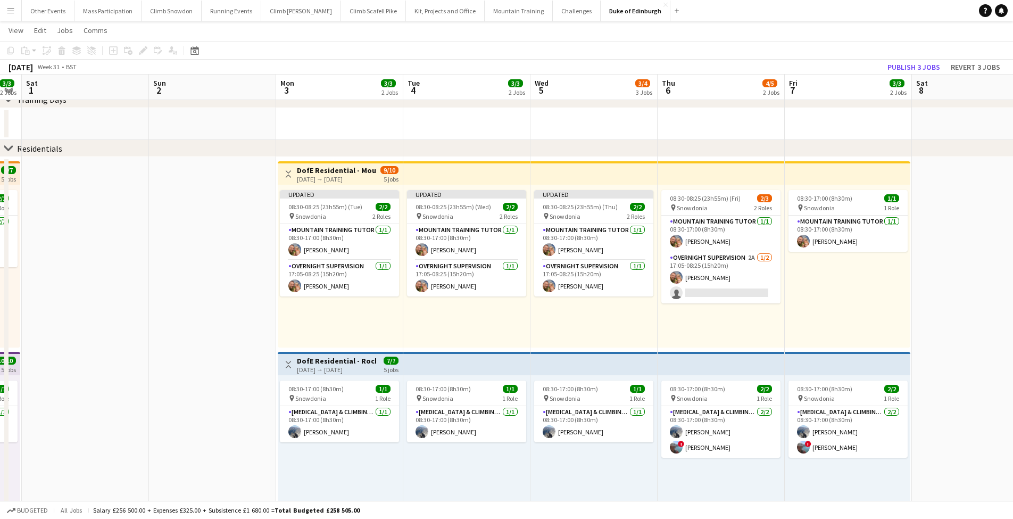
drag, startPoint x: 611, startPoint y: 297, endPoint x: 48, endPoint y: 313, distance: 563.7
click at [48, 313] on app-calendar-viewport "Wed 29 3/4 3 Jobs Thu 30 5/5 2 Jobs Fri 31 3/3 2 Jobs Sat 1 Sun 2 Mon 3 3/3 2 J…" at bounding box center [506, 241] width 1013 height 813
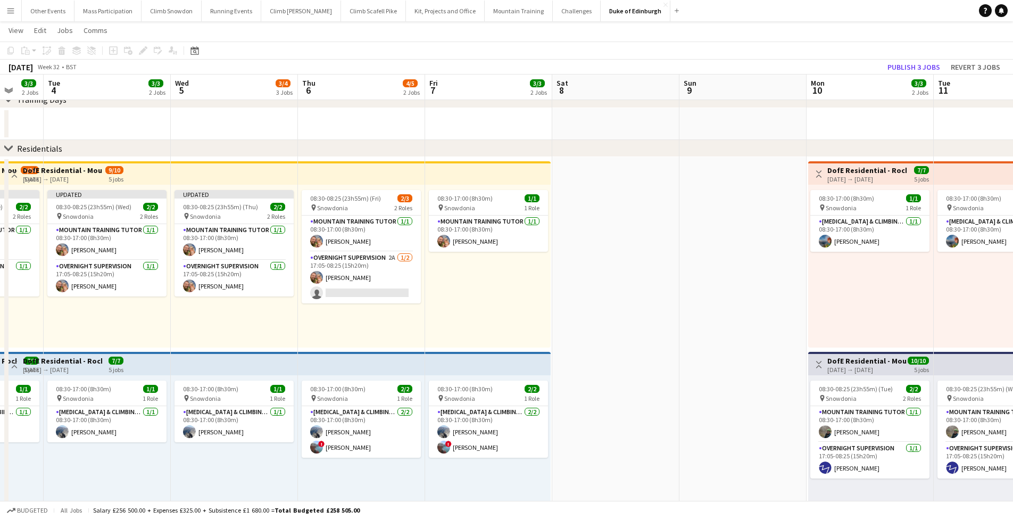
drag, startPoint x: 860, startPoint y: 296, endPoint x: 276, endPoint y: 298, distance: 583.7
click at [276, 298] on app-calendar-viewport "Sat 1 Sun 2 Mon 3 3/3 2 Jobs Tue 4 3/3 2 Jobs Wed 5 3/4 3 Jobs Thu 6 4/5 2 Jobs…" at bounding box center [506, 241] width 1013 height 813
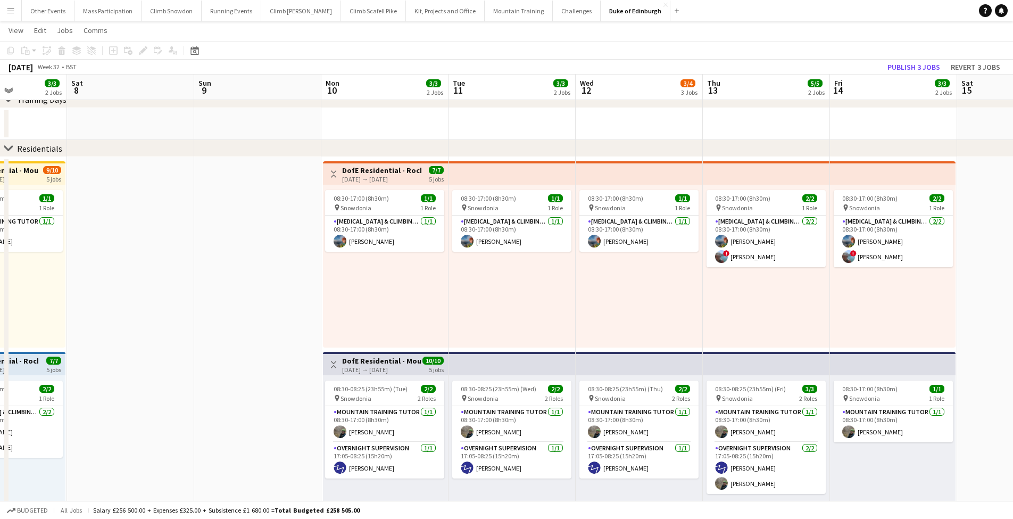
scroll to position [0, 321]
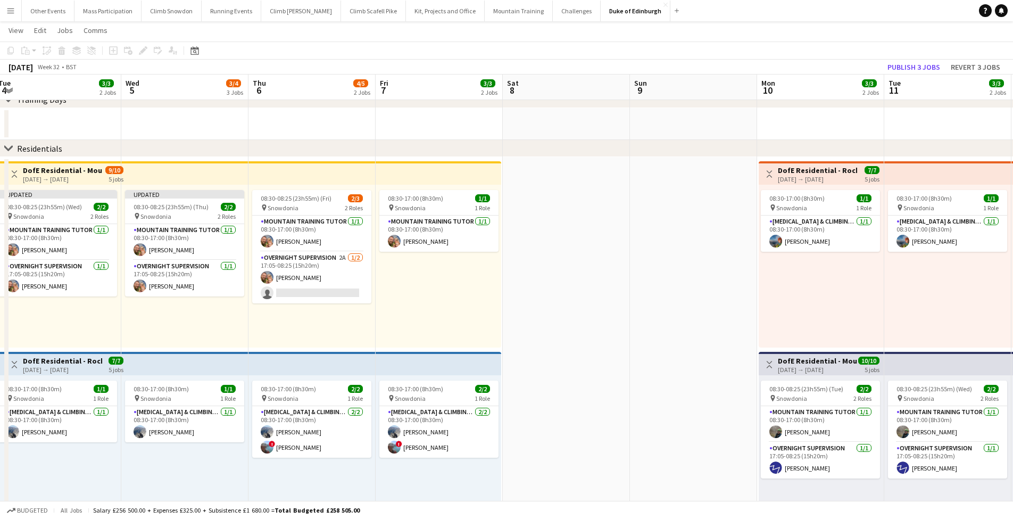
drag, startPoint x: 683, startPoint y: 306, endPoint x: 852, endPoint y: 306, distance: 169.2
click at [915, 308] on app-calendar-viewport "Sun 2 Mon 3 3/3 2 Jobs Tue 4 3/3 2 Jobs Wed 5 3/4 3 Jobs Thu 6 4/5 2 Jobs Fri 7…" at bounding box center [506, 241] width 1013 height 813
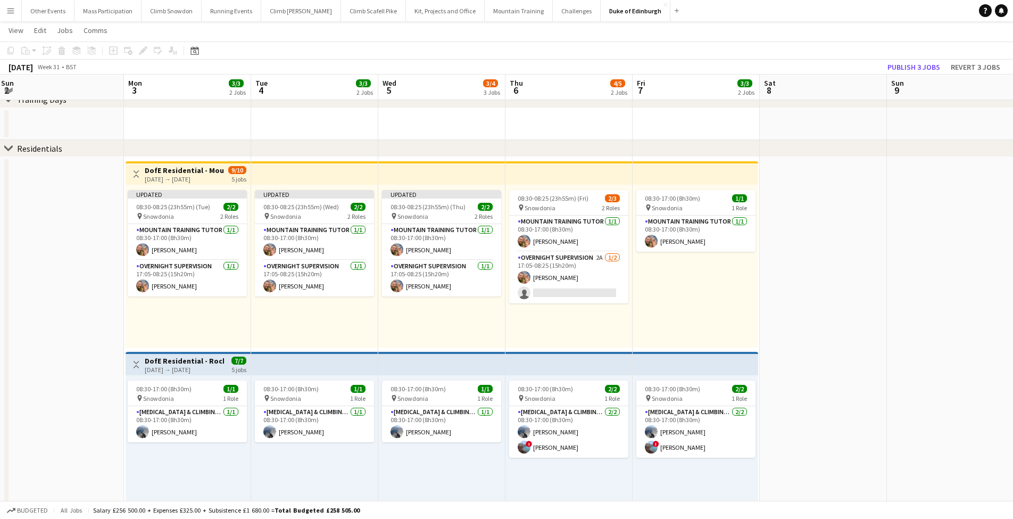
drag, startPoint x: 431, startPoint y: 309, endPoint x: 685, endPoint y: 316, distance: 254.4
click at [685, 316] on app-calendar-viewport "Fri 31 3/3 2 Jobs Sat 1 Sun 2 Mon 3 3/3 2 Jobs Tue 4 3/3 2 Jobs Wed 5 3/4 3 Job…" at bounding box center [506, 241] width 1013 height 813
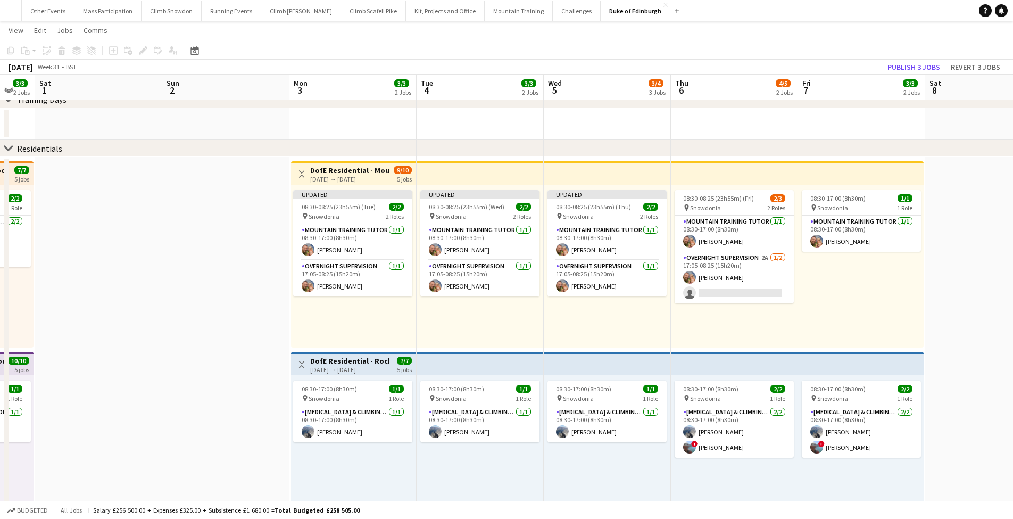
scroll to position [0, 217]
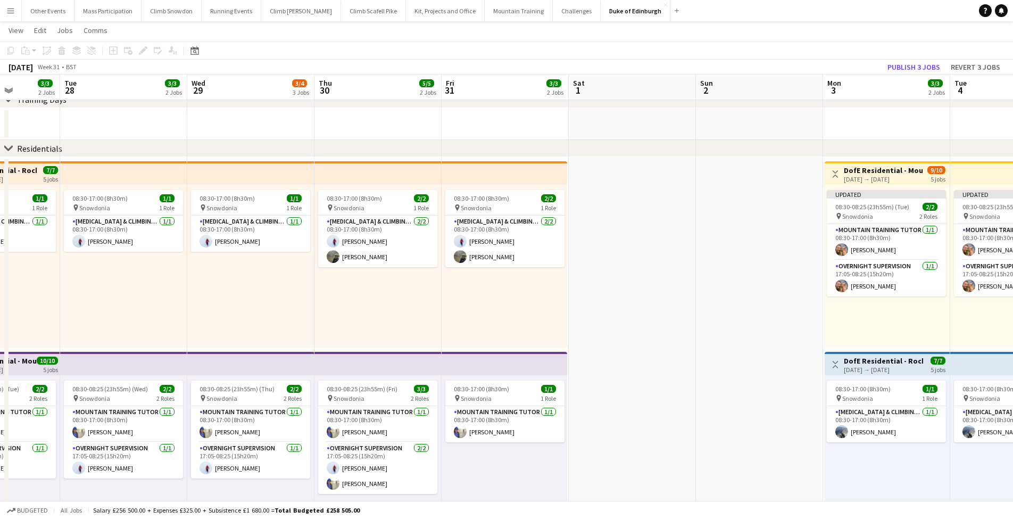
drag, startPoint x: 83, startPoint y: 323, endPoint x: 766, endPoint y: 326, distance: 682.7
click at [768, 327] on app-calendar-viewport "Sat 25 Sun 26 Mon 27 3/3 2 Jobs Tue 28 3/3 2 Jobs Wed 29 3/4 3 Jobs Thu 30 5/5 …" at bounding box center [506, 241] width 1013 height 813
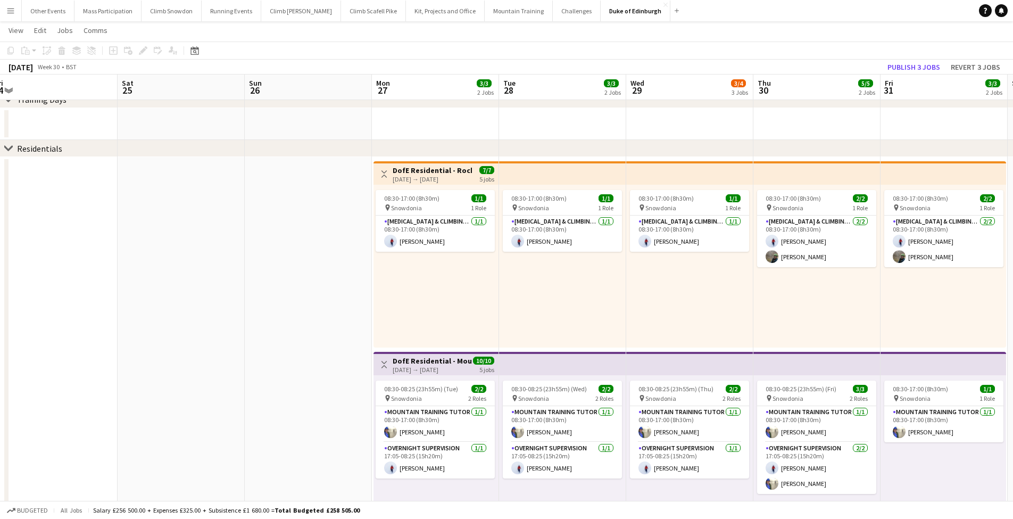
drag, startPoint x: 254, startPoint y: 316, endPoint x: 669, endPoint y: 328, distance: 415.2
click at [684, 330] on app-calendar-viewport "Wed 22 Thu 23 Fri 24 Sat 25 Sun 26 Mon 27 3/3 2 Jobs Tue 28 3/3 2 Jobs Wed 29 3…" at bounding box center [506, 241] width 1013 height 813
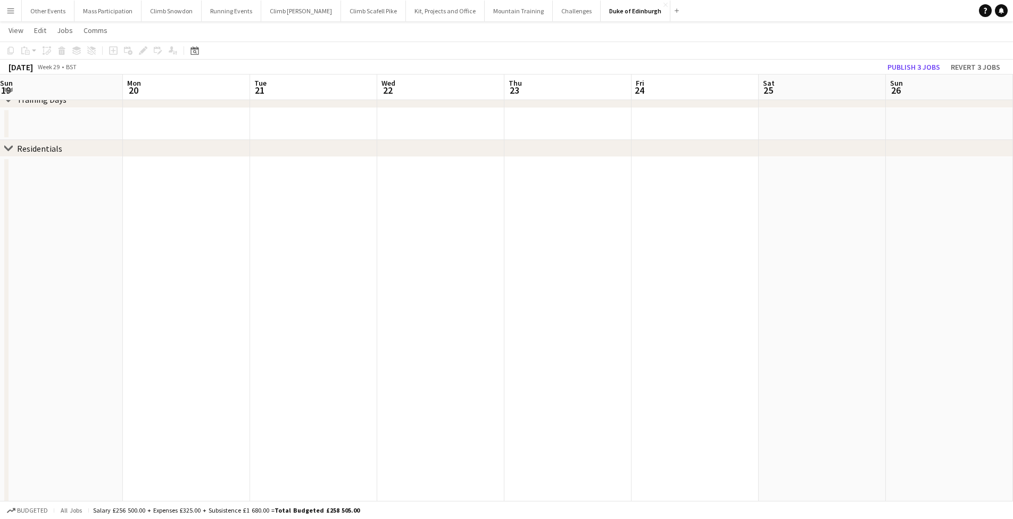
drag, startPoint x: 162, startPoint y: 318, endPoint x: 717, endPoint y: 328, distance: 554.5
click at [748, 330] on app-calendar-viewport "Fri 17 Sat 18 Sun 19 Mon 20 Tue 21 Wed 22 Thu 23 Fri 24 Sat 25 Sun 26 Mon 27 3/…" at bounding box center [506, 241] width 1013 height 813
drag, startPoint x: 294, startPoint y: 333, endPoint x: 331, endPoint y: 320, distance: 40.1
click at [340, 331] on app-calendar-viewport "Fri 17 Sat 18 Sun 19 Mon 20 Tue 21 Wed 22 Thu 23 Fri 24 Sat 25 Sun 26 Mon 27 3/…" at bounding box center [506, 241] width 1013 height 813
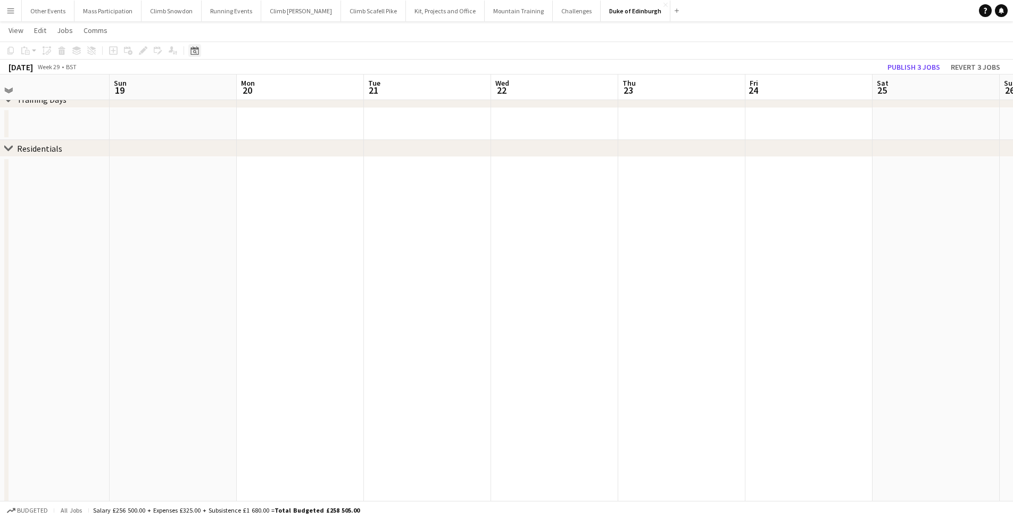
click at [198, 55] on div "Date picker" at bounding box center [194, 50] width 13 height 13
click at [261, 88] on span "Previous month" at bounding box center [259, 87] width 21 height 21
click at [262, 89] on span "Previous month" at bounding box center [259, 87] width 21 height 21
click at [221, 184] on span "27" at bounding box center [225, 186] width 13 height 13
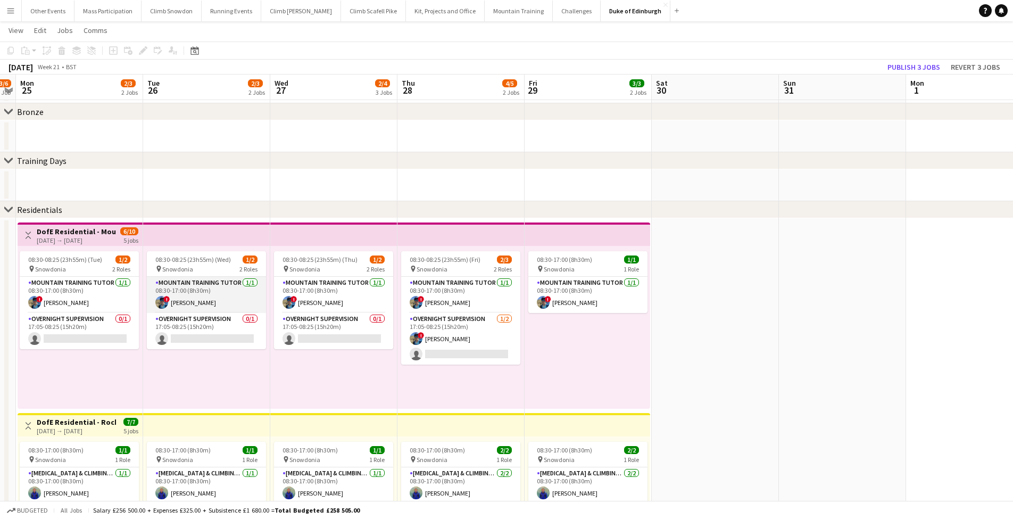
scroll to position [548, 0]
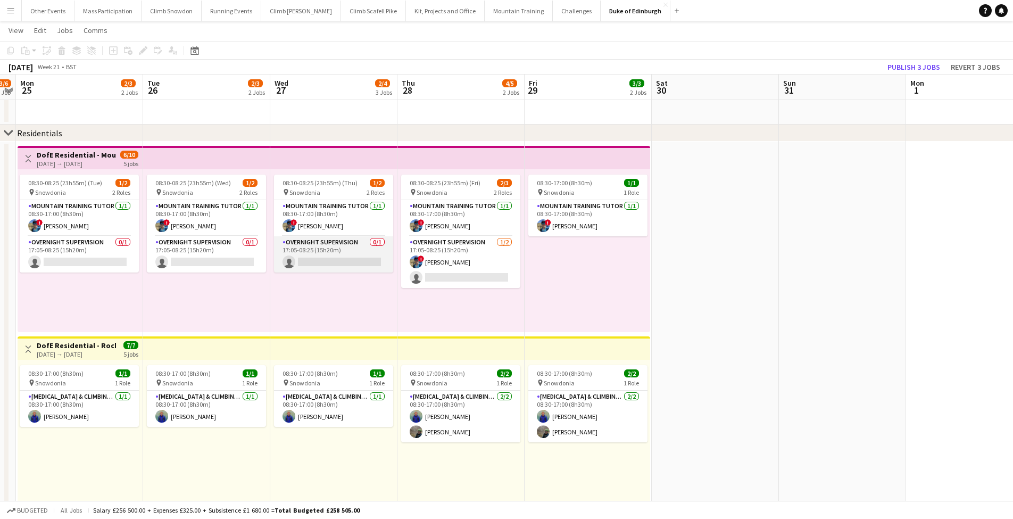
click at [337, 262] on app-card-role "Overnight Supervision 0/1 17:05-08:25 (15h20m) single-neutral-actions" at bounding box center [333, 254] width 119 height 36
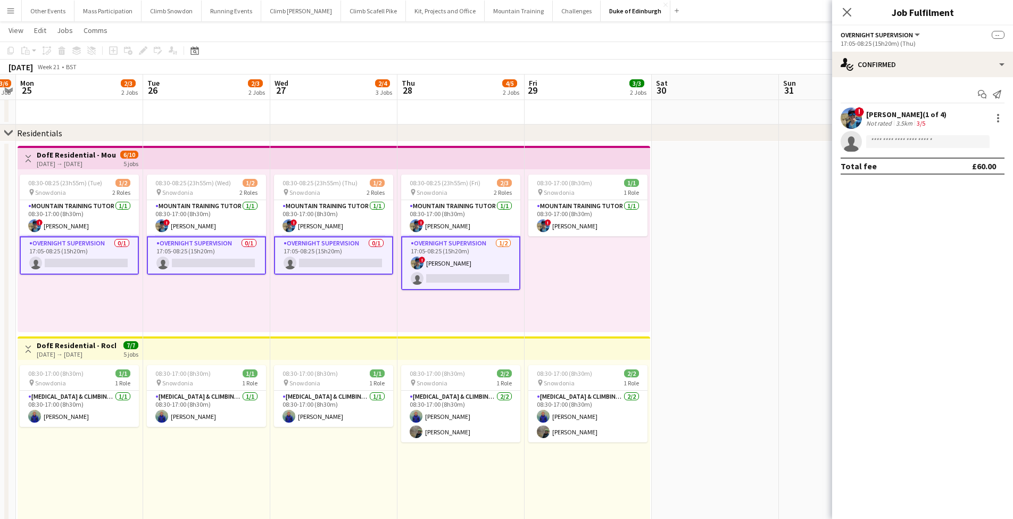
click at [337, 262] on app-card-role "Overnight Supervision 0/1 17:05-08:25 (15h20m) single-neutral-actions" at bounding box center [333, 255] width 119 height 38
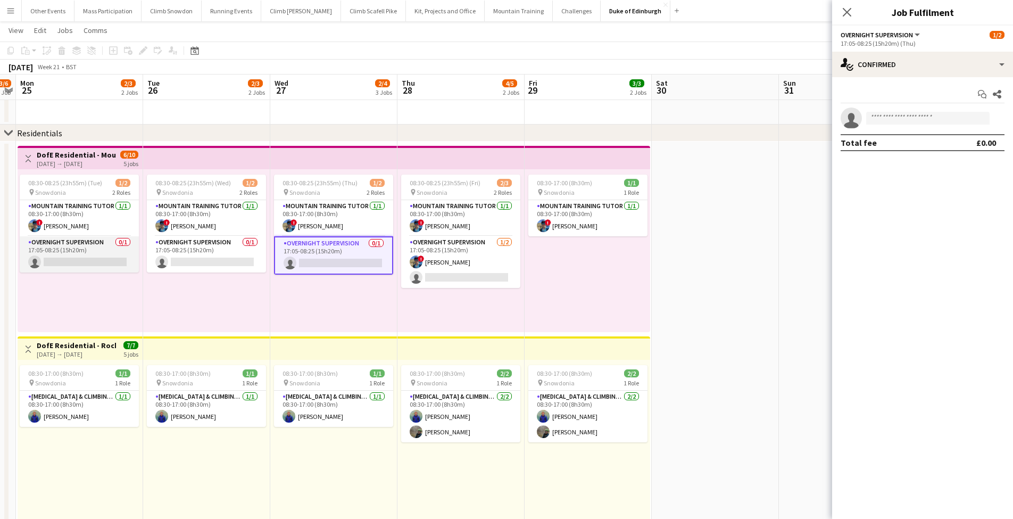
click at [113, 252] on app-card-role "Overnight Supervision 0/1 17:05-08:25 (15h20m) single-neutral-actions" at bounding box center [79, 254] width 119 height 36
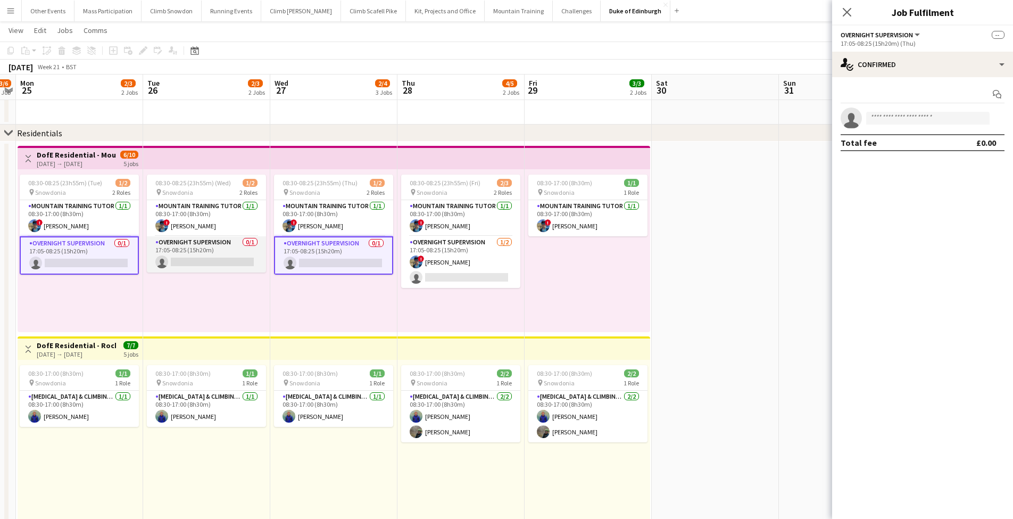
click at [209, 254] on app-card-role "Overnight Supervision 0/1 17:05-08:25 (15h20m) single-neutral-actions" at bounding box center [206, 254] width 119 height 36
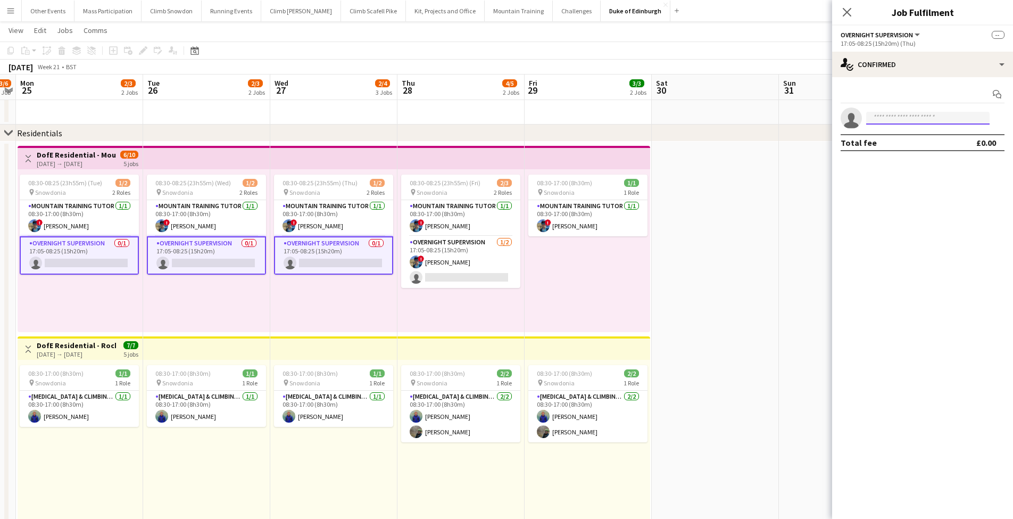
click at [898, 120] on input at bounding box center [927, 118] width 123 height 13
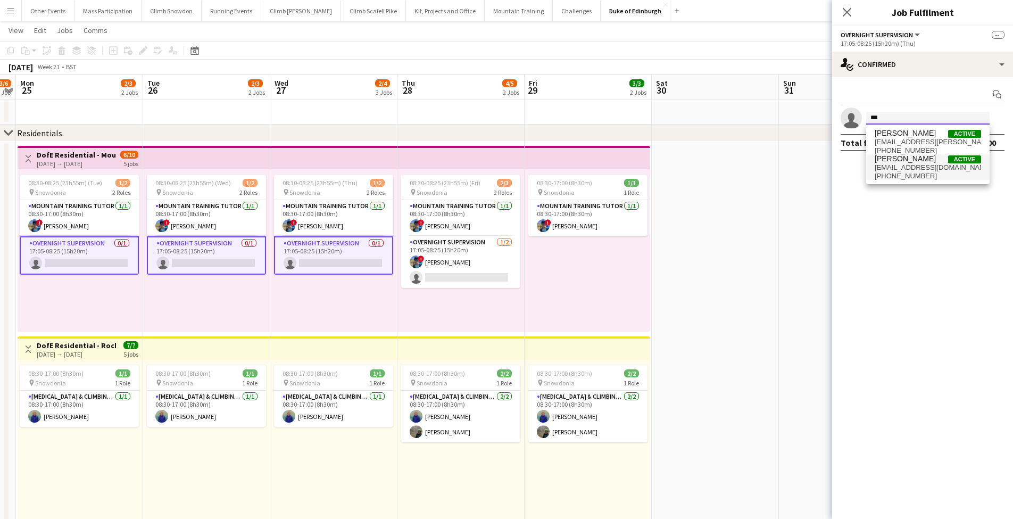
type input "***"
click at [889, 166] on span "[EMAIL_ADDRESS][DOMAIN_NAME]" at bounding box center [928, 167] width 106 height 9
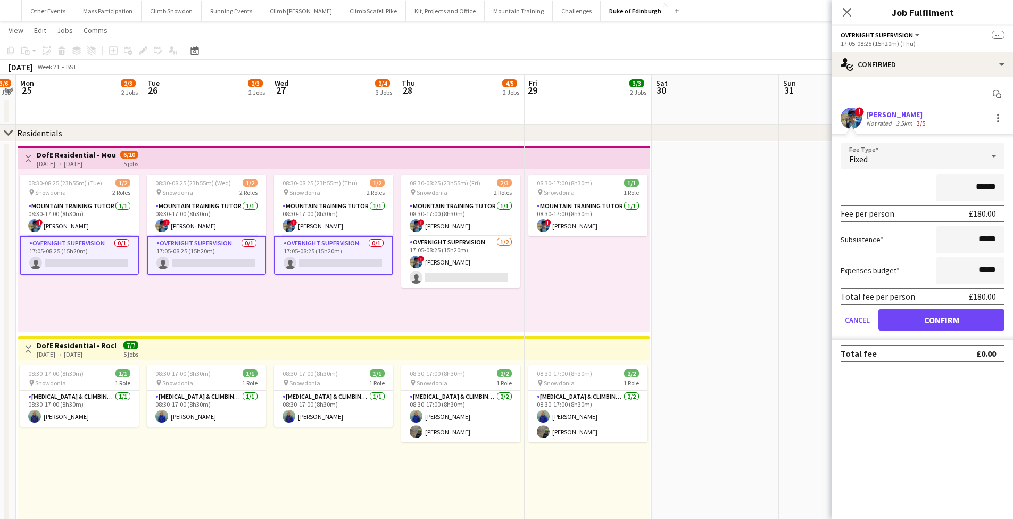
click at [922, 319] on button "Confirm" at bounding box center [941, 319] width 126 height 21
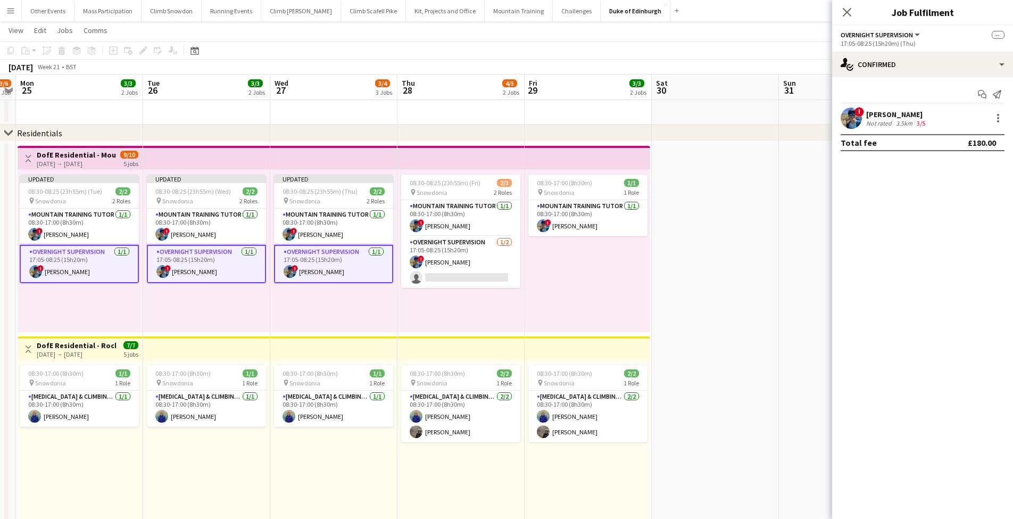
click at [710, 294] on app-date-cell at bounding box center [715, 387] width 127 height 491
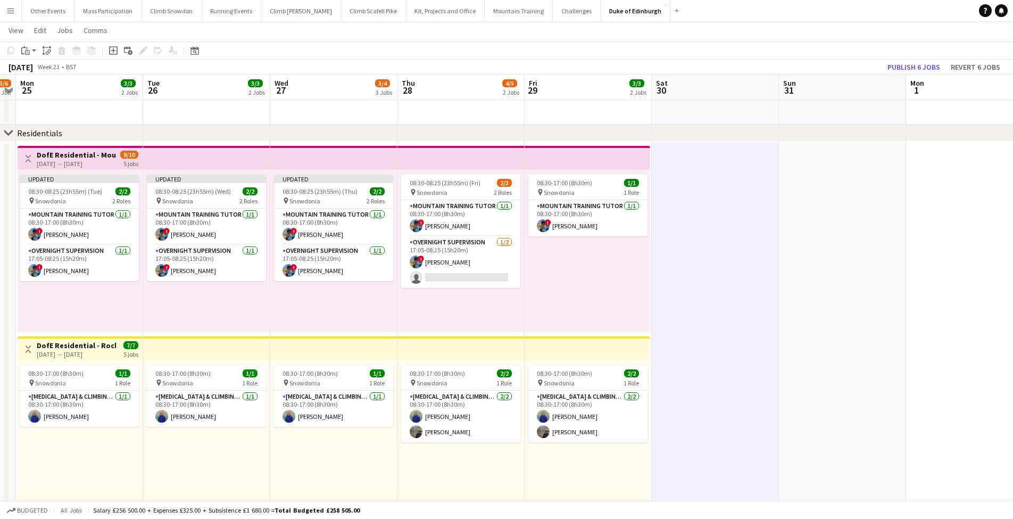
click at [852, 34] on app-page-menu "View Day view expanded Day view collapsed Month view Date picker Jump to [DATE]…" at bounding box center [506, 31] width 1013 height 20
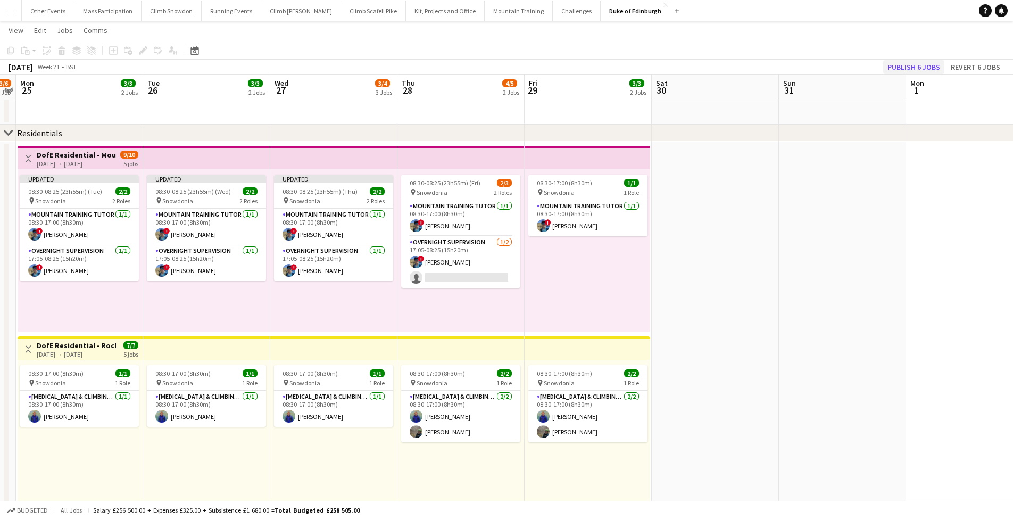
click at [913, 65] on button "Publish 6 jobs" at bounding box center [913, 67] width 61 height 14
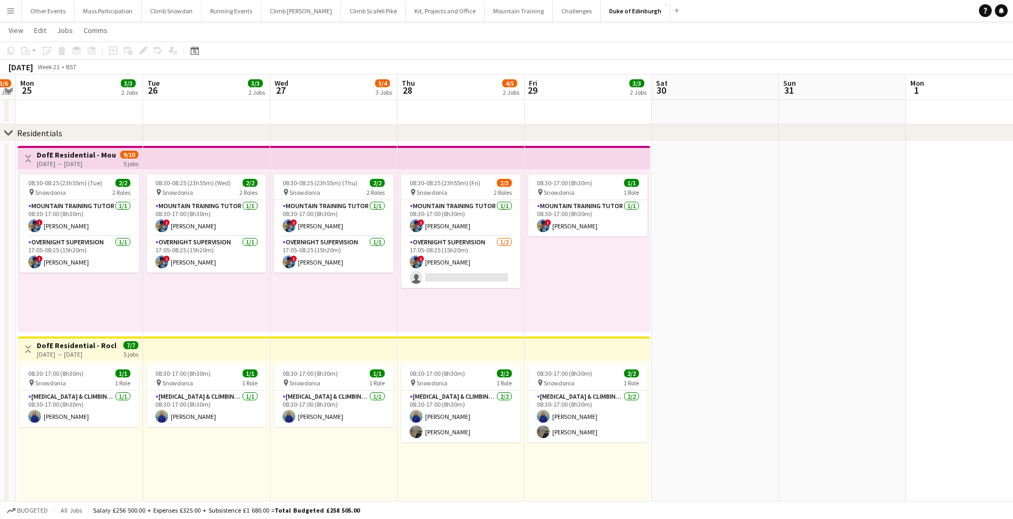
click at [7, 7] on app-icon "Menu" at bounding box center [10, 10] width 9 height 9
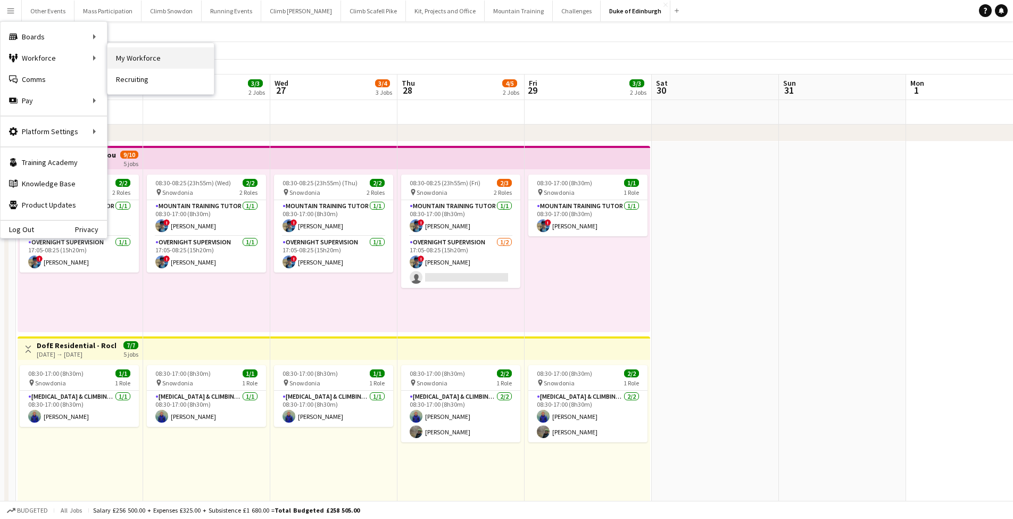
click at [153, 58] on link "My Workforce" at bounding box center [160, 57] width 106 height 21
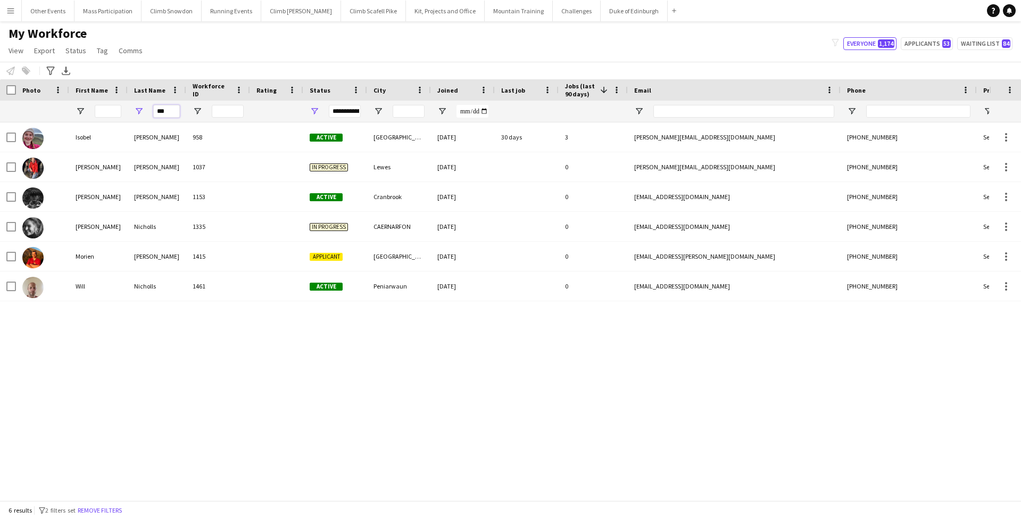
click at [168, 107] on input "***" at bounding box center [166, 111] width 27 height 13
click at [167, 113] on input "***" at bounding box center [166, 111] width 27 height 13
type input "*"
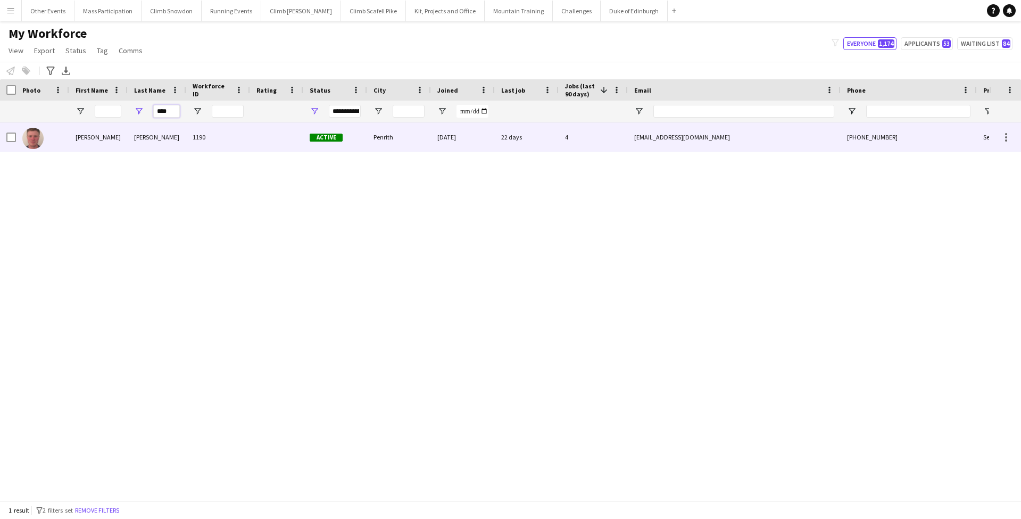
type input "****"
click at [111, 145] on div "[PERSON_NAME]" at bounding box center [98, 136] width 59 height 29
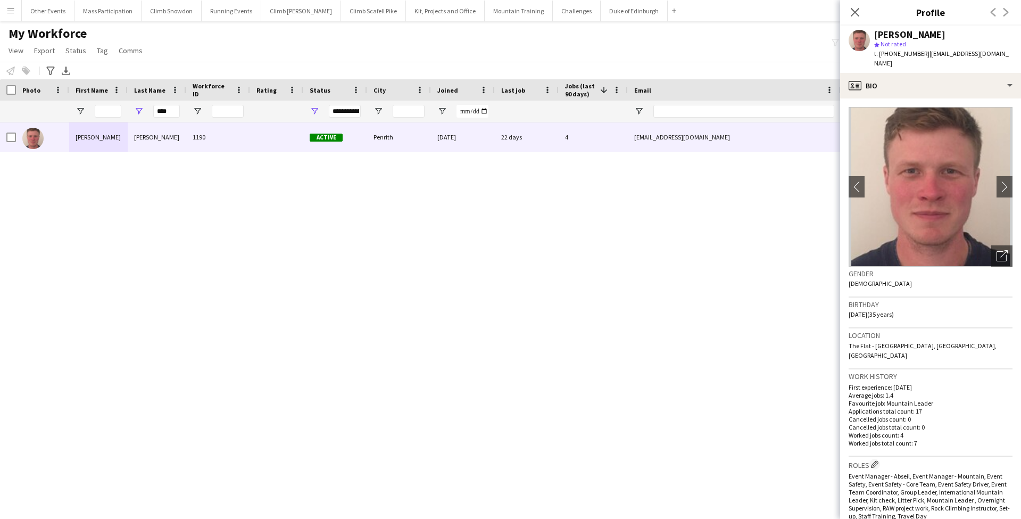
click at [769, 389] on div "[PERSON_NAME] 1190 Active Penrith [DATE] 22 days 4 [EMAIL_ADDRESS][DOMAIN_NAME]…" at bounding box center [494, 307] width 989 height 370
click at [497, 13] on button "Mountain Training Close" at bounding box center [519, 11] width 68 height 21
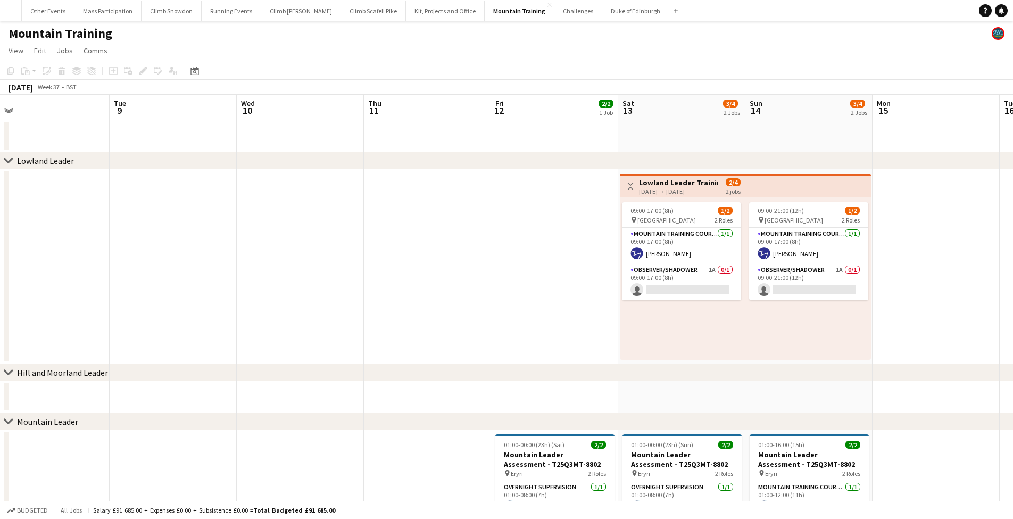
scroll to position [0, 401]
click at [682, 279] on app-card-role "Observer/Shadower 1A 0/1 09:00-17:00 (8h) single-neutral-actions" at bounding box center [679, 282] width 119 height 36
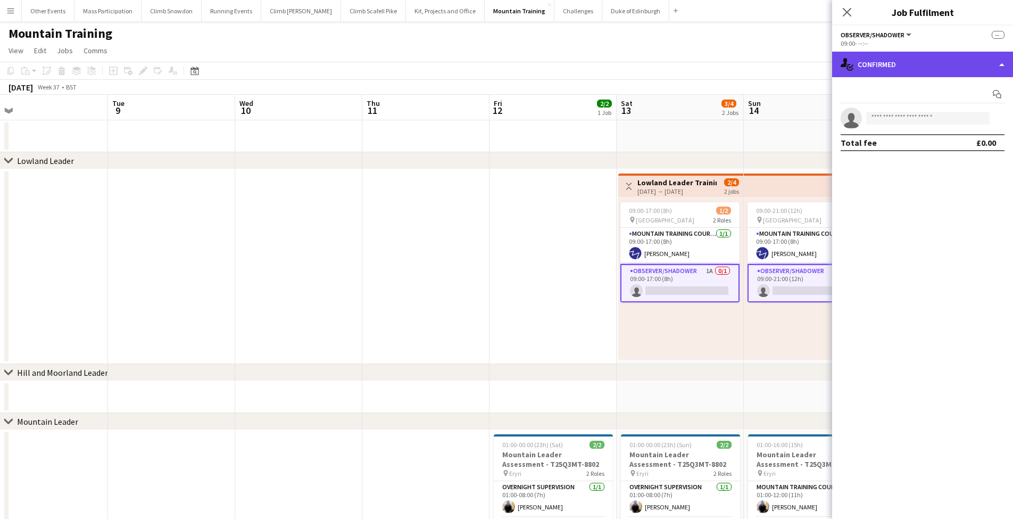
click at [871, 66] on div "single-neutral-actions-check-2 Confirmed" at bounding box center [922, 65] width 181 height 26
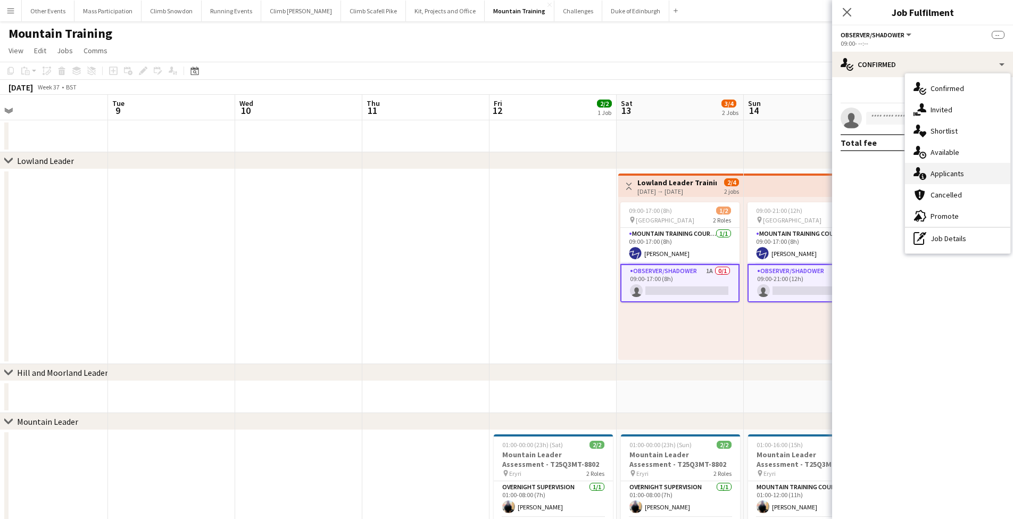
click at [932, 171] on div "single-neutral-actions-information Applicants" at bounding box center [957, 173] width 105 height 21
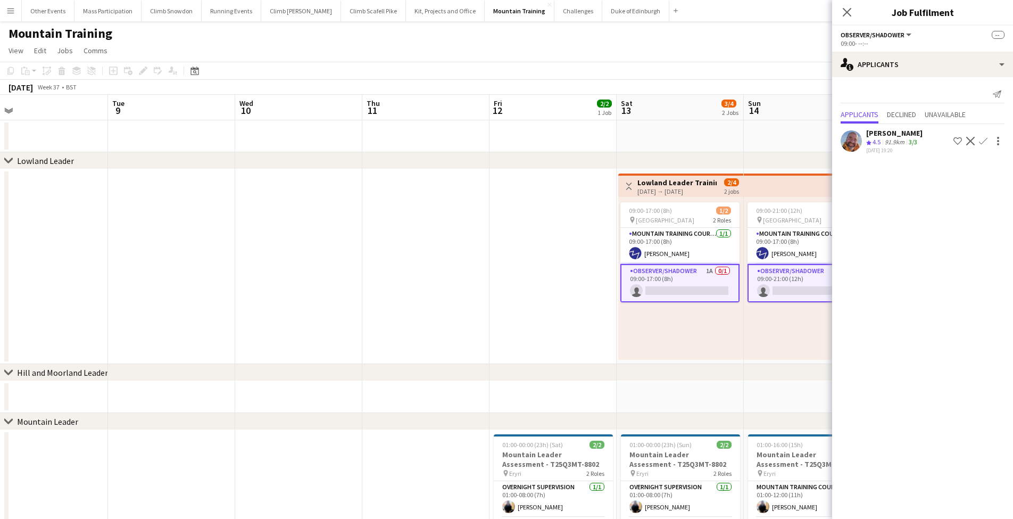
click at [566, 273] on app-date-cell at bounding box center [553, 266] width 127 height 195
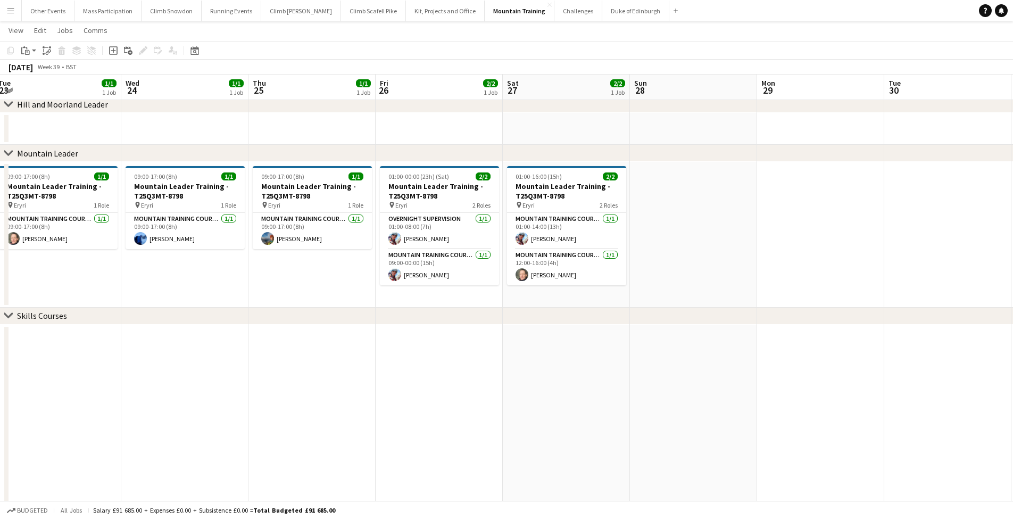
scroll to position [0, 388]
click at [554, 13] on button "Challenges Close" at bounding box center [578, 11] width 48 height 21
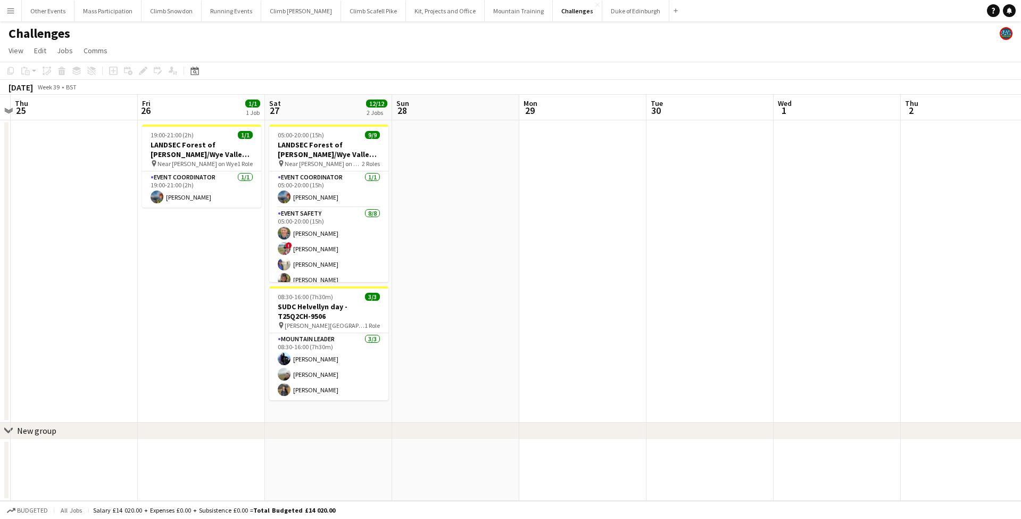
click at [426, 245] on app-date-cell at bounding box center [455, 271] width 127 height 302
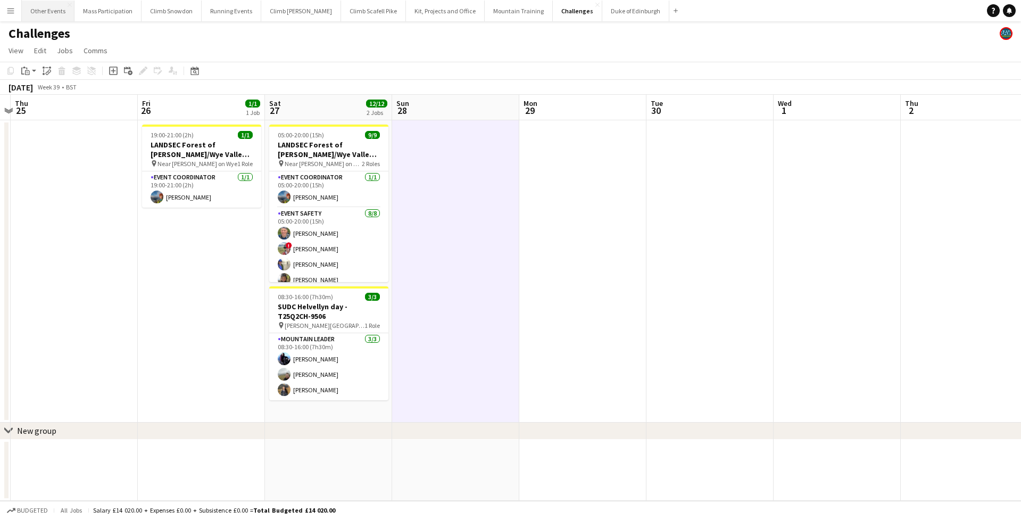
click at [44, 11] on button "Other Events Close" at bounding box center [48, 11] width 53 height 21
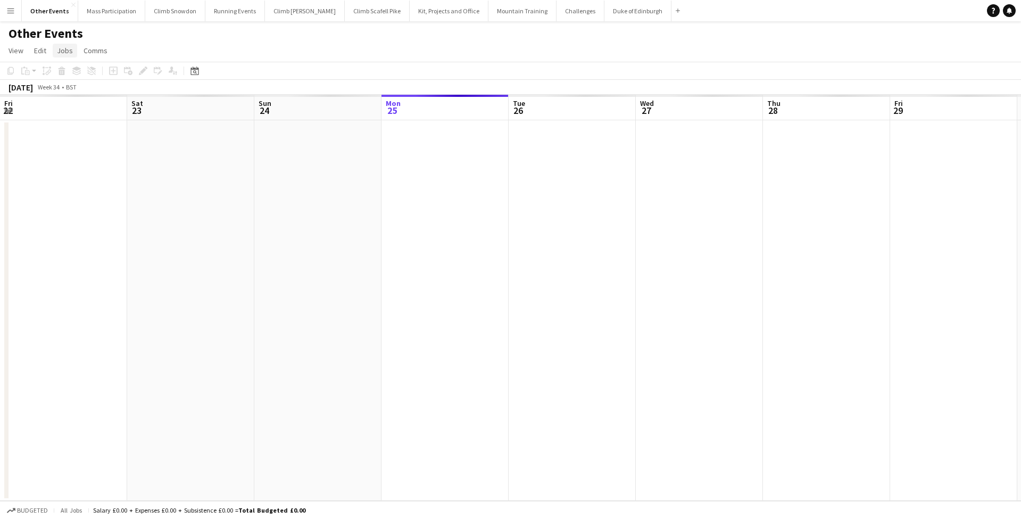
scroll to position [0, 254]
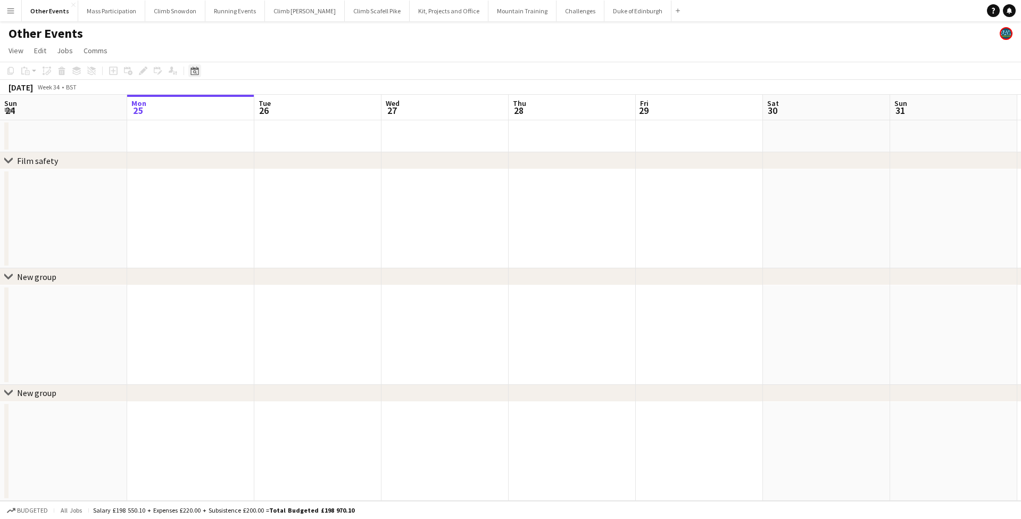
click at [195, 70] on icon "Date picker" at bounding box center [194, 71] width 9 height 9
click at [278, 106] on span "Next month" at bounding box center [280, 107] width 21 height 21
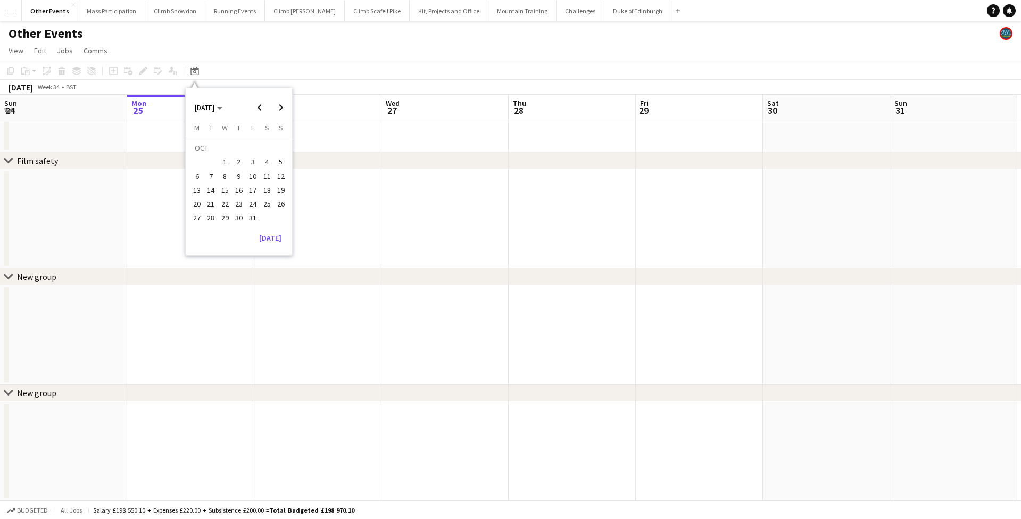
click at [196, 178] on span "6" at bounding box center [196, 176] width 13 height 13
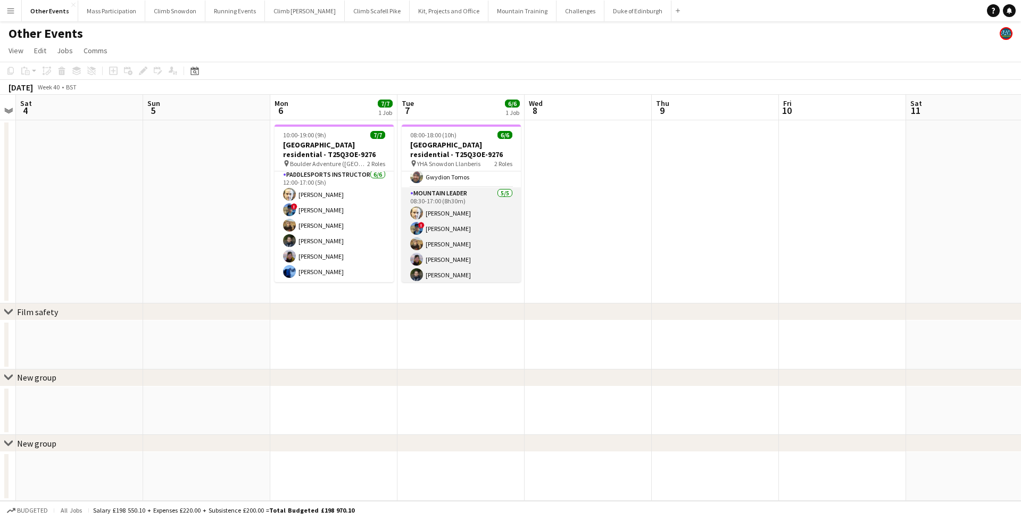
scroll to position [23, 0]
